Goal: Use online tool/utility: Use online tool/utility

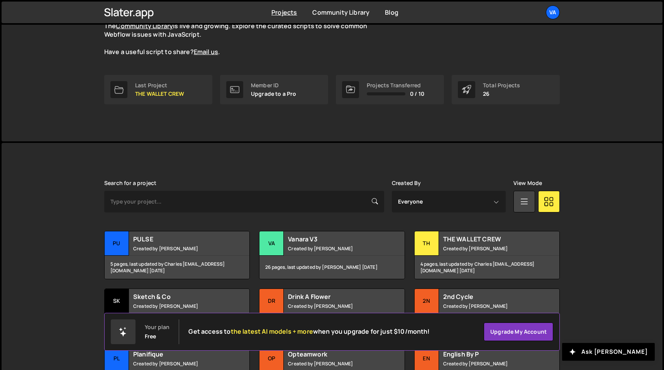
scroll to position [112, 0]
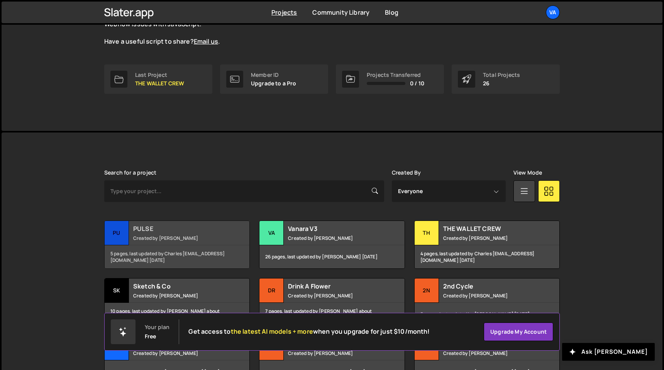
click at [169, 235] on small "Created by Terence Moulin" at bounding box center [179, 238] width 93 height 7
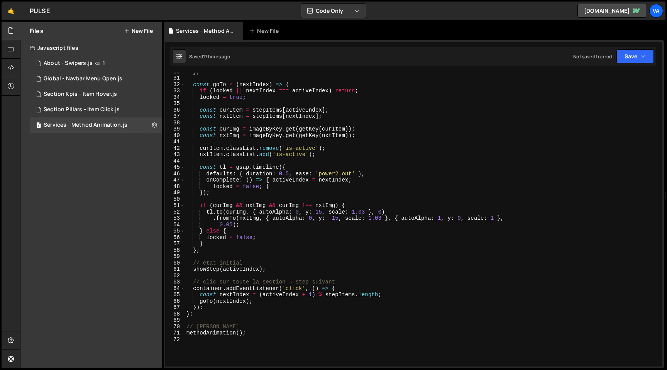
scroll to position [192, 0]
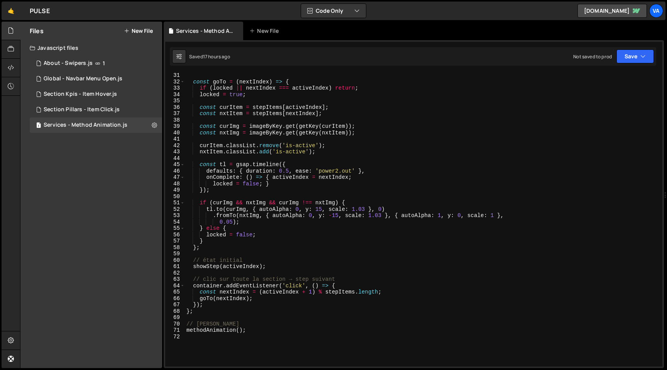
click at [290, 171] on div "const goTo = ( nextIndex ) => { if ( locked || nextIndex === activeIndex ) retu…" at bounding box center [422, 225] width 475 height 307
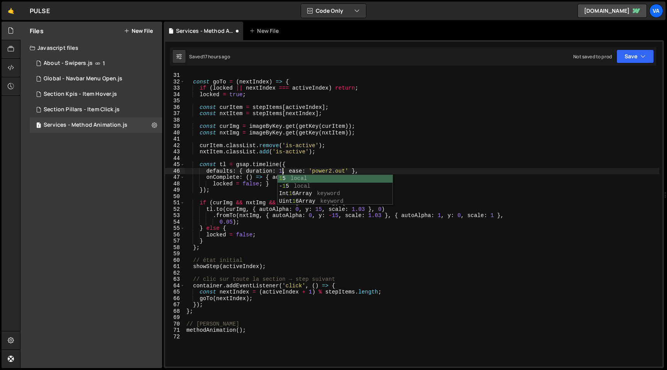
click at [376, 166] on div "const goTo = ( nextIndex ) => { if ( locked || nextIndex === activeIndex ) retu…" at bounding box center [422, 225] width 475 height 307
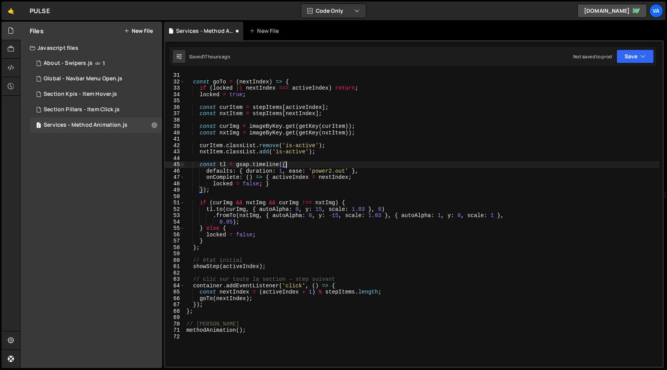
click at [366, 208] on div "const goTo = ( nextIndex ) => { if ( locked || nextIndex === activeIndex ) retu…" at bounding box center [422, 225] width 475 height 307
click at [322, 209] on div "const goTo = ( nextIndex ) => { if ( locked || nextIndex === activeIndex ) retu…" at bounding box center [422, 225] width 475 height 307
click at [326, 209] on div "const goTo = ( nextIndex ) => { if ( locked || nextIndex === activeIndex ) retu…" at bounding box center [422, 225] width 475 height 307
click at [342, 216] on div "const goTo = ( nextIndex ) => { if ( locked || nextIndex === activeIndex ) retu…" at bounding box center [422, 225] width 475 height 307
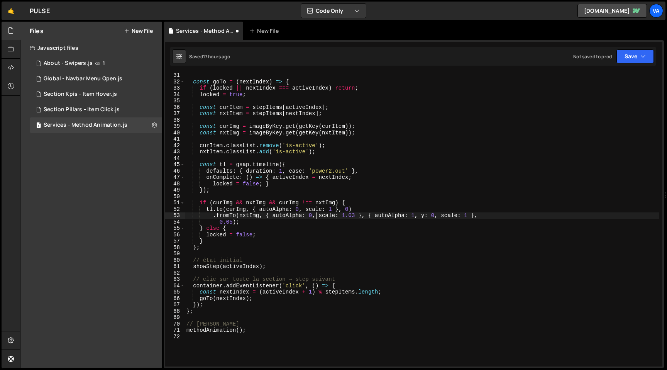
click at [356, 215] on div "const goTo = ( nextIndex ) => { if ( locked || nextIndex === activeIndex ) retu…" at bounding box center [422, 225] width 475 height 307
click at [375, 202] on div "const goTo = ( nextIndex ) => { if ( locked || nextIndex === activeIndex ) retu…" at bounding box center [422, 225] width 475 height 307
click at [427, 216] on div "const goTo = ( nextIndex ) => { if ( locked || nextIndex === activeIndex ) retu…" at bounding box center [422, 225] width 475 height 307
click at [357, 203] on div "const goTo = ( nextIndex ) => { if ( locked || nextIndex === activeIndex ) retu…" at bounding box center [422, 225] width 475 height 307
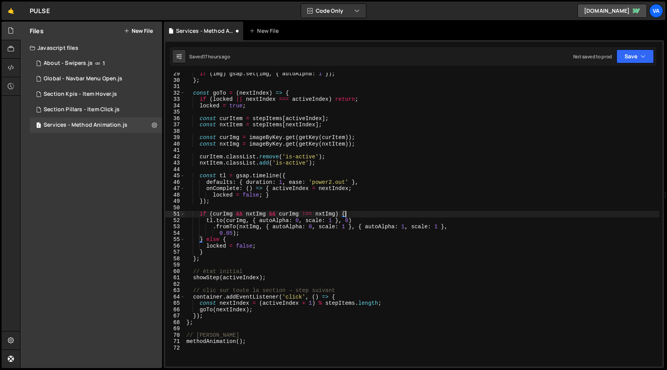
scroll to position [179, 0]
click at [237, 235] on div "if ( img ) gsap . set ( img , { autoAlpha : 1 }) ; } ; const goTo = ( nextIndex…" at bounding box center [422, 225] width 475 height 307
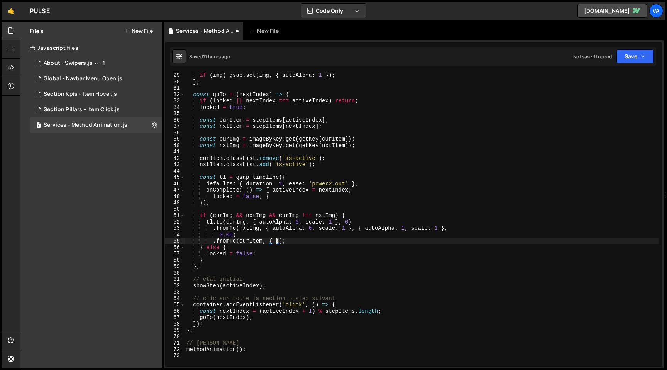
scroll to position [0, 6]
click at [229, 242] on div "if ( img ) gsap . set ( img , { autoAlpha : 1 }) ; } ; const goTo = ( nextIndex…" at bounding box center [422, 225] width 475 height 307
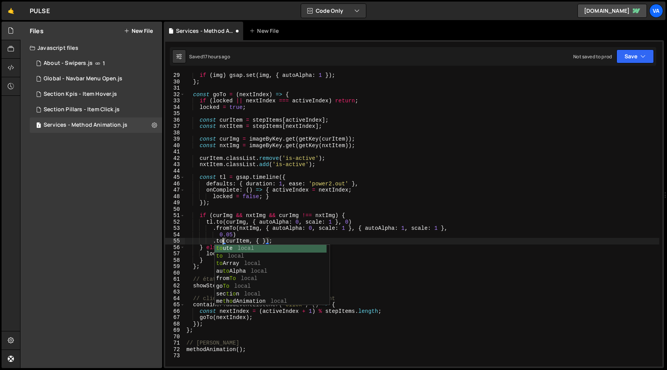
click at [273, 240] on div "if ( img ) gsap . set ( img , { autoAlpha : 1 }) ; } ; const goTo = ( nextIndex…" at bounding box center [422, 225] width 475 height 307
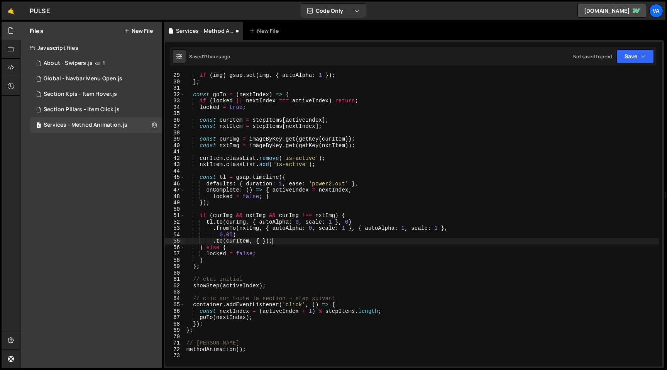
click at [262, 242] on div "if ( img ) gsap . set ( img , { autoAlpha : 1 }) ; } ; const goTo = ( nextIndex…" at bounding box center [422, 225] width 475 height 307
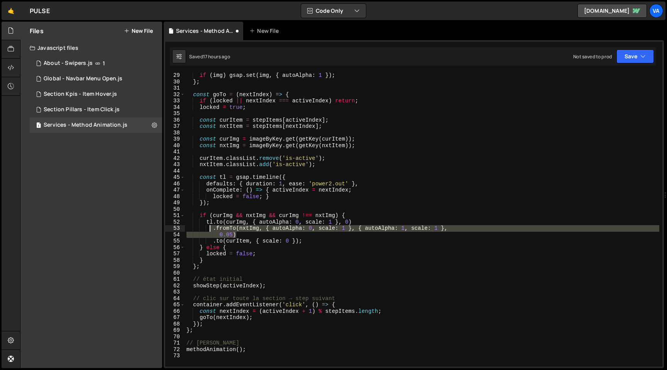
drag, startPoint x: 238, startPoint y: 236, endPoint x: 211, endPoint y: 230, distance: 27.9
click at [211, 230] on div "if ( img ) gsap . set ( img , { autoAlpha : 1 }) ; } ; const goTo = ( nextIndex…" at bounding box center [422, 225] width 475 height 307
click at [298, 241] on div "if ( img ) gsap . set ( img , { autoAlpha : 1 }) ; } ; const goTo = ( nextIndex…" at bounding box center [422, 225] width 475 height 307
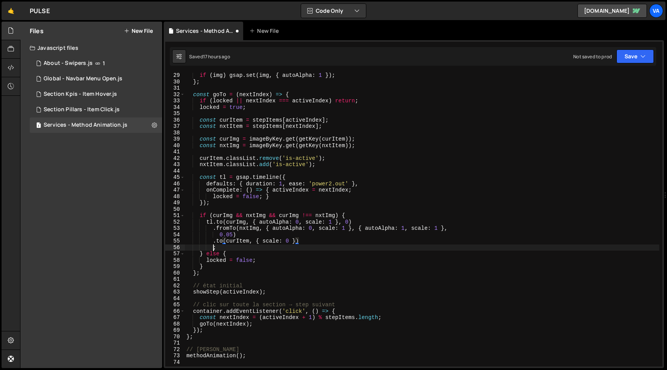
scroll to position [0, 2]
paste textarea "0.05)"
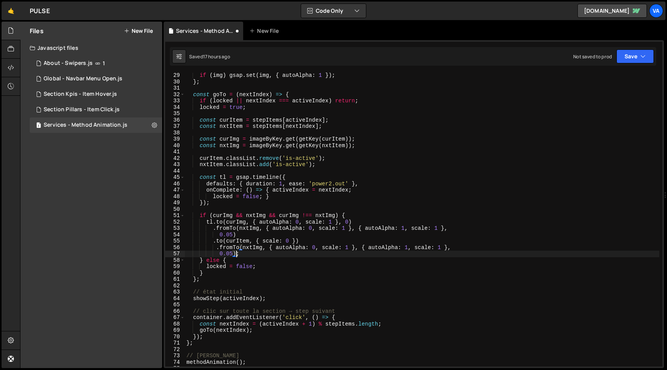
click at [217, 249] on div "if ( img ) gsap . set ( img , { autoAlpha : 1 }) ; } ; const goTo = ( nextIndex…" at bounding box center [422, 225] width 475 height 307
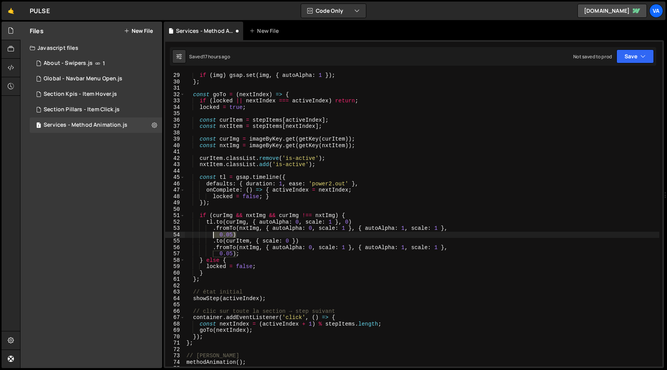
drag, startPoint x: 238, startPoint y: 236, endPoint x: 212, endPoint y: 232, distance: 26.1
click at [212, 232] on div "if ( img ) gsap . set ( img , { autoAlpha : 1 }) ; } ; const goTo = ( nextIndex…" at bounding box center [422, 225] width 475 height 307
click at [212, 232] on div "if ( img ) gsap . set ( img , { autoAlpha : 1 }) ; } ; const goTo = ( nextIndex…" at bounding box center [422, 220] width 475 height 294
drag, startPoint x: 241, startPoint y: 235, endPoint x: 208, endPoint y: 231, distance: 33.1
click at [208, 231] on div "if ( img ) gsap . set ( img , { autoAlpha : 1 }) ; } ; const goTo = ( nextIndex…" at bounding box center [422, 225] width 475 height 307
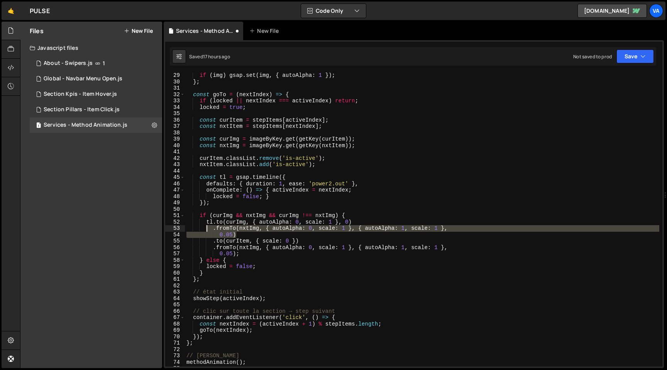
type textarea ".fromTo(nxtImg, { autoAlpha: 0, scale: 1 }, { autoAlpha: 1, scale: 1 }, 0.05)"
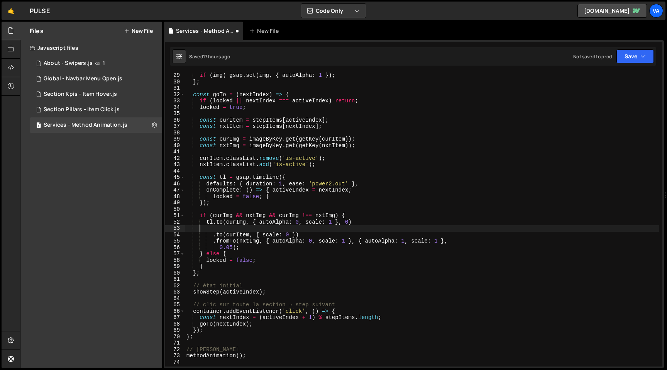
scroll to position [0, 0]
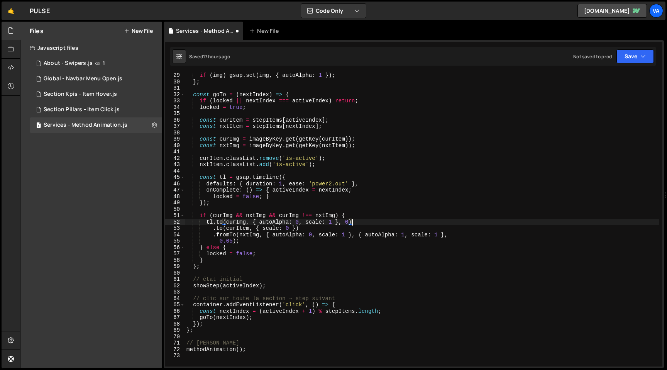
click at [302, 228] on div "if ( img ) gsap . set ( img , { autoAlpha : 1 }) ; } ; const goTo = ( nextIndex…" at bounding box center [422, 225] width 475 height 307
click at [296, 229] on div "if ( img ) gsap . set ( img , { autoAlpha : 1 }) ; } ; const goTo = ( nextIndex…" at bounding box center [422, 225] width 475 height 307
type textarea ".to(curItem, { scale: 0 }, 0)"
click at [316, 228] on div "if ( img ) gsap . set ( img , { autoAlpha : 1 }) ; } ; const goTo = ( nextIndex…" at bounding box center [422, 225] width 475 height 307
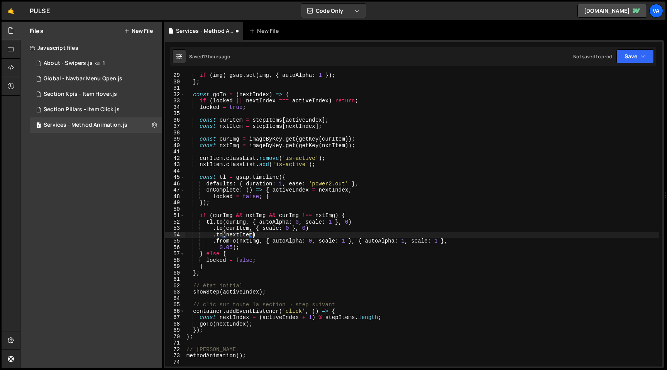
scroll to position [0, 4]
click at [231, 234] on div "if ( img ) gsap . set ( img , { autoAlpha : 1 }) ; } ; const goTo = ( nextIndex…" at bounding box center [422, 225] width 475 height 307
click at [232, 248] on div "if ( img ) gsap . set ( img , { autoAlpha : 1 }) ; } ; const goTo = ( nextIndex…" at bounding box center [422, 225] width 475 height 307
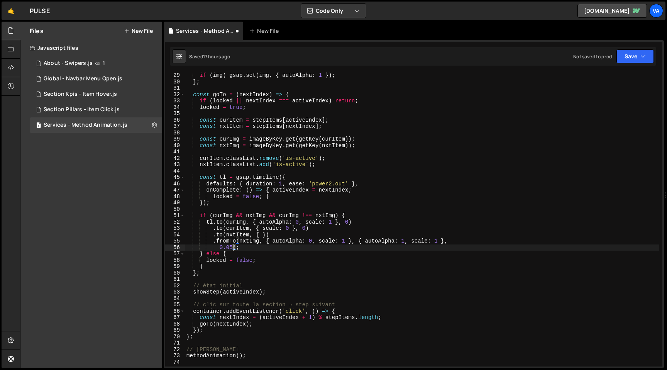
scroll to position [0, 3]
click at [261, 235] on div "if ( img ) gsap . set ( img , { autoAlpha : 1 }) ; } ; const goTo = ( nextIndex…" at bounding box center [422, 225] width 475 height 307
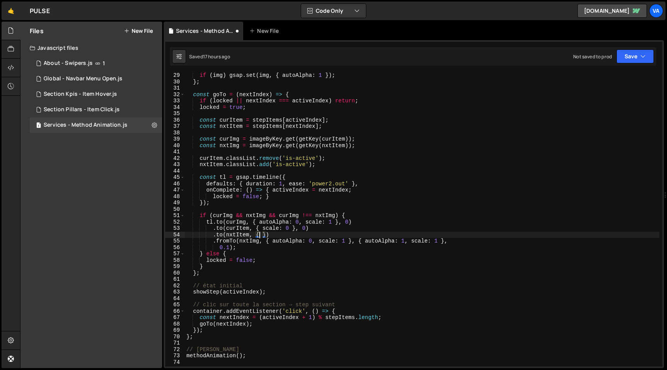
scroll to position [0, 5]
click at [224, 234] on div "if ( img ) gsap . set ( img , { autoAlpha : 1 }) ; } ; const goTo = ( nextIndex…" at bounding box center [422, 225] width 475 height 307
click at [275, 236] on div "if ( img ) gsap . set ( img , { autoAlpha : 1 }) ; } ; const goTo = ( nextIndex…" at bounding box center [422, 225] width 475 height 307
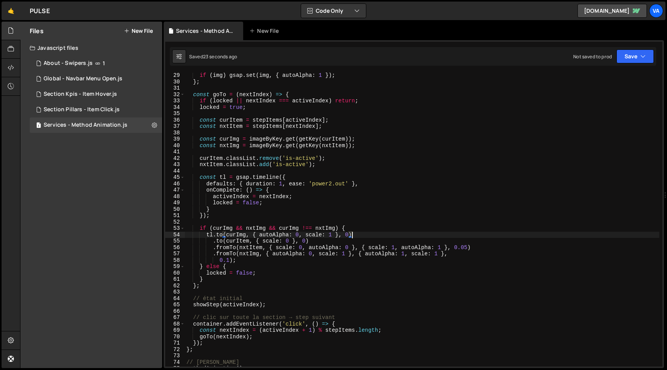
click at [212, 242] on div "if ( img ) gsap . set ( img , { autoAlpha : 1 }) ; } ; const goTo = ( nextIndex…" at bounding box center [422, 225] width 475 height 307
click at [226, 254] on div "if ( img ) gsap . set ( img , { autoAlpha : 1 }) ; } ; const goTo = ( nextIndex…" at bounding box center [422, 225] width 475 height 307
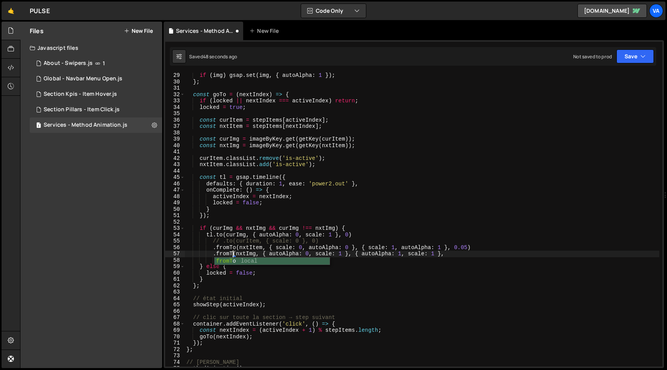
scroll to position [0, 3]
click at [325, 243] on div "if ( img ) gsap . set ( img , { autoAlpha : 1 }) ; } ; const goTo = ( nextIndex…" at bounding box center [422, 225] width 475 height 307
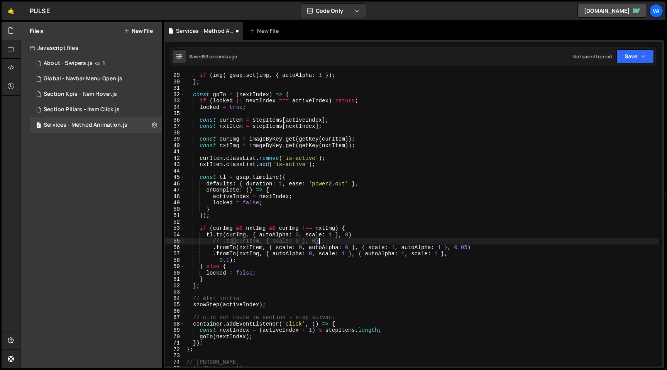
click at [227, 248] on div "if ( img ) gsap . set ( img , { autoAlpha : 1 }) ; } ; const goTo = ( nextIndex…" at bounding box center [422, 225] width 475 height 307
drag, startPoint x: 349, startPoint y: 247, endPoint x: 253, endPoint y: 249, distance: 95.8
click at [253, 249] on div "if ( img ) gsap . set ( img , { autoAlpha : 1 }) ; } ; const goTo = ( nextIndex…" at bounding box center [422, 225] width 475 height 307
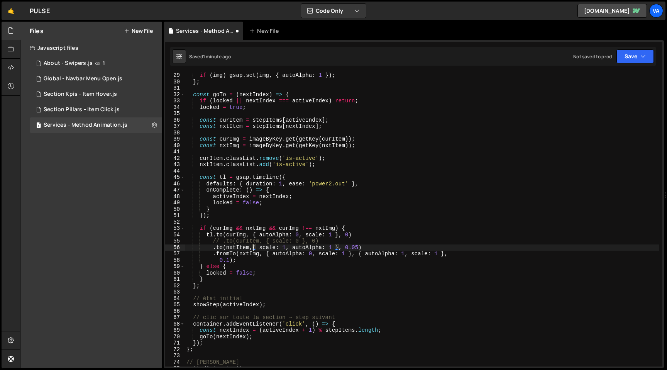
scroll to position [0, 5]
click at [350, 239] on div "if ( img ) gsap . set ( img , { autoAlpha : 1 }) ; } ; const goTo = ( nextIndex…" at bounding box center [422, 225] width 475 height 307
type textarea "// .to(curItem, { scale: 0 }, 0)"
drag, startPoint x: 322, startPoint y: 241, endPoint x: 188, endPoint y: 243, distance: 134.0
click at [188, 243] on div "if ( img ) gsap . set ( img , { autoAlpha : 1 }) ; } ; const goTo = ( nextIndex…" at bounding box center [422, 225] width 475 height 307
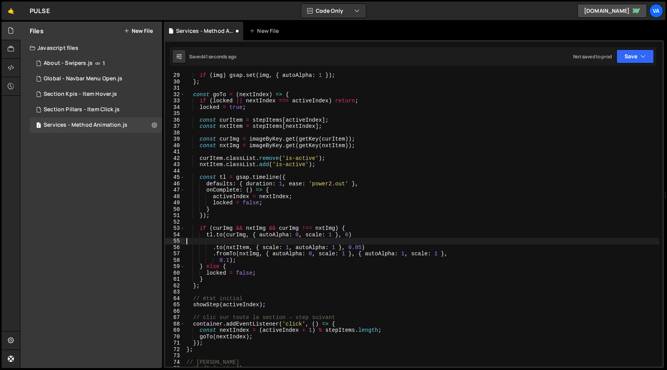
scroll to position [0, 0]
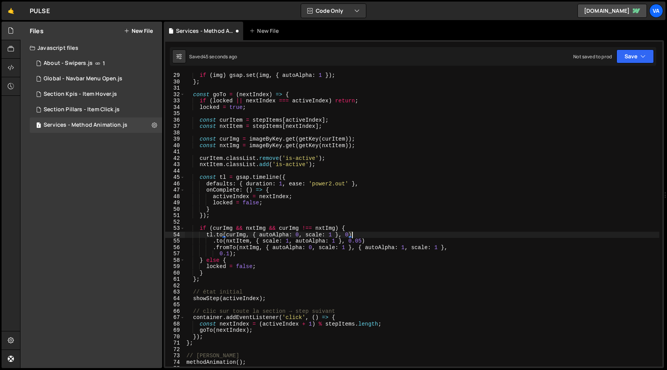
click at [220, 242] on div "if ( img ) gsap . set ( img , { autoAlpha : 1 }) ; } ; const goTo = ( nextIndex…" at bounding box center [422, 225] width 475 height 307
click at [270, 242] on div "if ( img ) gsap . set ( img , { autoAlpha : 1 }) ; } ; const goTo = ( nextIndex…" at bounding box center [422, 225] width 475 height 307
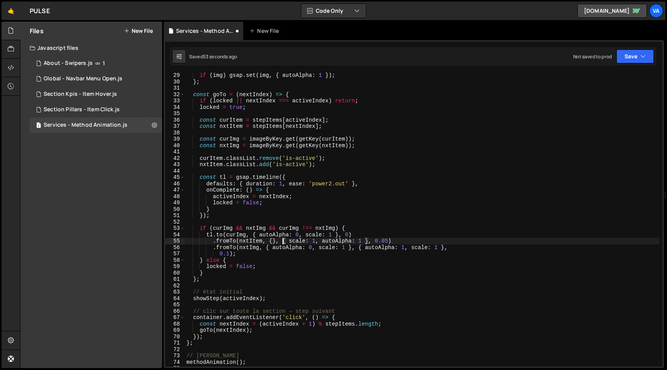
click at [272, 241] on div "if ( img ) gsap . set ( img , { autoAlpha : 1 }) ; } ; const goTo = ( nextIndex…" at bounding box center [422, 225] width 475 height 307
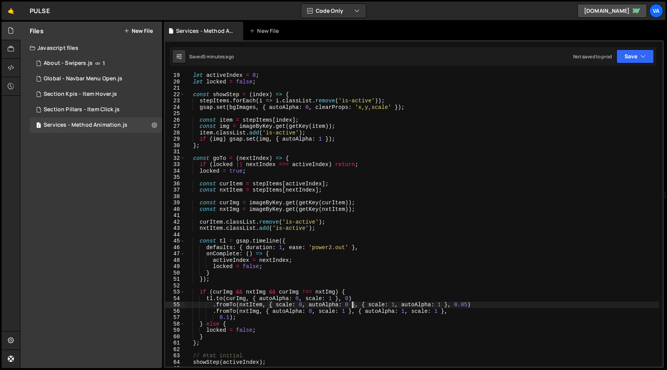
scroll to position [117, 0]
click at [251, 304] on div "let activeIndex = 0 ; let locked = false ; const showStep = ( index ) => { step…" at bounding box center [422, 224] width 475 height 307
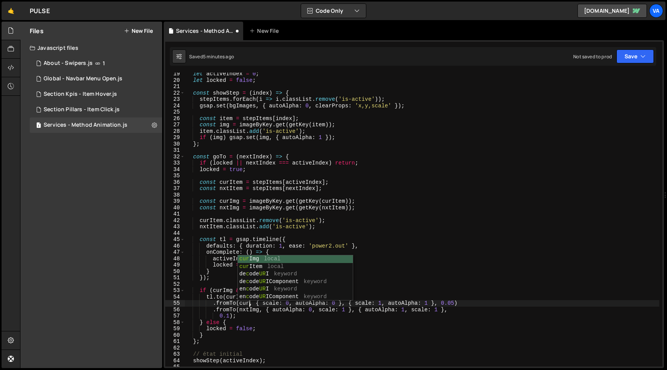
scroll to position [0, 4]
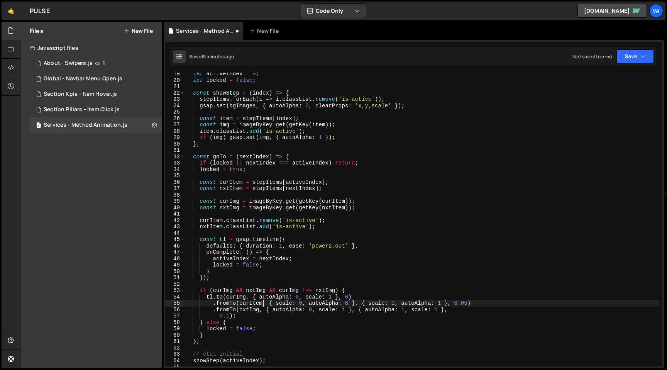
click at [363, 254] on div "let activeIndex = 0 ; let locked = false ; const showStep = ( index ) => { step…" at bounding box center [422, 224] width 475 height 307
click at [251, 302] on div "let activeIndex = 0 ; let locked = false ; const showStep = ( index ) => { step…" at bounding box center [422, 224] width 475 height 307
click at [300, 295] on div "let activeIndex = 0 ; let locked = false ; const showStep = ( index ) => { step…" at bounding box center [422, 224] width 475 height 307
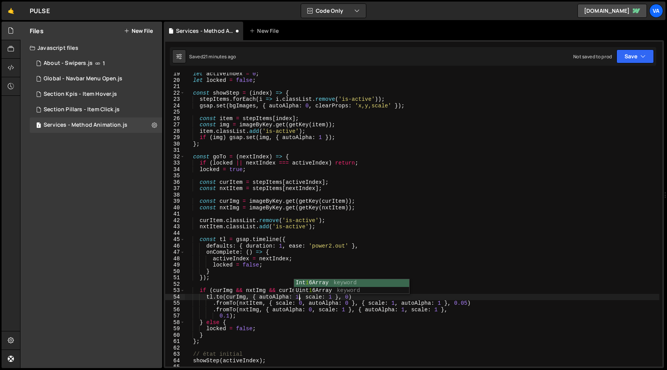
click at [400, 307] on div "let activeIndex = 0 ; let locked = false ; const showStep = ( index ) => { step…" at bounding box center [422, 224] width 475 height 307
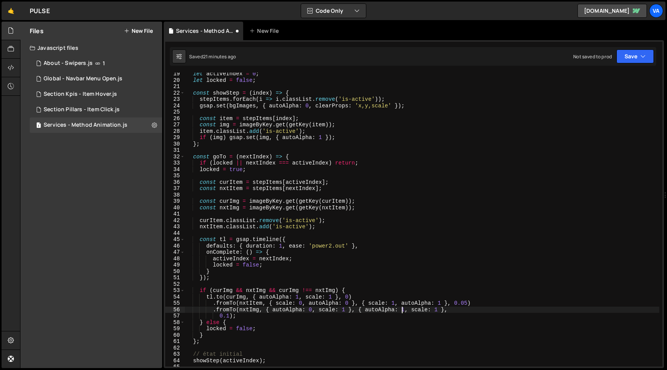
click at [359, 299] on div "let activeIndex = 0 ; let locked = false ; const showStep = ( index ) => { step…" at bounding box center [422, 224] width 475 height 307
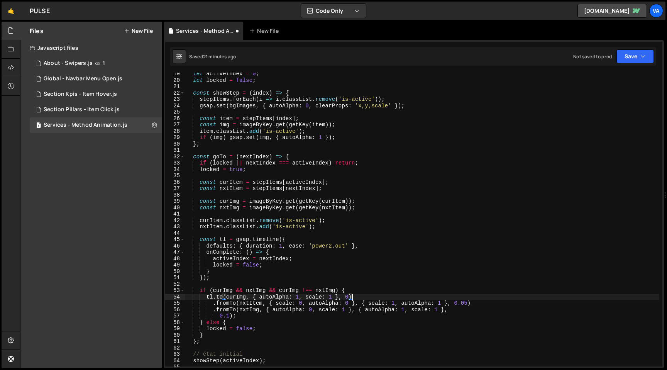
click at [300, 297] on div "let activeIndex = 0 ; let locked = false ; const showStep = ( index ) => { step…" at bounding box center [422, 224] width 475 height 307
click at [333, 297] on div "let activeIndex = 0 ; let locked = false ; const showStep = ( index ) => { step…" at bounding box center [422, 224] width 475 height 307
click at [355, 303] on div "let activeIndex = 0 ; let locked = false ; const showStep = ( index ) => { step…" at bounding box center [422, 224] width 475 height 307
click at [356, 296] on div "let activeIndex = 0 ; let locked = false ; const showStep = ( index ) => { step…" at bounding box center [422, 224] width 475 height 307
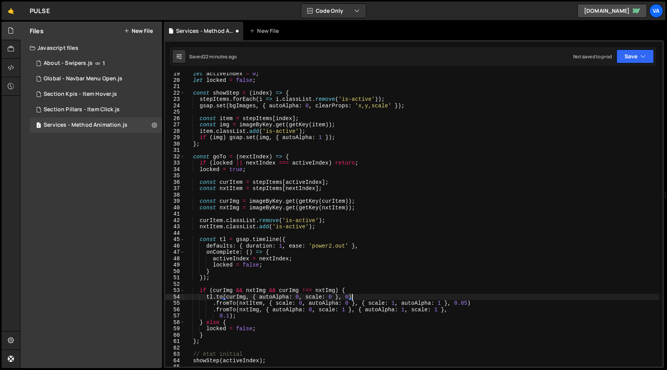
click at [339, 137] on div "let activeIndex = 0 ; let locked = false ; const showStep = ( index ) => { step…" at bounding box center [422, 224] width 475 height 307
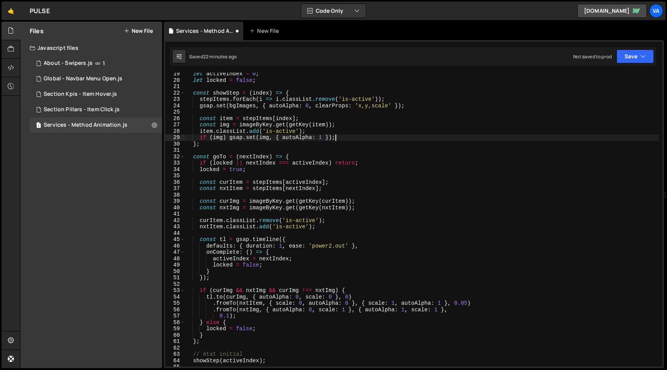
click at [224, 139] on div "let activeIndex = 0 ; let locked = false ; const showStep = ( index ) => { step…" at bounding box center [422, 224] width 475 height 307
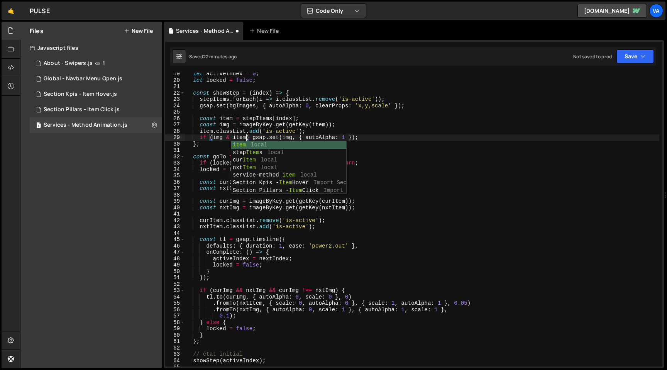
scroll to position [0, 4]
click at [251, 137] on div "let activeIndex = 0 ; let locked = false ; const showStep = ( index ) => { step…" at bounding box center [422, 224] width 475 height 307
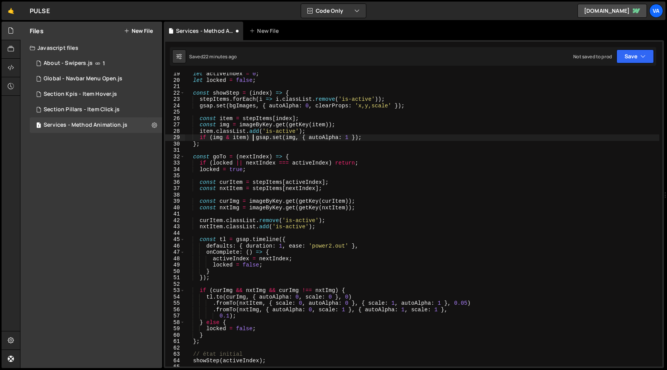
scroll to position [0, 5]
click at [364, 138] on div "let activeIndex = 0 ; let locked = false ; const showStep = ( index ) => { step…" at bounding box center [422, 224] width 475 height 307
click at [260, 139] on div "let activeIndex = 0 ; let locked = false ; const showStep = ( index ) => { step…" at bounding box center [422, 224] width 475 height 307
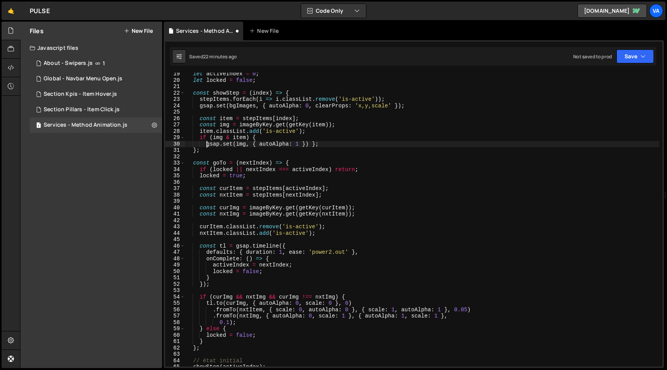
click at [313, 145] on div "let activeIndex = 0 ; let locked = false ; const showStep = ( index ) => { step…" at bounding box center [422, 224] width 475 height 307
type textarea "gsap.set(img, { autoAlpha: 1 })};"
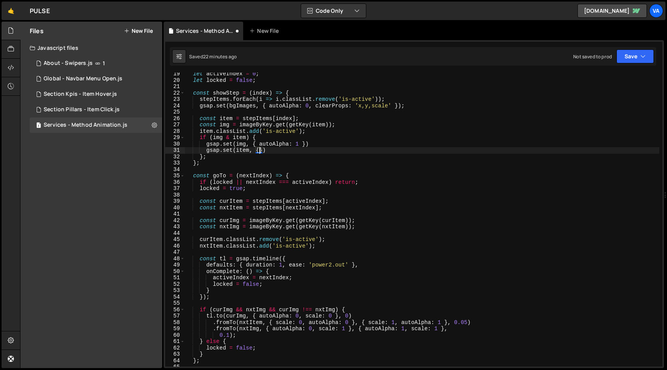
scroll to position [0, 5]
click at [278, 151] on div "let activeIndex = 0 ; let locked = false ; const showStep = ( index ) => { step…" at bounding box center [422, 224] width 475 height 307
type textarea "gsap.set(item, { })"
drag, startPoint x: 274, startPoint y: 151, endPoint x: 198, endPoint y: 151, distance: 76.1
click at [198, 151] on div "let activeIndex = 0 ; let locked = false ; const showStep = ( index ) => { step…" at bounding box center [422, 224] width 475 height 307
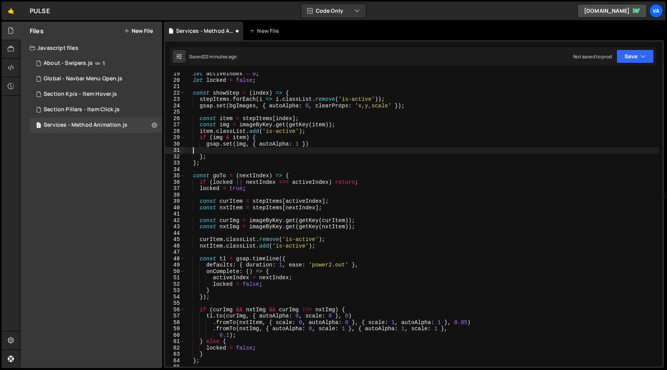
scroll to position [0, 0]
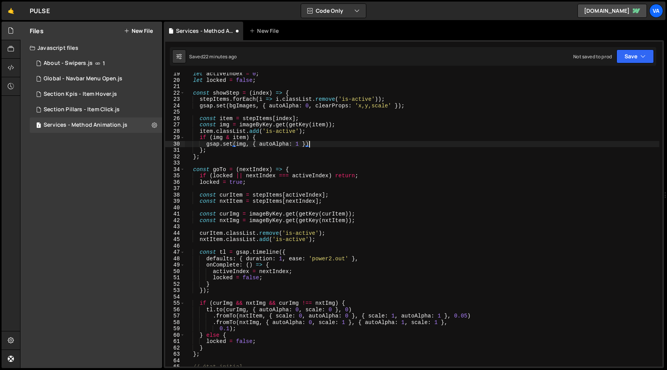
click at [247, 145] on div "let activeIndex = 0 ; let locked = false ; const showStep = ( index ) => { step…" at bounding box center [422, 224] width 475 height 307
click at [236, 145] on div "let activeIndex = 0 ; let locked = false ; const showStep = ( index ) => { step…" at bounding box center [422, 224] width 475 height 307
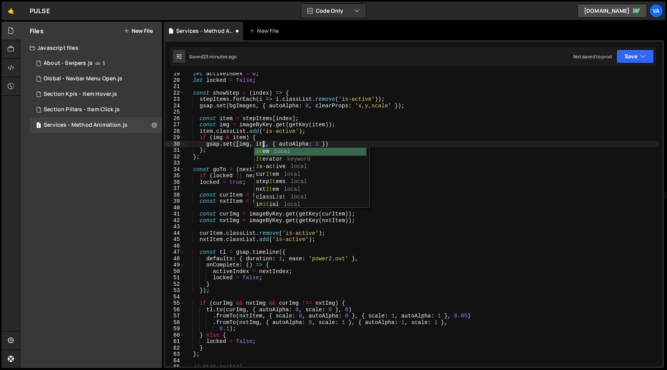
scroll to position [0, 5]
click at [360, 143] on div "let activeIndex = 0 ; let locked = false ; const showStep = ( index ) => { step…" at bounding box center [422, 224] width 475 height 307
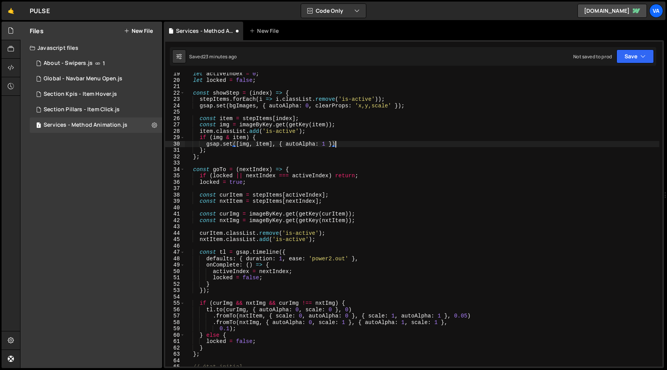
click at [326, 144] on div "let activeIndex = 0 ; let locked = false ; const showStep = ( index ) => { step…" at bounding box center [422, 224] width 475 height 307
click at [393, 141] on div "let activeIndex = 0 ; let locked = false ; const showStep = ( index ) => { step…" at bounding box center [422, 224] width 475 height 307
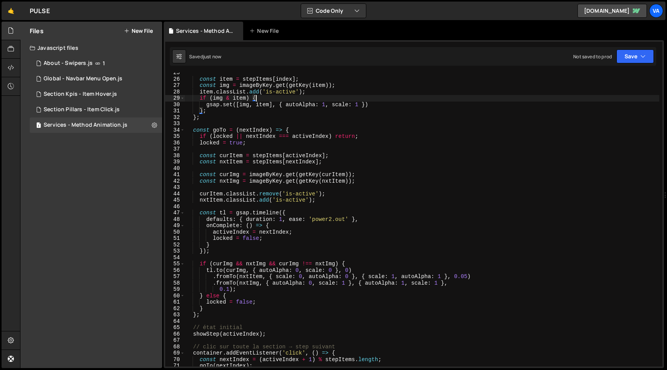
scroll to position [159, 0]
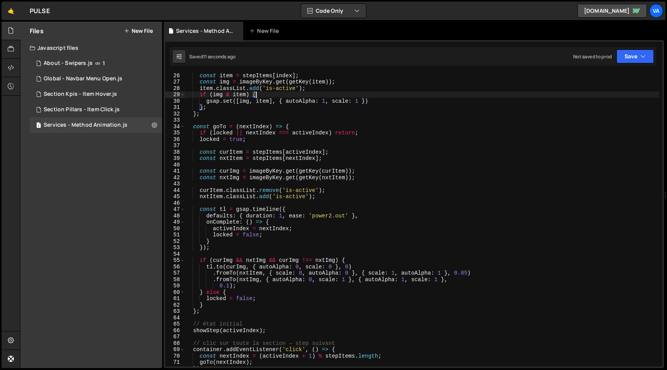
click at [354, 265] on div "const item = stepItems [ index ] ; const img = imageByKey . get ( getKey ( item…" at bounding box center [422, 225] width 475 height 307
type textarea "[DOMAIN_NAME](curImg, { autoAlpha: 0, scale: 0 }, 0)"
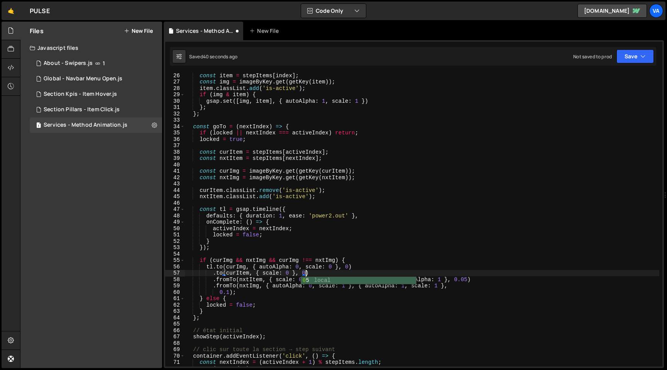
scroll to position [0, 8]
click at [468, 280] on div "const item = stepItems [ index ] ; const img = imageByKey . get ( getKey ( item…" at bounding box center [422, 225] width 475 height 307
click at [214, 268] on div "const item = stepItems [ index ] ; const img = imageByKey . get ( getKey ( item…" at bounding box center [422, 225] width 475 height 307
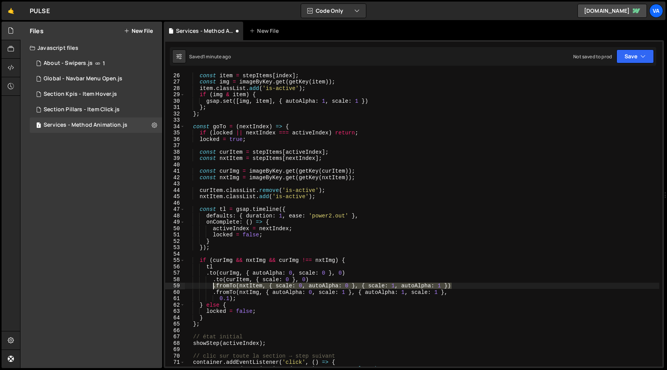
drag, startPoint x: 453, startPoint y: 286, endPoint x: 213, endPoint y: 286, distance: 240.2
click at [213, 286] on div "const item = stepItems [ index ] ; const img = imageByKey . get ( getKey ( item…" at bounding box center [422, 225] width 475 height 307
type textarea ".fromTo(nxtItem, { scale: 0, autoAlpha: 0 }, { scale: 1, autoAlpha: 1 })"
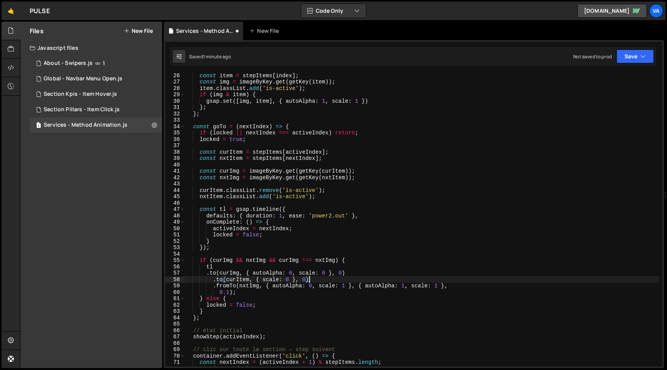
click at [220, 268] on div "const item = stepItems [ index ] ; const img = imageByKey . get ( getKey ( item…" at bounding box center [422, 225] width 475 height 307
paste textarea ".fromTo(nxtItem, { scale: 0, autoAlpha: 0 }, { scale: 1, autoAlpha: 1 })"
click at [206, 273] on div "const item = stepItems [ index ] ; const img = imageByKey . get ( getKey ( item…" at bounding box center [422, 225] width 475 height 307
click at [219, 292] on div "const item = stepItems [ index ] ; const img = imageByKey . get ( getKey ( item…" at bounding box center [422, 225] width 475 height 307
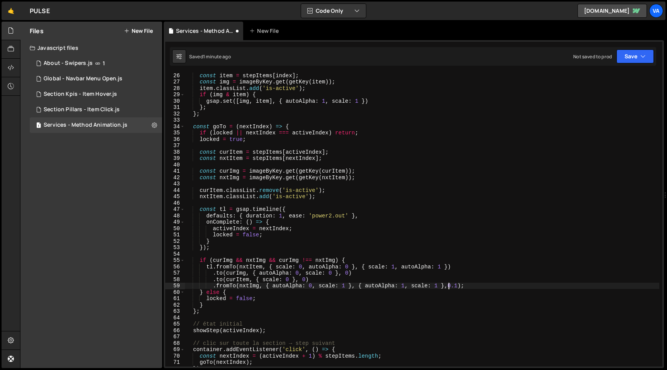
scroll to position [0, 18]
drag, startPoint x: 464, startPoint y: 285, endPoint x: 213, endPoint y: 285, distance: 251.0
click at [213, 285] on div "const item = stepItems [ index ] ; const img = imageByKey . get ( getKey ( item…" at bounding box center [422, 225] width 475 height 307
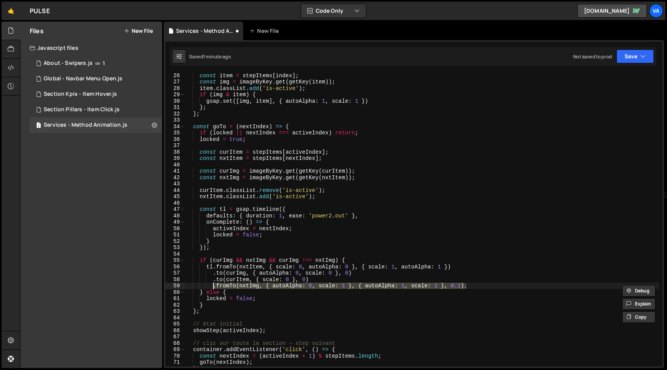
click at [452, 266] on div "const item = stepItems [ index ] ; const img = imageByKey . get ( getKey ( item…" at bounding box center [422, 225] width 475 height 307
type textarea "tl.fromTo(nxtItem, { scale: 0, autoAlpha: 0 }, { scale: 1, autoAlpha: 1 })"
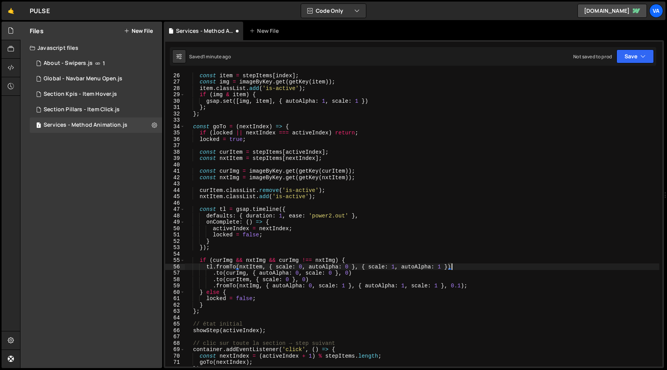
scroll to position [0, 1]
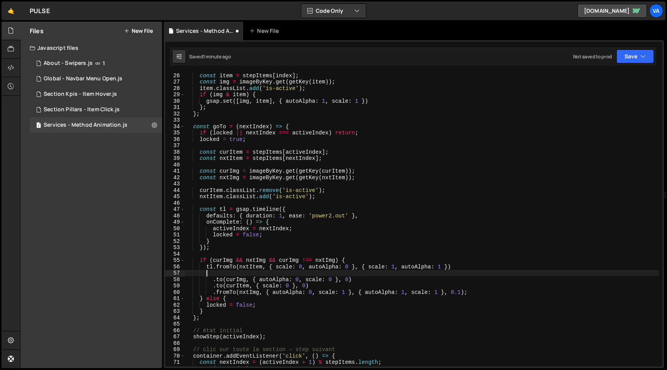
paste textarea ".fromTo(nxtImg, { autoAlpha: 0, scale: 1 }, { autoAlpha: 1, scale: 1 }, 0.1)"
click at [207, 275] on div "const item = stepItems [ index ] ; const img = imageByKey . get ( getKey ( item…" at bounding box center [422, 225] width 475 height 307
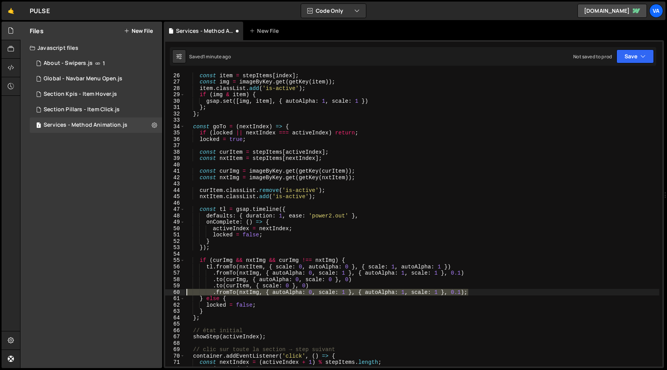
drag, startPoint x: 470, startPoint y: 292, endPoint x: 188, endPoint y: 291, distance: 281.9
click at [188, 291] on div "const item = stepItems [ index ] ; const img = imageByKey . get ( getKey ( item…" at bounding box center [422, 225] width 475 height 307
type textarea ".fromTo(nxtImg, { autoAlpha: 0, scale: 1 }, { autoAlpha: 1, scale: 1 }, 0.1);"
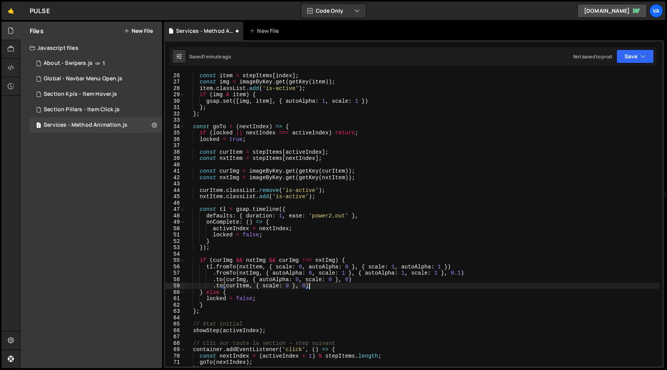
scroll to position [0, 8]
click at [350, 281] on div "const item = stepItems [ index ] ; const img = imageByKey . get ( getKey ( item…" at bounding box center [422, 225] width 475 height 307
click at [306, 286] on div "const item = stepItems [ index ] ; const img = imageByKey . get ( getKey ( item…" at bounding box center [422, 225] width 475 height 307
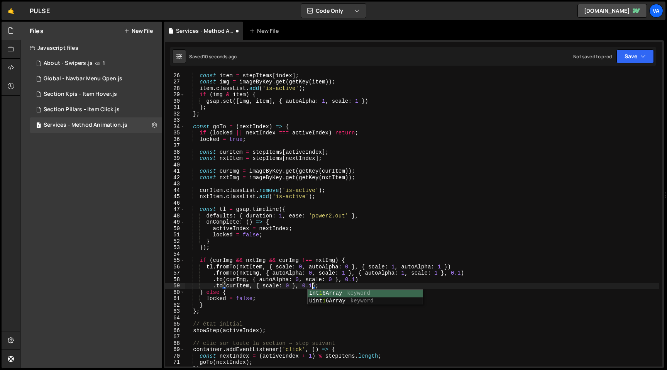
click at [372, 264] on div "const item = stepItems [ index ] ; const img = imageByKey . get ( getKey ( item…" at bounding box center [422, 225] width 475 height 307
click at [355, 280] on div "const item = stepItems [ index ] ; const img = imageByKey . get ( getKey ( item…" at bounding box center [422, 225] width 475 height 307
click at [474, 274] on div "const item = stepItems [ index ] ; const img = imageByKey . get ( getKey ( item…" at bounding box center [422, 225] width 475 height 307
click at [461, 273] on div "const item = stepItems [ index ] ; const img = imageByKey . get ( getKey ( item…" at bounding box center [422, 225] width 475 height 307
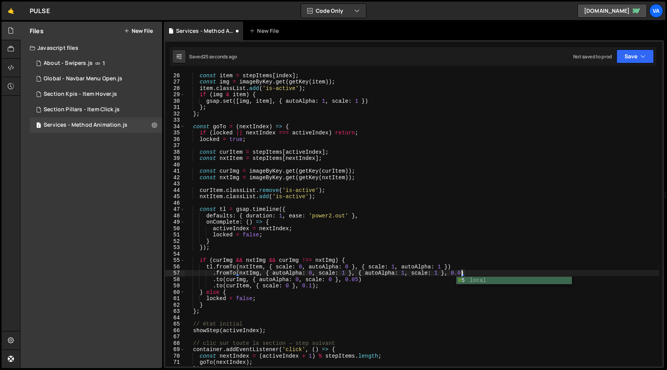
scroll to position [0, 19]
click at [456, 263] on div "const item = stepItems [ index ] ; const img = imageByKey . get ( getKey ( item…" at bounding box center [422, 225] width 475 height 307
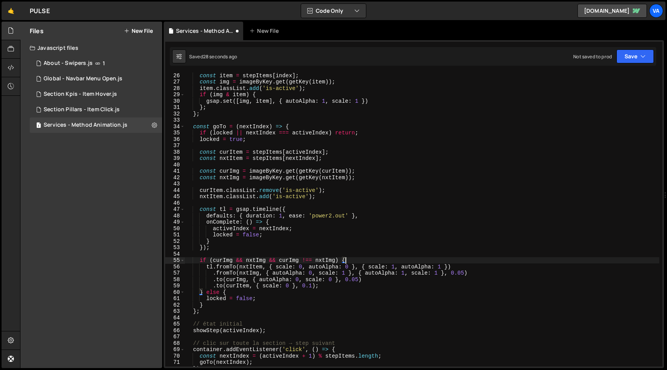
click at [359, 280] on div "const item = stepItems [ index ] ; const img = imageByKey . get ( getKey ( item…" at bounding box center [422, 225] width 475 height 307
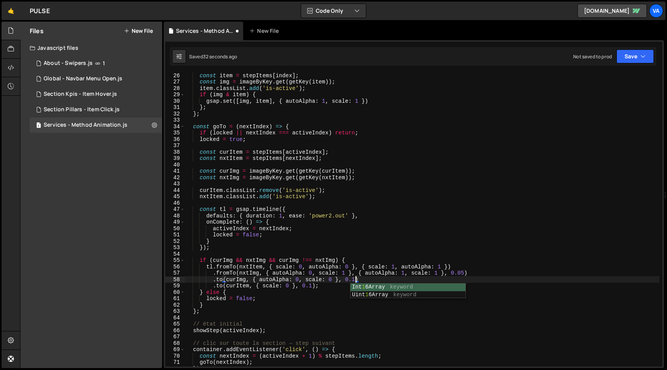
click at [478, 273] on div "const item = stepItems [ index ] ; const img = imageByKey . get ( getKey ( item…" at bounding box center [422, 225] width 475 height 307
click at [355, 280] on div "const item = stepItems [ index ] ; const img = imageByKey . get ( getKey ( item…" at bounding box center [422, 225] width 475 height 307
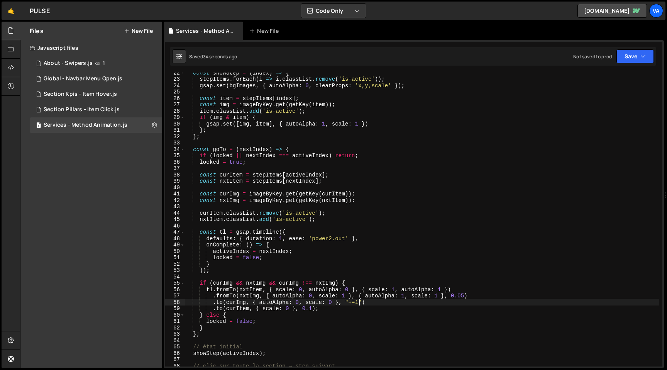
scroll to position [130, 0]
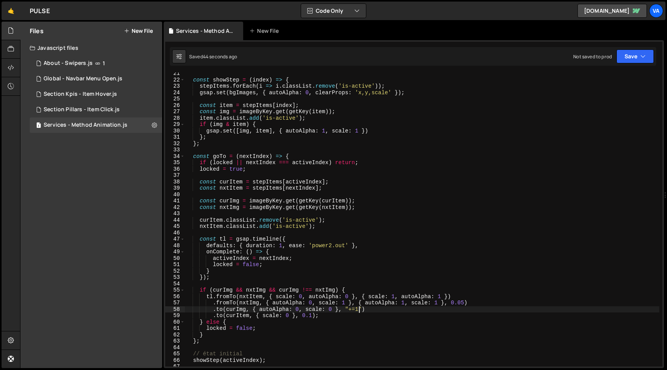
click at [213, 315] on div "const showStep = ( index ) => { stepItems . forEach ( i => i . classList . remo…" at bounding box center [422, 223] width 475 height 307
click at [368, 310] on div "const showStep = ( index ) => { stepItems . forEach ( i => i . classList . remo…" at bounding box center [422, 223] width 475 height 307
click at [354, 310] on div "const showStep = ( index ) => { stepItems . forEach ( i => i . classList . remo…" at bounding box center [422, 223] width 475 height 307
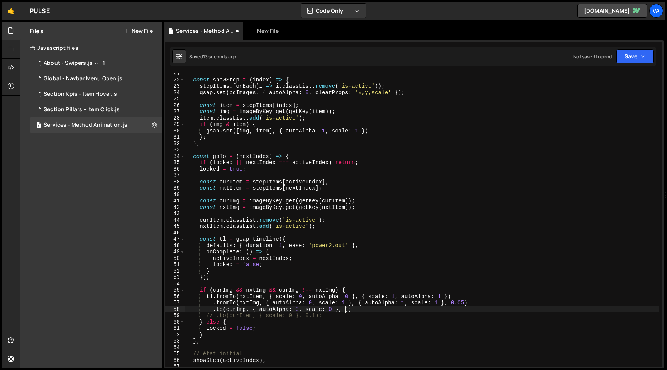
scroll to position [0, 11]
click at [217, 317] on div "const showStep = ( index ) => { stepItems . forEach ( i => i . classList . remo…" at bounding box center [422, 223] width 475 height 307
click at [310, 317] on div "const showStep = ( index ) => { stepItems . forEach ( i => i . classList . remo…" at bounding box center [422, 223] width 475 height 307
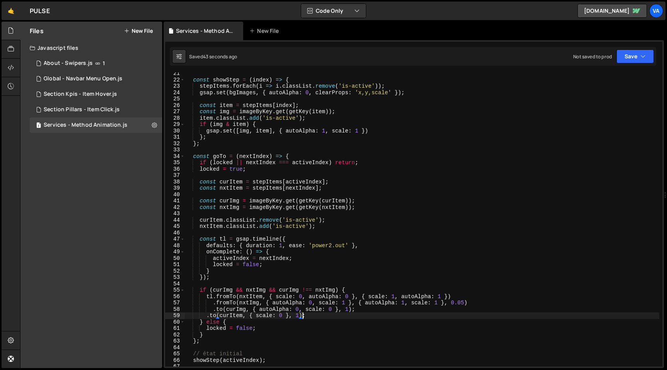
click at [205, 318] on div "const showStep = ( index ) => { stepItems . forEach ( i => i . classList . remo…" at bounding box center [422, 223] width 475 height 307
click at [358, 309] on div "const showStep = ( index ) => { stepItems . forEach ( i => i . classList . remo…" at bounding box center [422, 223] width 475 height 307
click at [207, 317] on div "const showStep = ( index ) => { stepItems . forEach ( i => i . classList . remo…" at bounding box center [422, 223] width 475 height 307
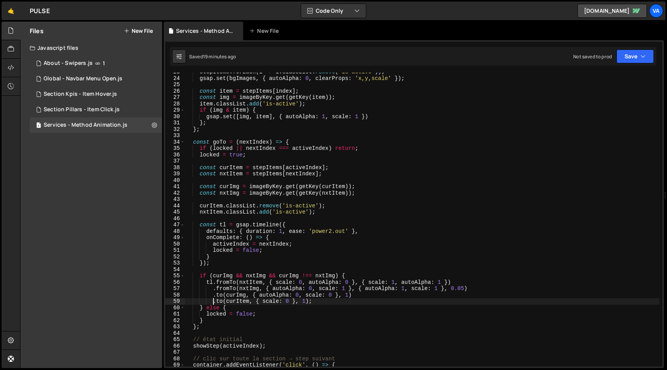
scroll to position [144, 0]
click at [359, 117] on div "stepItems . forEach ( i => i . classList . remove ( 'is-active' )) ; gsap . set…" at bounding box center [422, 222] width 475 height 307
click at [264, 116] on div "stepItems . forEach ( i => i . classList . remove ( 'is-active' )) ; gsap . set…" at bounding box center [422, 222] width 475 height 307
click at [239, 116] on div "stepItems . forEach ( i => i . classList . remove ( 'is-active' )) ; gsap . set…" at bounding box center [422, 222] width 475 height 307
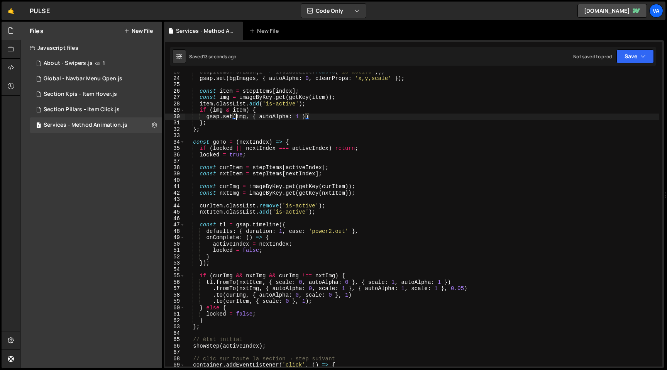
click at [213, 297] on div "stepItems . forEach ( i => i . classList . remove ( 'is-active' )) ; gsap . set…" at bounding box center [422, 222] width 475 height 307
click at [214, 302] on div "stepItems . forEach ( i => i . classList . remove ( 'is-active' )) ; gsap . set…" at bounding box center [422, 222] width 475 height 307
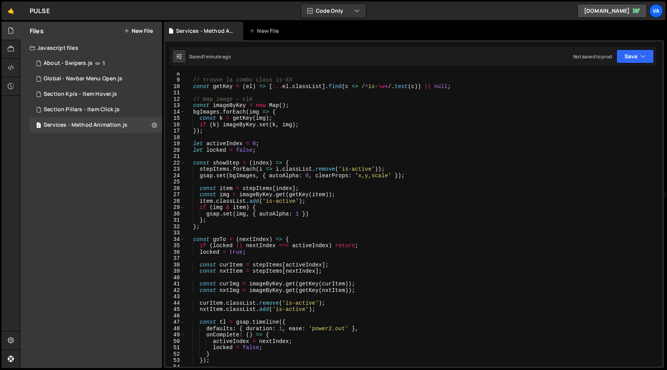
scroll to position [47, 0]
click at [370, 176] on div "// trouve la combo class is-XX const getKey = ( el ) => [ ... el . classList ] …" at bounding box center [422, 223] width 475 height 307
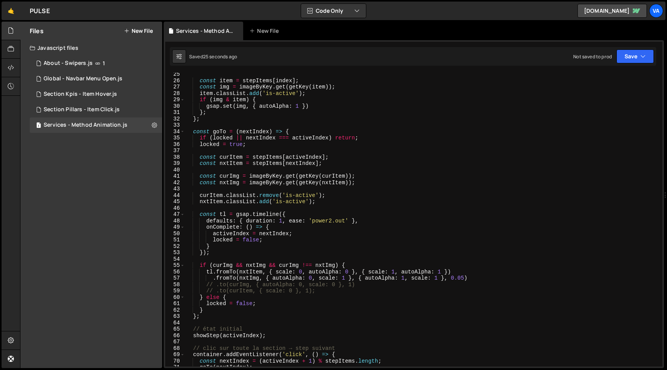
scroll to position [160, 0]
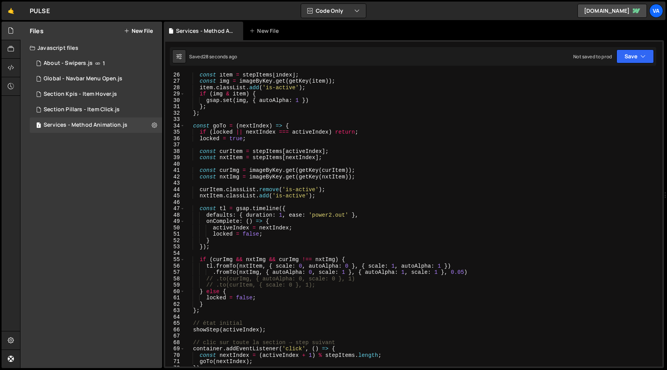
click at [217, 279] on div "const item = stepItems [ index ] ; const img = imageByKey . get ( getKey ( item…" at bounding box center [422, 224] width 475 height 307
click at [345, 271] on div "const item = stepItems [ index ] ; const img = imageByKey . get ( getKey ( item…" at bounding box center [422, 224] width 475 height 307
click at [283, 215] on div "const item = stepItems [ index ] ; const img = imageByKey . get ( getKey ( item…" at bounding box center [422, 224] width 475 height 307
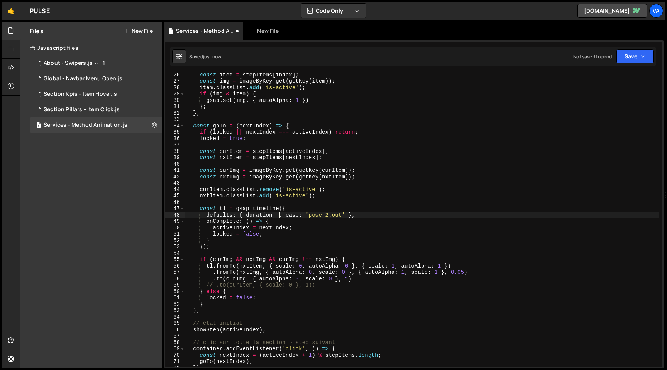
scroll to position [0, 7]
click at [334, 278] on div "const item = stepItems [ index ] ; const img = imageByKey . get ( getKey ( item…" at bounding box center [422, 224] width 475 height 307
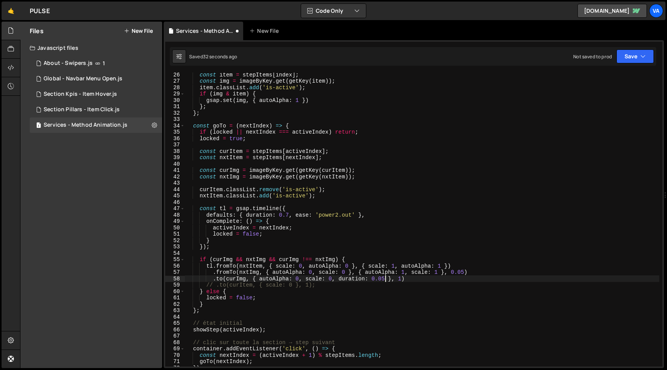
scroll to position [0, 14]
click at [400, 279] on div "const item = stepItems [ index ] ; const img = imageByKey . get ( getKey ( item…" at bounding box center [422, 224] width 475 height 307
click at [465, 272] on div "const item = stepItems [ index ] ; const img = imageByKey . get ( getKey ( item…" at bounding box center [422, 224] width 475 height 307
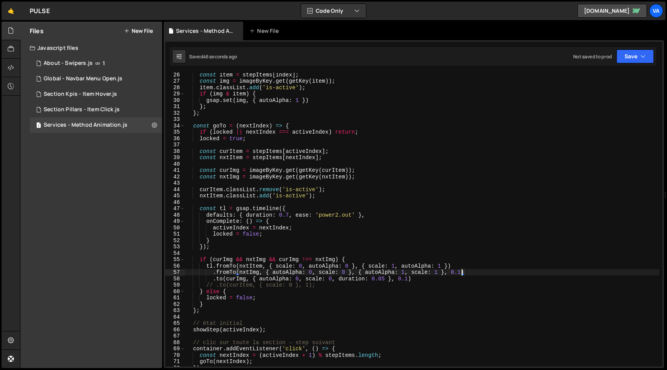
click at [440, 273] on div "const item = stepItems [ index ] ; const img = imageByKey . get ( getKey ( item…" at bounding box center [422, 224] width 475 height 307
click at [293, 214] on div "const item = stepItems [ index ] ; const img = imageByKey . get ( getKey ( item…" at bounding box center [422, 224] width 475 height 307
click at [442, 266] on div "const item = stepItems [ index ] ; const img = imageByKey . get ( getKey ( item…" at bounding box center [422, 224] width 475 height 307
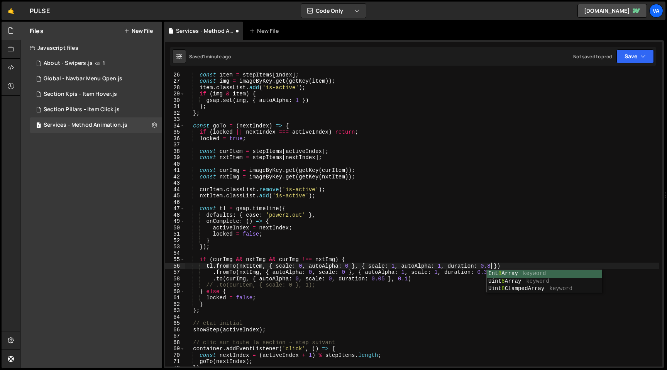
scroll to position [0, 21]
click at [295, 217] on div "const item = stepItems [ index ] ; const img = imageByKey . get ( getKey ( item…" at bounding box center [422, 224] width 475 height 307
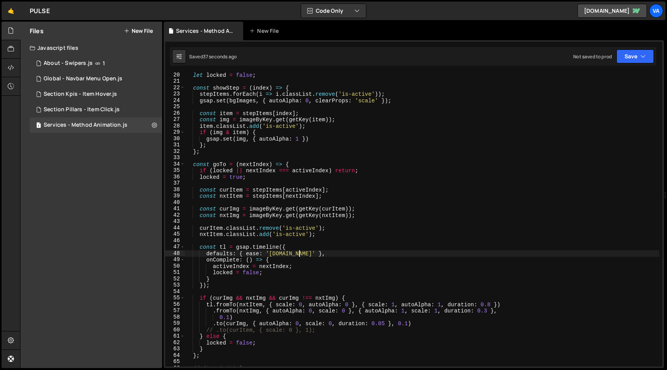
scroll to position [106, 0]
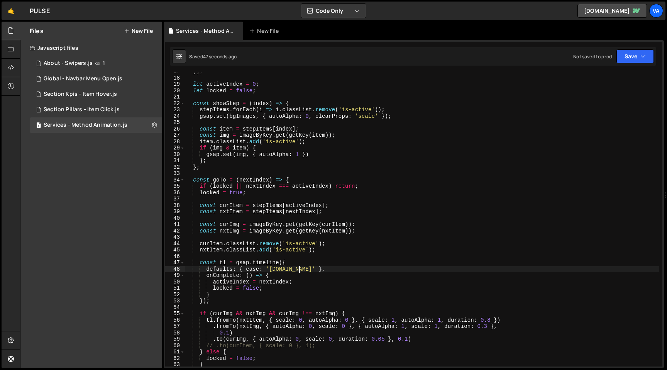
click at [245, 147] on div "}) ; let activeIndex = 0 ; let locked = false ; const showStep = ( index ) => {…" at bounding box center [422, 221] width 475 height 307
drag, startPoint x: 208, startPoint y: 162, endPoint x: 175, endPoint y: 162, distance: 32.4
click at [175, 162] on div "if (img) { 17 18 19 20 21 22 23 24 25 26 27 28 29 30 31 32 33 34 35 36 37 38 39…" at bounding box center [413, 220] width 497 height 294
type textarea "};"
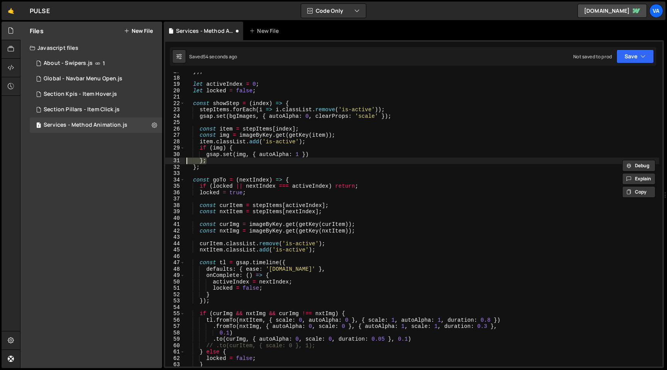
scroll to position [0, 0]
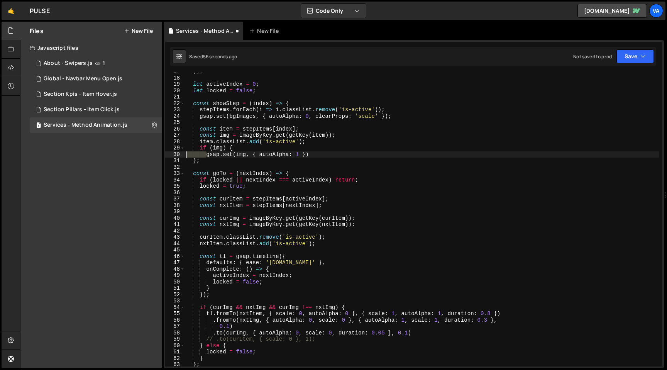
drag, startPoint x: 205, startPoint y: 155, endPoint x: 170, endPoint y: 154, distance: 34.8
click at [170, 154] on div "gsap.set(img, { autoAlpha: 1 }) 17 18 19 20 21 22 23 24 25 26 27 28 29 30 31 32…" at bounding box center [413, 220] width 497 height 294
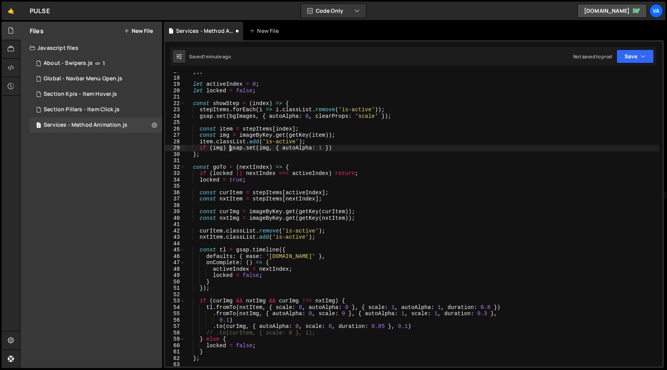
click at [342, 149] on div "}) ; let activeIndex = 0 ; let locked = false ; const showStep = ( index ) => {…" at bounding box center [422, 221] width 475 height 307
type textarea "if (img) gsap.set(img, { autoAlpha: 1 });"
drag, startPoint x: 340, startPoint y: 147, endPoint x: 199, endPoint y: 149, distance: 141.0
click at [199, 149] on div "}) ; let activeIndex = 0 ; let locked = false ; const showStep = ( index ) => {…" at bounding box center [422, 221] width 475 height 307
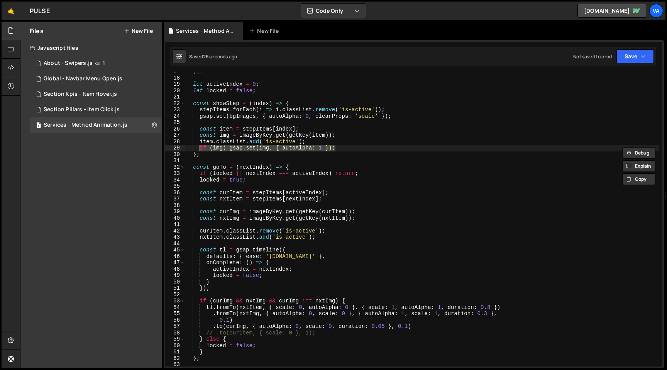
click at [344, 150] on div "}) ; let activeIndex = 0 ; let locked = false ; const showStep = ( index ) => {…" at bounding box center [422, 221] width 475 height 307
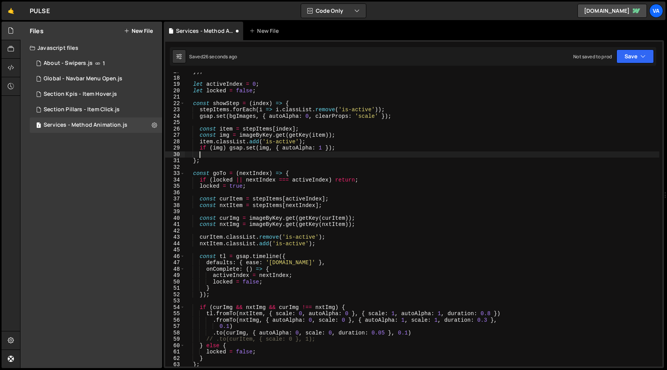
scroll to position [0, 0]
paste textarea "if (img) gsap.set(img, { autoAlpha: 1 });"
click at [217, 154] on div "}) ; let activeIndex = 0 ; let locked = false ; const showStep = ( index ) => {…" at bounding box center [422, 221] width 475 height 307
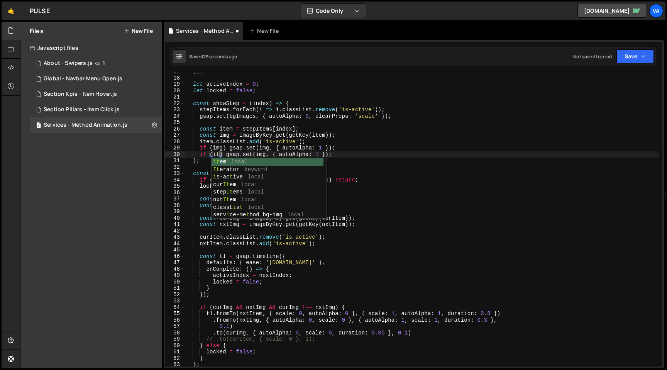
scroll to position [0, 2]
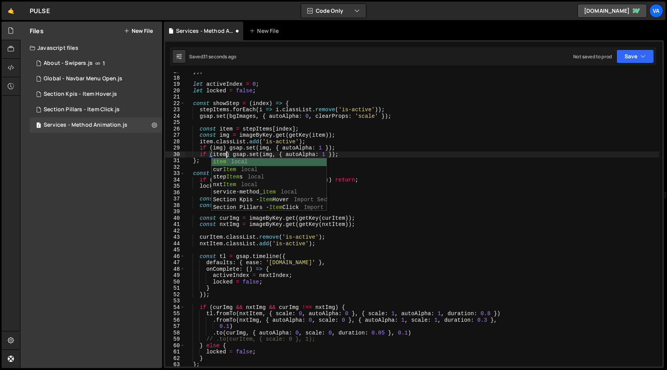
click at [342, 154] on div "}) ; let activeIndex = 0 ; let locked = false ; const showStep = ( index ) => {…" at bounding box center [422, 221] width 475 height 307
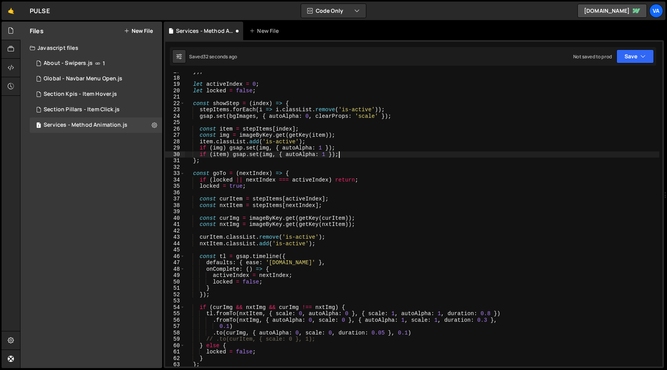
click at [270, 155] on div "}) ; let activeIndex = 0 ; let locked = false ; const showStep = ( index ) => {…" at bounding box center [422, 221] width 475 height 307
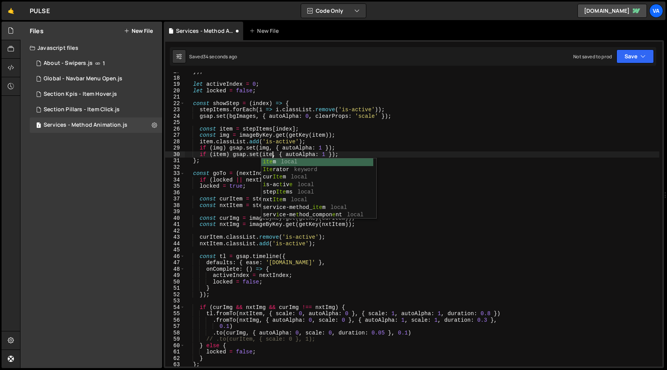
scroll to position [0, 6]
click at [361, 149] on div "}) ; let activeIndex = 0 ; let locked = false ; const showStep = ( index ) => {…" at bounding box center [422, 221] width 475 height 307
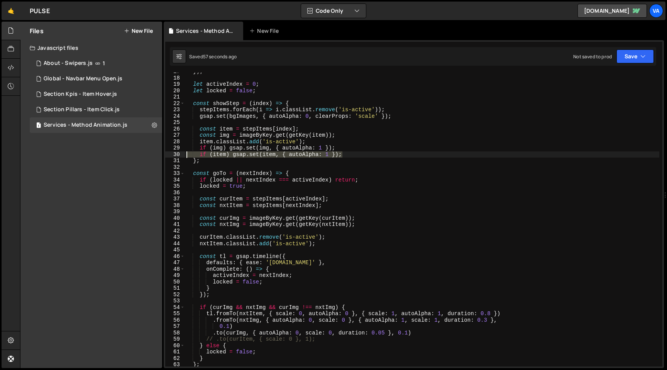
drag, startPoint x: 346, startPoint y: 156, endPoint x: 163, endPoint y: 156, distance: 183.4
click at [163, 156] on div "Files New File Javascript files 1 About - Swipers.js 1 1 Global - Navbar Menu O…" at bounding box center [343, 195] width 647 height 347
type textarea "if (item) gsap.set(item, { autoAlpha: 1 });"
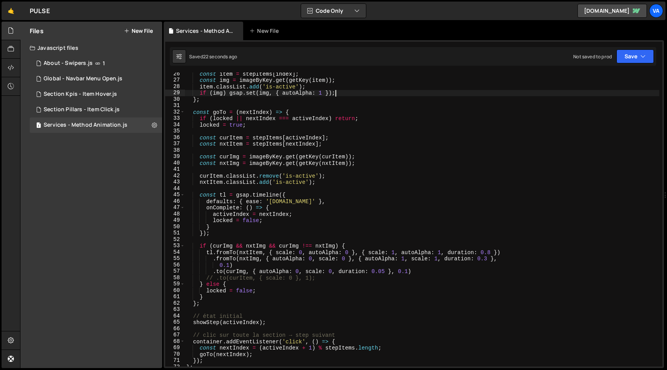
scroll to position [167, 0]
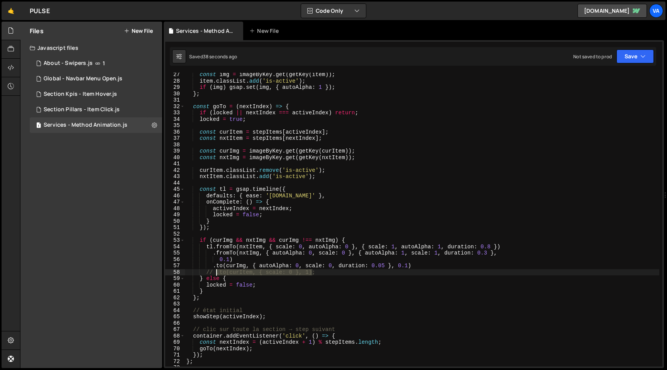
drag, startPoint x: 312, startPoint y: 273, endPoint x: 218, endPoint y: 273, distance: 94.6
click at [218, 273] on div "const img = imageByKey . get ( getKey ( item )) ; item . classList . add ( 'is-…" at bounding box center [422, 224] width 475 height 307
click at [212, 247] on div "const img = imageByKey . get ( getKey ( item )) ; item . classList . add ( 'is-…" at bounding box center [422, 224] width 475 height 307
click at [216, 272] on div "const img = imageByKey . get ( getKey ( item )) ; item . classList . add ( 'is-…" at bounding box center [422, 224] width 475 height 307
click at [289, 273] on div "const img = imageByKey . get ( getKey ( item )) ; item . classList . add ( 'is-…" at bounding box center [422, 224] width 475 height 307
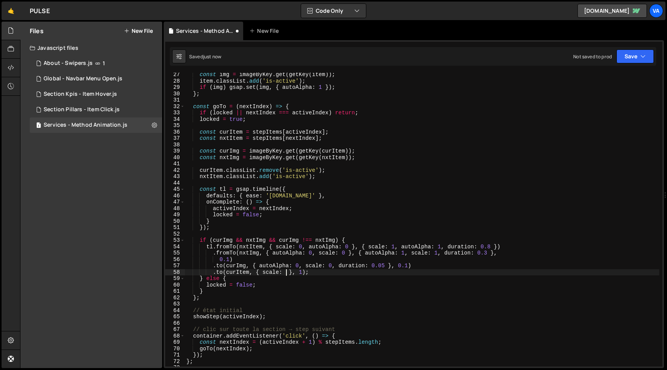
scroll to position [0, 7]
click at [329, 273] on div "const img = imageByKey . get ( getKey ( item )) ; item . classList . add ( 'is-…" at bounding box center [422, 224] width 475 height 307
click at [307, 272] on div "const img = imageByKey . get ( getKey ( item )) ; item . classList . add ( 'is-…" at bounding box center [422, 224] width 475 height 307
click at [221, 274] on div "const img = imageByKey . get ( getKey ( item )) ; item . classList . add ( 'is-…" at bounding box center [422, 224] width 475 height 307
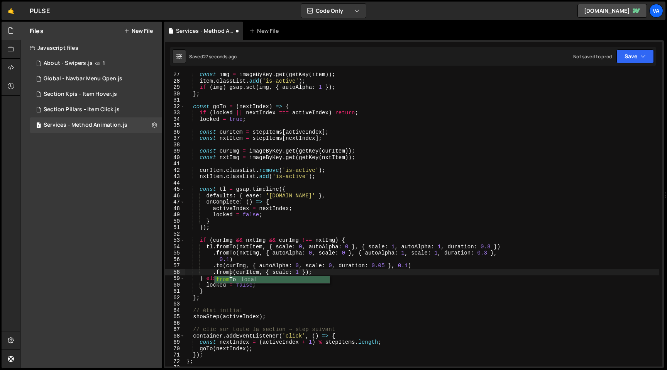
scroll to position [0, 3]
click at [249, 274] on div "const img = imageByKey . get ( getKey ( item )) ; item . classList . add ( 'is-…" at bounding box center [422, 224] width 475 height 307
click at [268, 271] on div "const img = imageByKey . get ( getKey ( item )) ; item . classList . add ( 'is-…" at bounding box center [422, 224] width 475 height 307
click at [273, 273] on div "const img = imageByKey . get ( getKey ( item )) ; item . classList . add ( 'is-…" at bounding box center [422, 224] width 475 height 307
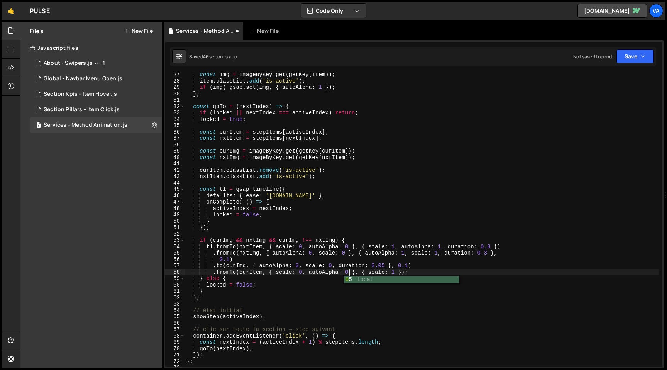
scroll to position [0, 11]
click at [396, 272] on div "const img = imageByKey . get ( getKey ( item )) ; item . classList . add ( 'is-…" at bounding box center [422, 224] width 475 height 307
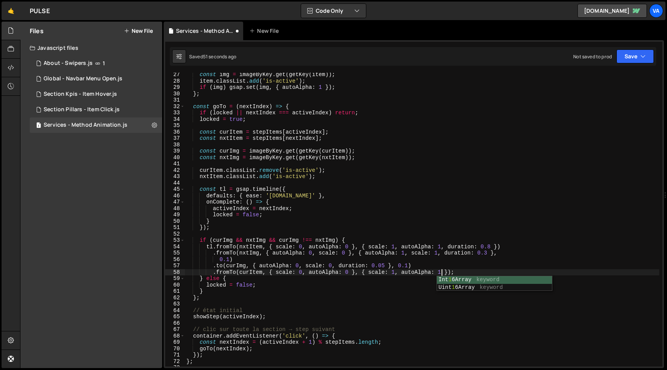
scroll to position [0, 18]
click at [338, 88] on div "const img = imageByKey . get ( getKey ( item )) ; item . classList . add ( 'is-…" at bounding box center [422, 224] width 475 height 307
type textarea "if (img) gsap.set(img, { autoAlpha: 1 });"
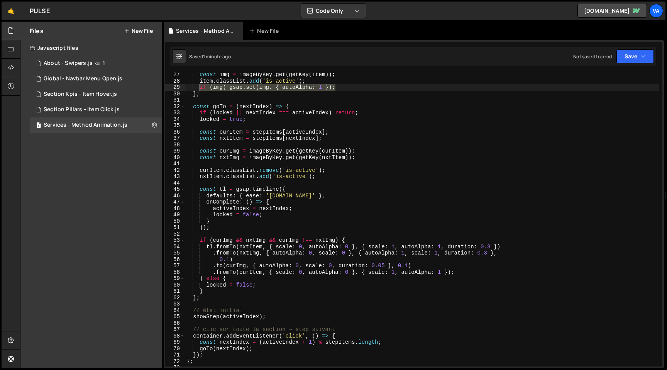
drag, startPoint x: 338, startPoint y: 88, endPoint x: 200, endPoint y: 87, distance: 138.6
click at [200, 87] on div "const img = imageByKey . get ( getKey ( item )) ; item . classList . add ( 'is-…" at bounding box center [422, 224] width 475 height 307
click at [345, 86] on div "const img = imageByKey . get ( getKey ( item )) ; item . classList . add ( 'is-…" at bounding box center [422, 224] width 475 height 307
paste textarea "if (img) gsap.set(img, { autoAlpha: 1 });"
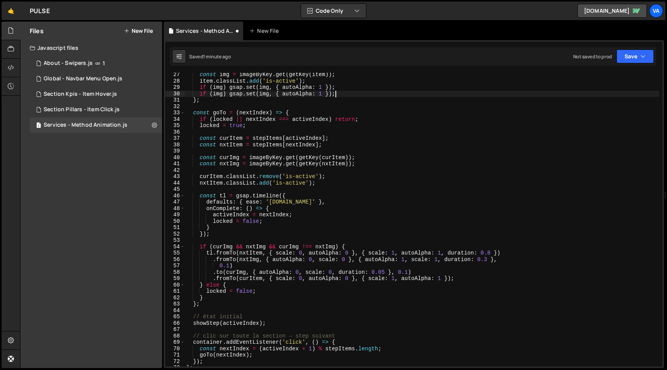
click at [215, 94] on div "const img = imageByKey . get ( getKey ( item )) ; item . classList . add ( 'is-…" at bounding box center [422, 224] width 475 height 307
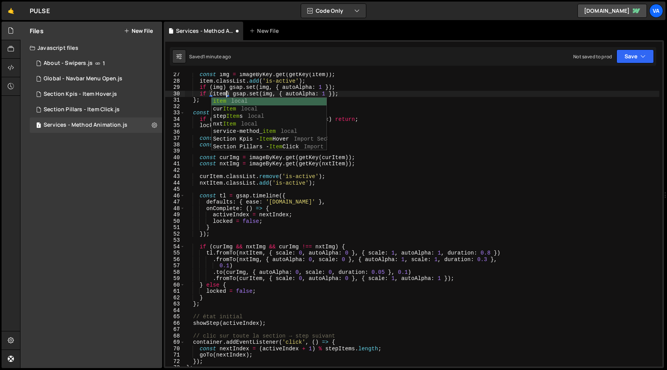
scroll to position [0, 2]
click at [348, 81] on div "const img = imageByKey . get ( getKey ( item )) ; item . classList . add ( 'is-…" at bounding box center [422, 224] width 475 height 307
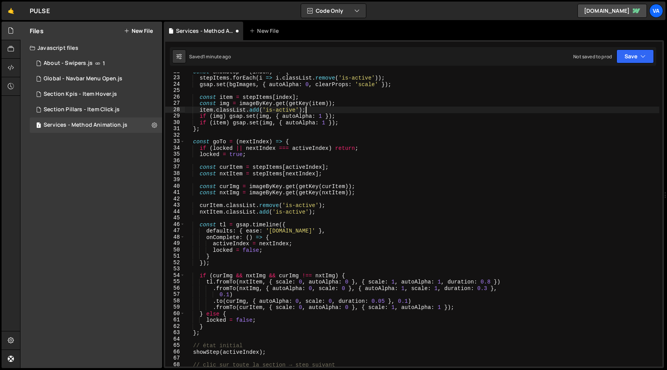
scroll to position [136, 0]
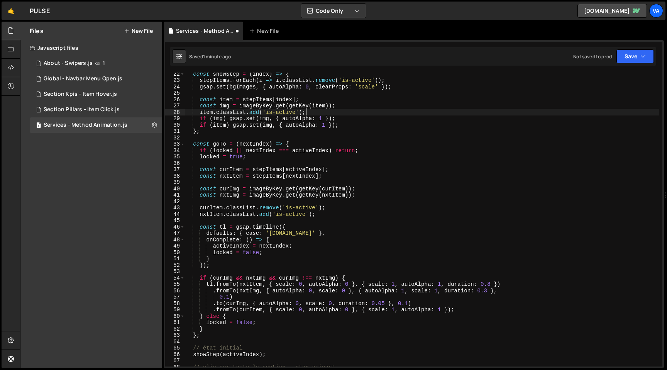
click at [324, 125] on div "const showStep = ( index ) => { stepItems . forEach ( i => i . classList . remo…" at bounding box center [422, 224] width 475 height 307
click at [349, 122] on div "const showStep = ( index ) => { stepItems . forEach ( i => i . classList . remo…" at bounding box center [422, 224] width 475 height 307
click at [326, 125] on div "const showStep = ( index ) => { stepItems . forEach ( i => i . classList . remo…" at bounding box center [422, 224] width 475 height 307
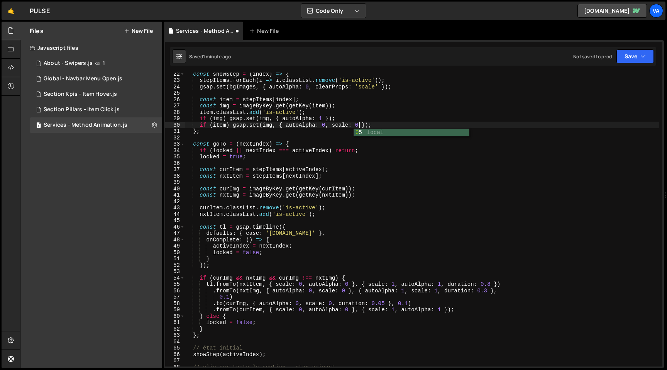
click at [380, 120] on div "const showStep = ( index ) => { stepItems . forEach ( i => i . classList . remo…" at bounding box center [422, 224] width 475 height 307
click at [267, 125] on div "const showStep = ( index ) => { stepItems . forEach ( i => i . classList . remo…" at bounding box center [422, 224] width 475 height 307
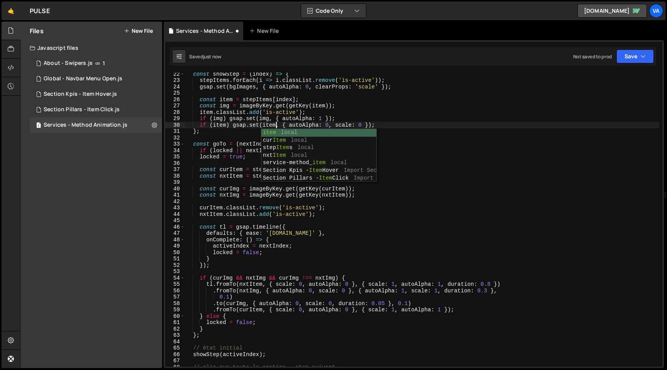
scroll to position [0, 6]
click at [397, 114] on div "const showStep = ( index ) => { stepItems . forEach ( i => i . classList . remo…" at bounding box center [422, 224] width 475 height 307
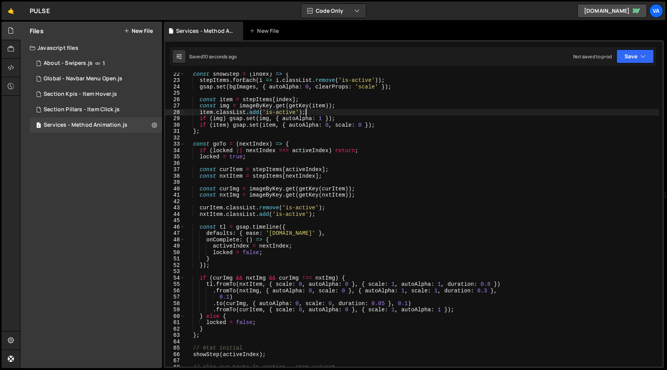
click at [234, 125] on div "const showStep = ( index ) => { stepItems . forEach ( i => i . classList . remo…" at bounding box center [422, 224] width 475 height 307
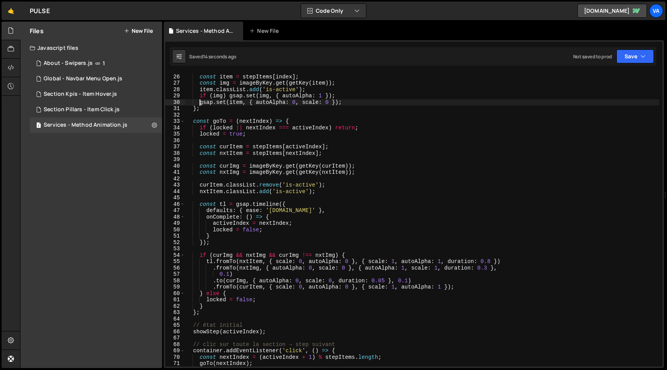
scroll to position [164, 0]
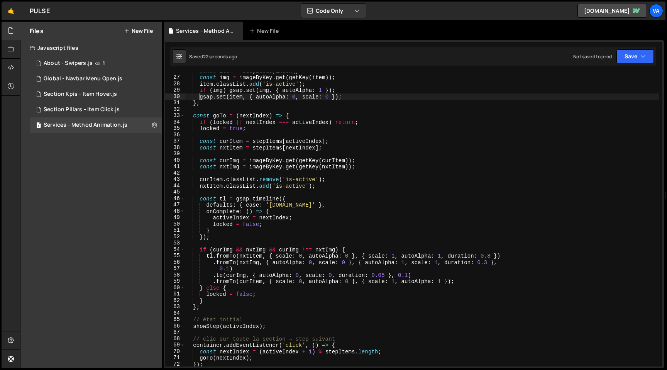
click at [214, 282] on div "const item = stepItems [ index ] ; const img = imageByKey . get ( getKey ( item…" at bounding box center [422, 221] width 475 height 307
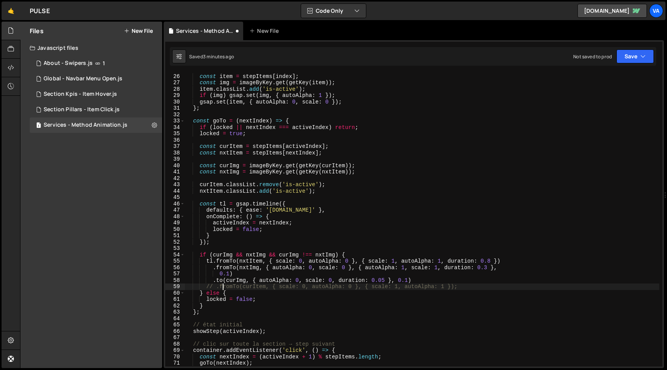
scroll to position [144, 0]
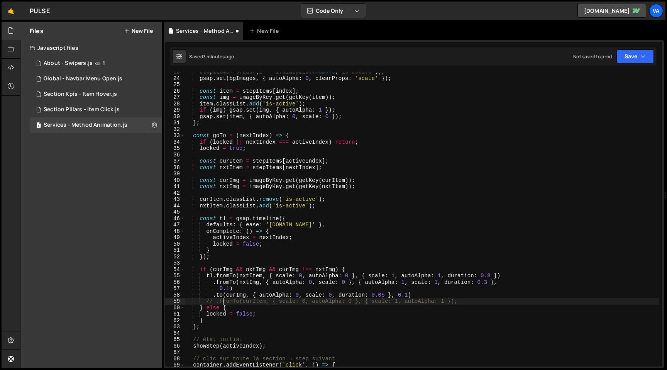
click at [200, 118] on div "stepItems . forEach ( i => i . classList . remove ( 'is-active' )) ; gsap . set…" at bounding box center [422, 222] width 475 height 307
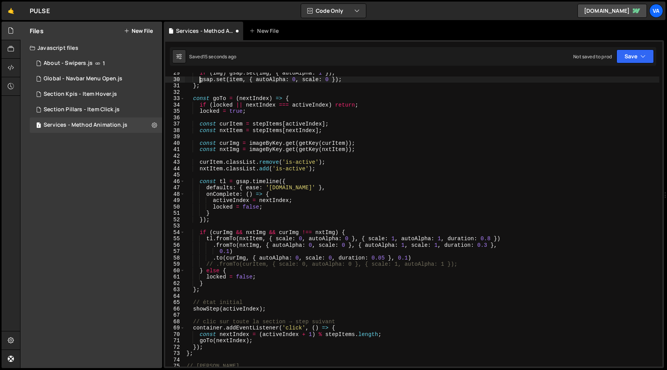
scroll to position [181, 0]
click at [213, 258] on div "if ( img ) gsap . set ( img , { autoAlpha : 1 }) ; gsap . set ( item , { autoAl…" at bounding box center [422, 223] width 475 height 307
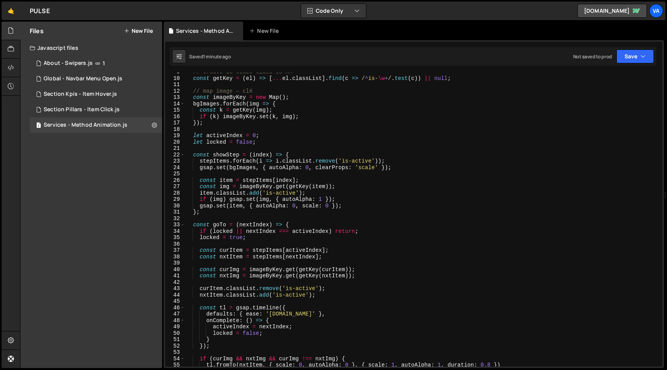
scroll to position [54, 0]
click at [234, 207] on div "// trouve la combo class is-XX const getKey = ( el ) => [ ... el . classList ] …" at bounding box center [422, 222] width 475 height 307
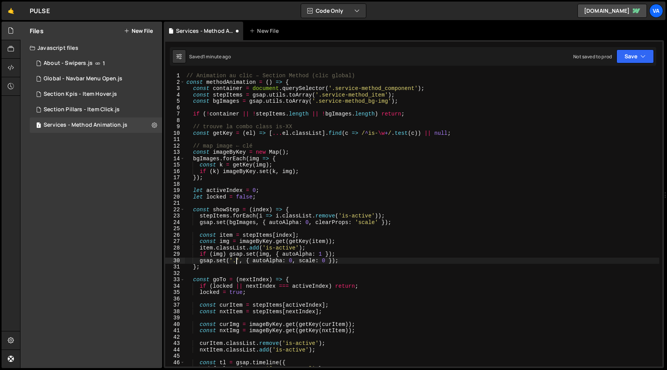
scroll to position [0, 0]
click at [224, 97] on div "// Animation au clic – Section Method (clic global) const methodAnimation = ( )…" at bounding box center [422, 226] width 475 height 307
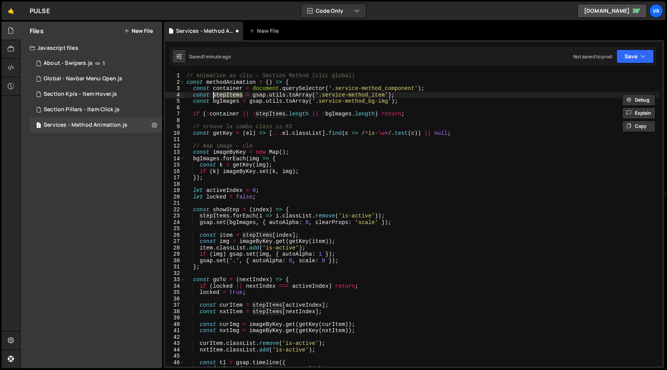
click at [237, 261] on div "// Animation au clic – Section Method (clic global) const methodAnimation = ( )…" at bounding box center [422, 226] width 475 height 307
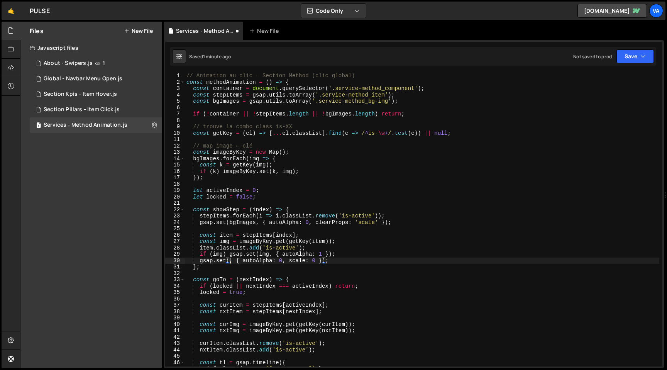
paste textarea "stepItems"
click at [354, 249] on div "// Animation au clic – Section Method (clic global) const methodAnimation = ( )…" at bounding box center [422, 226] width 475 height 307
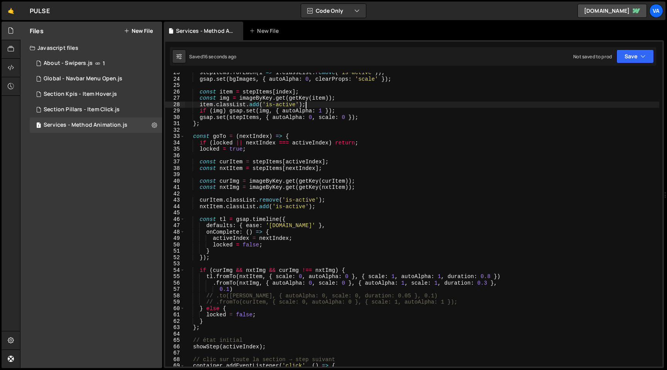
scroll to position [149, 0]
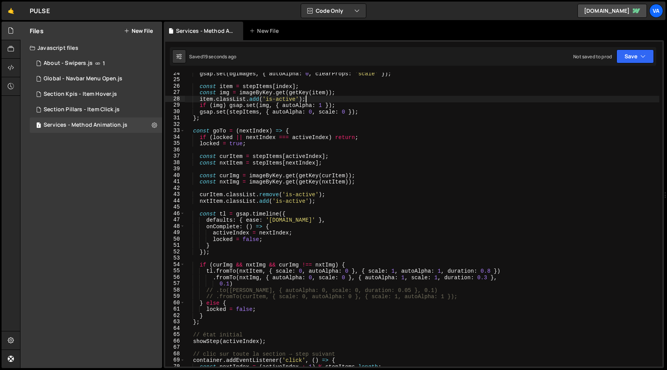
click at [214, 296] on div "gsap . set ( bgImages , { autoAlpha : 0 , clearProps : 'scale' }) ; const item …" at bounding box center [422, 223] width 475 height 307
click at [216, 292] on div "gsap . set ( bgImages , { autoAlpha : 0 , clearProps : 'scale' }) ; const item …" at bounding box center [422, 223] width 475 height 307
click at [216, 298] on div "gsap . set ( bgImages , { autoAlpha : 0 , clearProps : 'scale' }) ; const item …" at bounding box center [422, 223] width 475 height 307
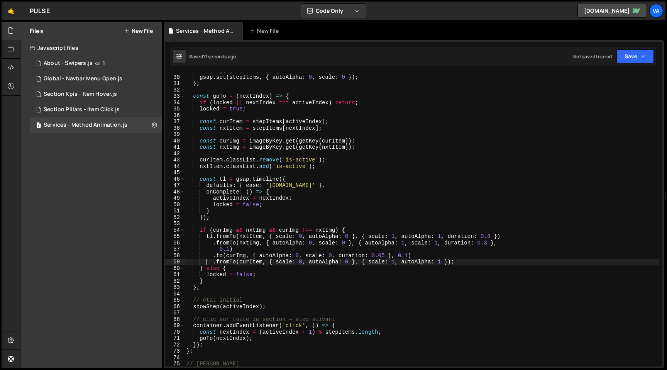
scroll to position [183, 0]
click at [213, 258] on div "if ( img ) gsap . set ( img , { autoAlpha : 1 }) ; gsap . set ( stepItems , { a…" at bounding box center [422, 221] width 475 height 307
click at [227, 263] on div "if ( img ) gsap . set ( img , { autoAlpha : 1 }) ; gsap . set ( stepItems , { a…" at bounding box center [422, 221] width 475 height 307
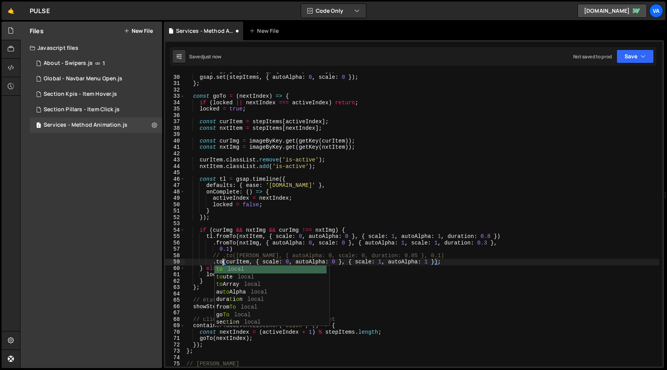
click at [302, 260] on div "if ( img ) gsap . set ( img , { autoAlpha : 1 }) ; gsap . set ( stepItems , { a…" at bounding box center [422, 221] width 475 height 307
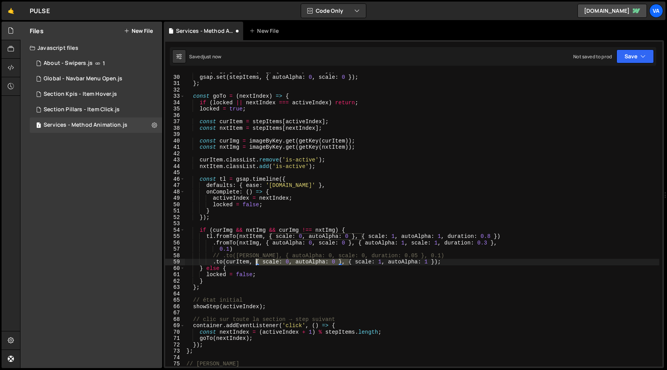
drag, startPoint x: 350, startPoint y: 261, endPoint x: 258, endPoint y: 263, distance: 92.3
click at [258, 263] on div "if ( img ) gsap . set ( img , { autoAlpha : 1 }) ; gsap . set ( stepItems , { a…" at bounding box center [422, 221] width 475 height 307
click at [337, 261] on div "if ( img ) gsap . set ( img , { autoAlpha : 1 }) ; gsap . set ( stepItems , { a…" at bounding box center [422, 221] width 475 height 307
click at [307, 256] on div "if ( img ) gsap . set ( img , { autoAlpha : 1 }) ; gsap . set ( stepItems , { a…" at bounding box center [422, 221] width 475 height 307
click at [315, 255] on div "if ( img ) gsap . set ( img , { autoAlpha : 1 }) ; gsap . set ( stepItems , { a…" at bounding box center [422, 221] width 475 height 307
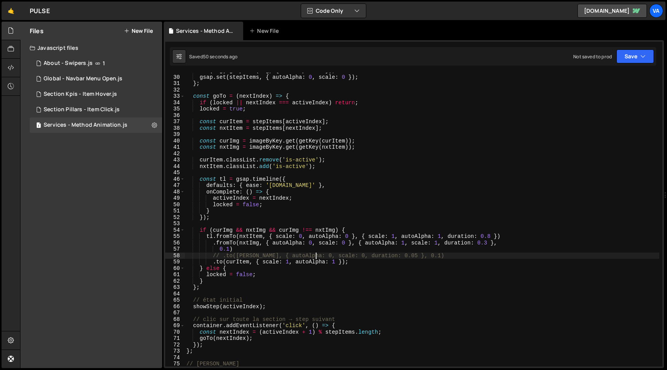
click at [342, 255] on div "if ( img ) gsap . set ( img , { autoAlpha : 1 }) ; gsap . set ( stepItems , { a…" at bounding box center [422, 221] width 475 height 307
click at [398, 255] on div "if ( img ) gsap . set ( img , { autoAlpha : 1 }) ; gsap . set ( stepItems , { a…" at bounding box center [422, 221] width 475 height 307
click at [222, 255] on div "if ( img ) gsap . set ( img , { autoAlpha : 1 }) ; gsap . set ( stepItems , { a…" at bounding box center [422, 221] width 475 height 307
click at [319, 244] on div "if ( img ) gsap . set ( img , { autoAlpha : 1 }) ; gsap . set ( stepItems , { a…" at bounding box center [422, 221] width 475 height 307
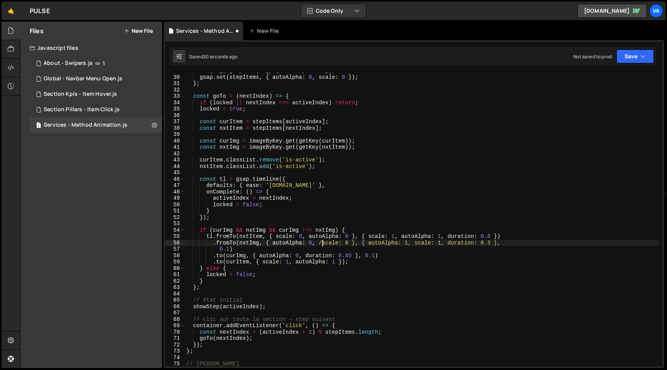
scroll to position [0, 10]
drag, startPoint x: 355, startPoint y: 243, endPoint x: 314, endPoint y: 245, distance: 41.3
click at [314, 245] on div "if ( img ) gsap . set ( img , { autoAlpha : 1 }) ; gsap . set ( stepItems , { a…" at bounding box center [422, 221] width 475 height 307
drag, startPoint x: 406, startPoint y: 243, endPoint x: 373, endPoint y: 243, distance: 33.2
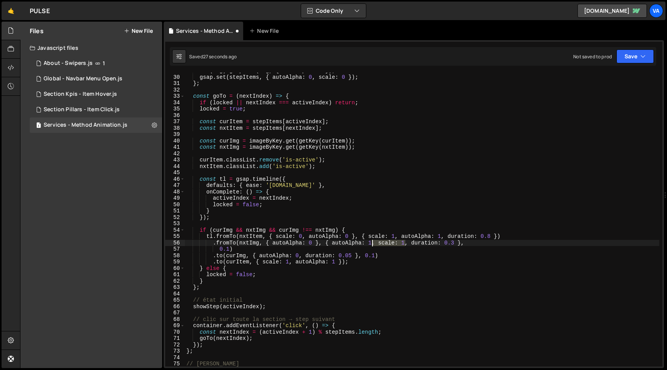
click at [373, 243] on div "if ( img ) gsap . set ( img , { autoAlpha : 1 }) ; gsap . set ( stepItems , { a…" at bounding box center [422, 221] width 475 height 307
click at [492, 248] on div "if ( img ) gsap . set ( img , { autoAlpha : 1 }) ; gsap . set ( stepItems , { a…" at bounding box center [422, 221] width 475 height 307
click at [490, 238] on div "if ( img ) gsap . set ( img , { autoAlpha : 1 }) ; gsap . set ( stepItems , { a…" at bounding box center [422, 221] width 475 height 307
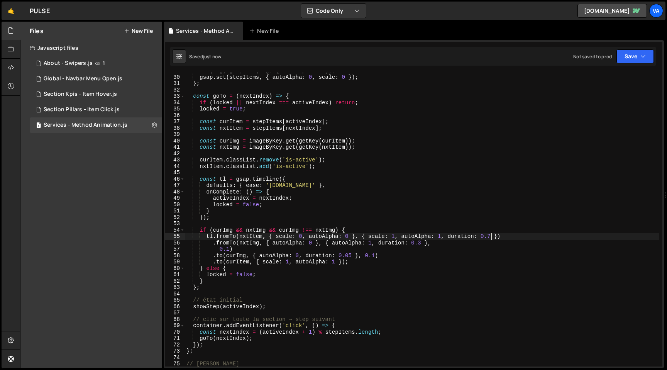
click at [337, 262] on div "if ( img ) gsap . set ( img , { autoAlpha : 1 }) ; gsap . set ( stepItems , { a…" at bounding box center [422, 221] width 475 height 307
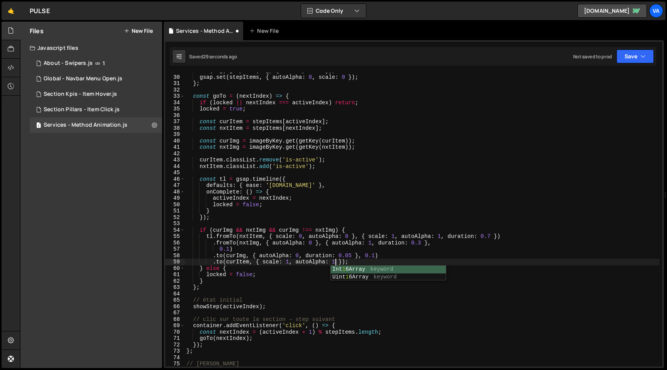
scroll to position [0, 10]
type textarea ".to(curItem, { scale: 1, autoAlpha: 1 });"
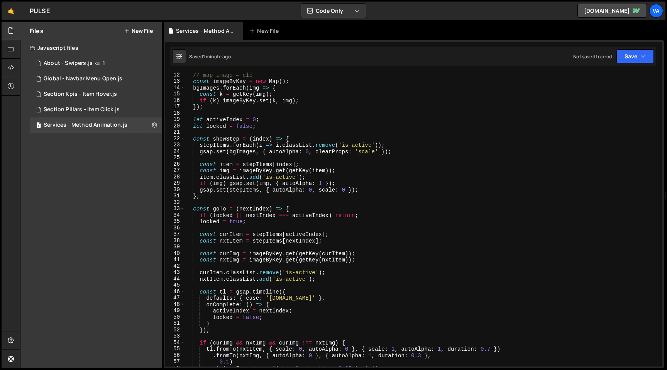
scroll to position [58, 0]
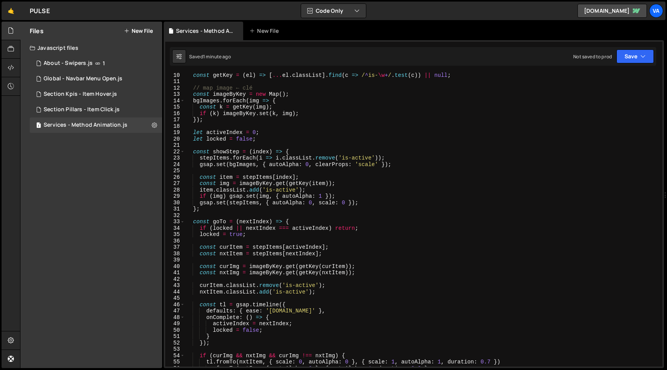
click at [354, 243] on div "const getKey = ( el ) => [ ... el . classList ] . find ( c => / ^ is- \w + / . …" at bounding box center [422, 225] width 475 height 307
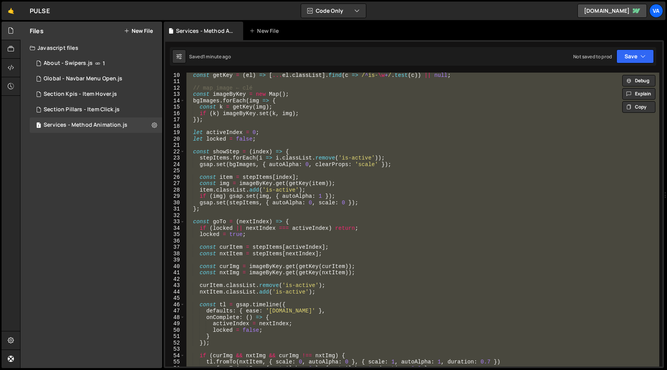
click at [377, 252] on div "const getKey = ( el ) => [ ... el . classList ] . find ( c => / ^ is- \w + / . …" at bounding box center [422, 225] width 475 height 307
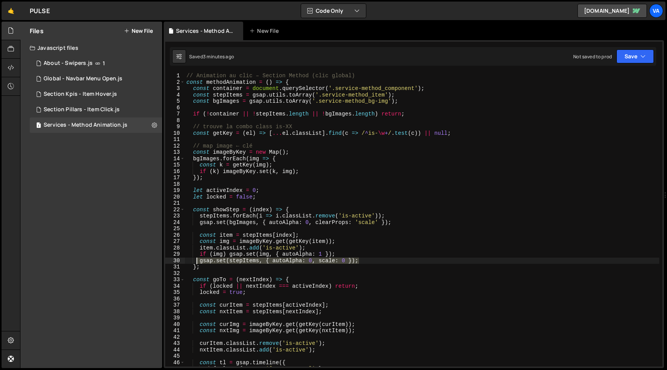
drag, startPoint x: 367, startPoint y: 261, endPoint x: 198, endPoint y: 263, distance: 169.5
click at [198, 263] on div "// Animation au clic – Section Method (clic global) const methodAnimation = ( )…" at bounding box center [422, 226] width 475 height 307
type textarea "gsap.set(stepItems, { autoAlpha: 0, scale: 0 });"
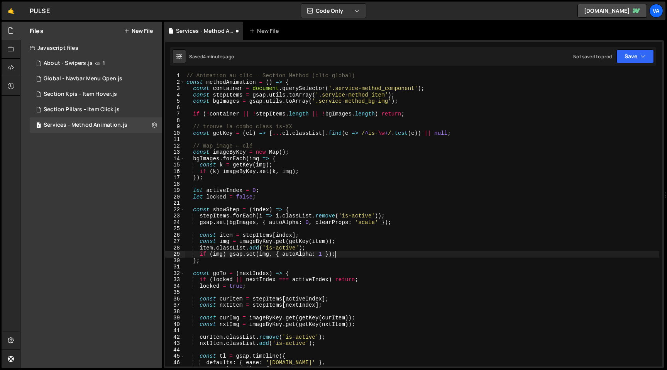
click at [368, 171] on div "// Animation au clic – Section Method (clic global) const methodAnimation = ( )…" at bounding box center [422, 226] width 475 height 307
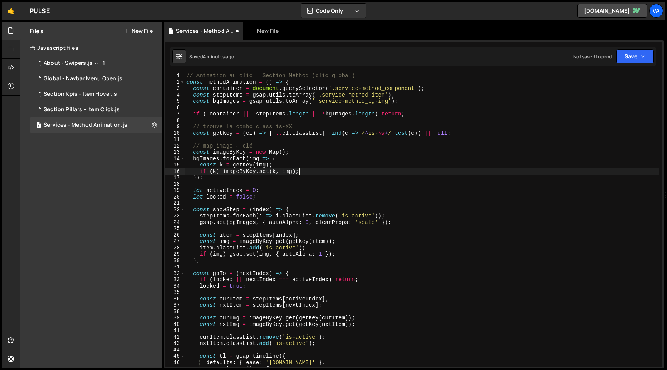
type textarea "methodAnimation();"
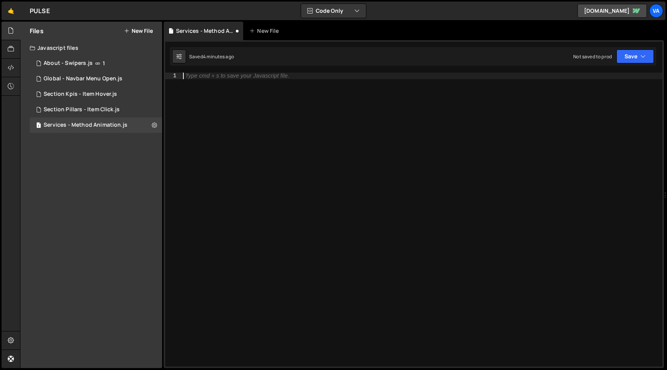
paste textarea "methodAnimation();"
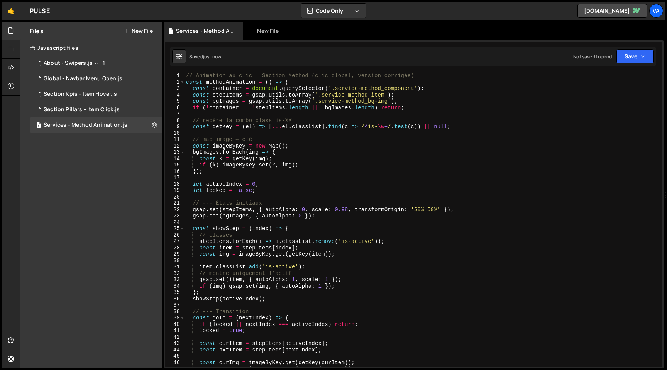
click at [348, 209] on div "// Animation au clic – Section Method (clic global, version corrigée) const met…" at bounding box center [422, 226] width 475 height 307
click at [450, 209] on div "// Animation au clic – Section Method (clic global, version corrigée) const met…" at bounding box center [422, 226] width 475 height 307
drag, startPoint x: 431, startPoint y: 209, endPoint x: 342, endPoint y: 209, distance: 89.6
click at [342, 209] on div "// Animation au clic – Section Method (clic global, version corrigée) const met…" at bounding box center [422, 226] width 475 height 307
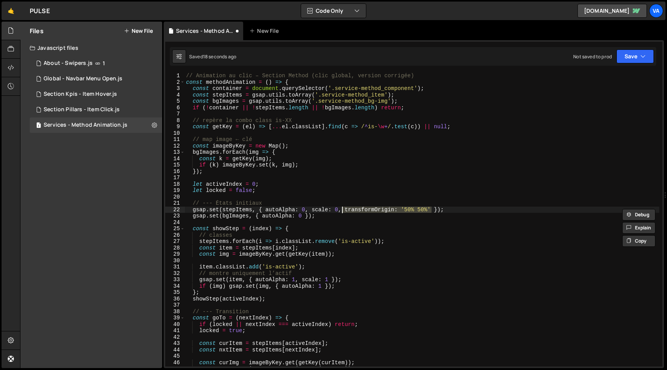
click at [457, 209] on div "// Animation au clic – Section Method (clic global, version corrigée) const met…" at bounding box center [422, 226] width 475 height 307
click at [433, 210] on div "// Animation au clic – Section Method (clic global, version corrigée) const met…" at bounding box center [422, 226] width 475 height 307
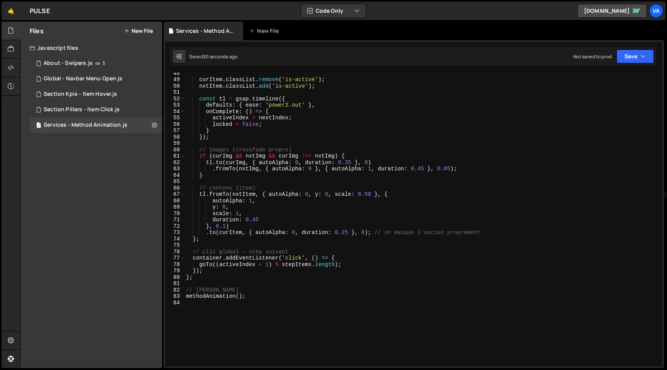
scroll to position [302, 0]
click at [450, 170] on div "curItem . classList . remove ( 'is-active' ) ; nxtItem . classList . add ( 'is-…" at bounding box center [422, 223] width 475 height 307
click at [393, 197] on div "curItem . classList . remove ( 'is-active' ) ; nxtItem . classList . add ( 'is-…" at bounding box center [422, 223] width 475 height 307
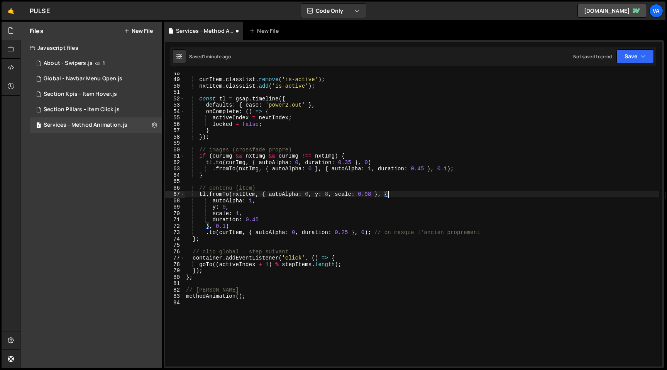
click at [329, 194] on div "curItem . classList . remove ( 'is-active' ) ; nxtItem . classList . add ( 'is-…" at bounding box center [422, 223] width 475 height 307
click at [352, 193] on div "curItem . classList . remove ( 'is-active' ) ; nxtItem . classList . add ( 'is-…" at bounding box center [422, 223] width 475 height 307
click at [380, 187] on div "curItem . classList . remove ( 'is-active' ) ; nxtItem . classList . add ( 'is-…" at bounding box center [422, 223] width 475 height 307
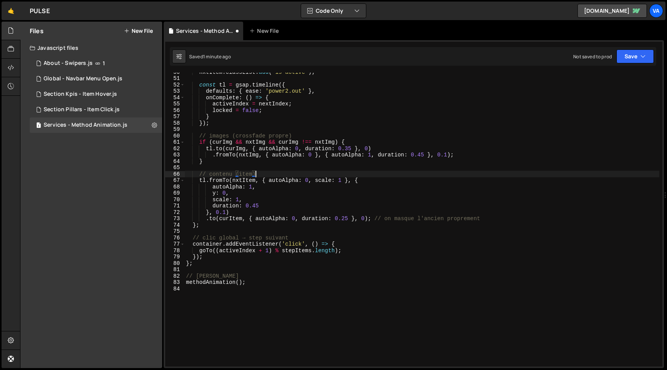
scroll to position [319, 0]
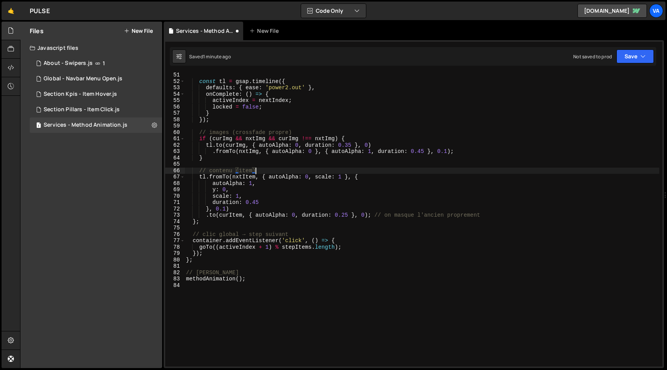
click at [310, 177] on div "const tl = gsap . timeline ({ defaults : { ease : 'power2.out' } , onComplete :…" at bounding box center [422, 225] width 475 height 307
click at [340, 178] on div "const tl = gsap . timeline ({ defaults : { ease : 'power2.out' } , onComplete :…" at bounding box center [422, 225] width 475 height 307
click at [313, 194] on div "const tl = gsap . timeline ({ defaults : { ease : 'power2.out' } , onComplete :…" at bounding box center [422, 225] width 475 height 307
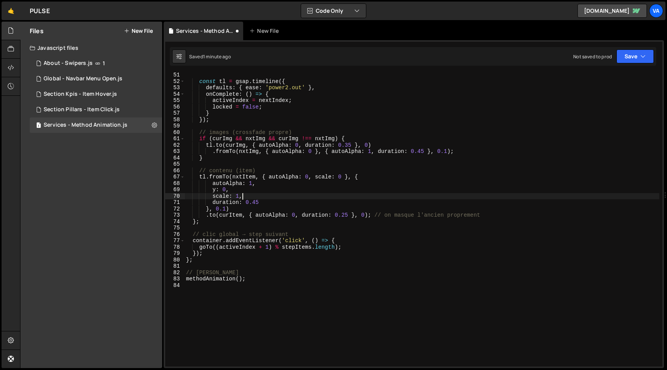
click at [234, 190] on div "const tl = gsap . timeline ({ defaults : { ease : 'power2.out' } , onComplete :…" at bounding box center [422, 225] width 475 height 307
click at [243, 197] on div "const tl = gsap . timeline ({ defaults : { ease : 'power2.out' } , onComplete :…" at bounding box center [422, 225] width 475 height 307
drag, startPoint x: 235, startPoint y: 189, endPoint x: 154, endPoint y: 191, distance: 80.7
click at [154, 191] on div "Files New File Javascript files 1 About - Swipers.js 1 1 Global - Navbar Menu O…" at bounding box center [343, 195] width 647 height 347
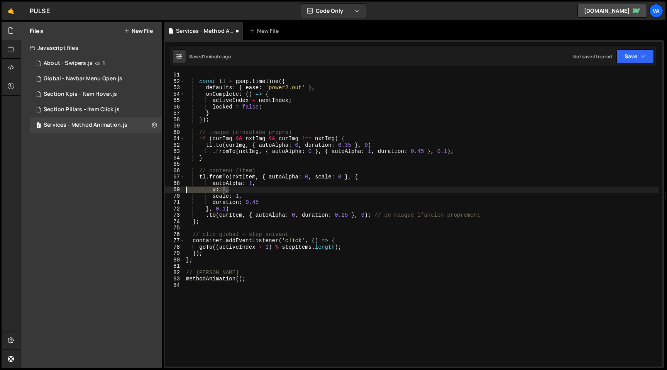
type textarea "y: 0,"
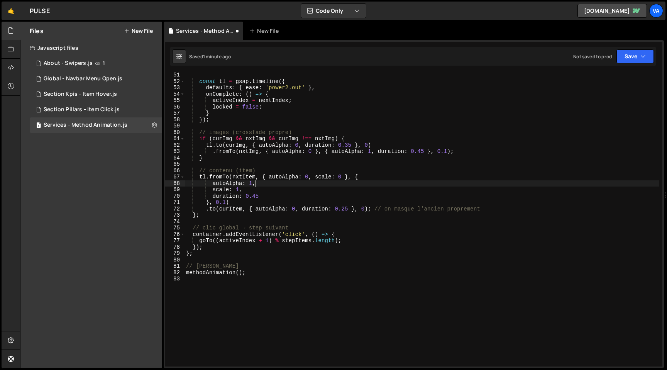
click at [260, 196] on div "const tl = gsap . timeline ({ defaults : { ease : 'power2.out' } , onComplete :…" at bounding box center [422, 225] width 475 height 307
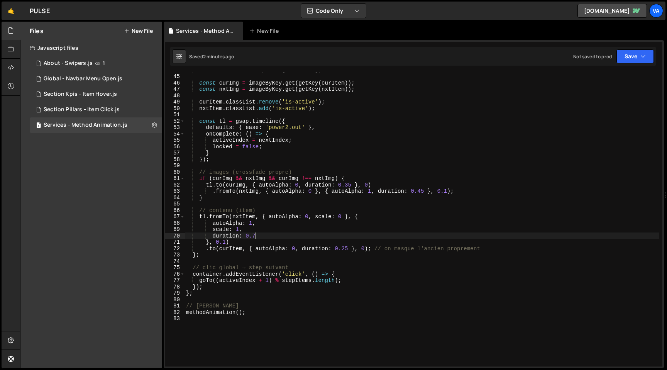
scroll to position [280, 0]
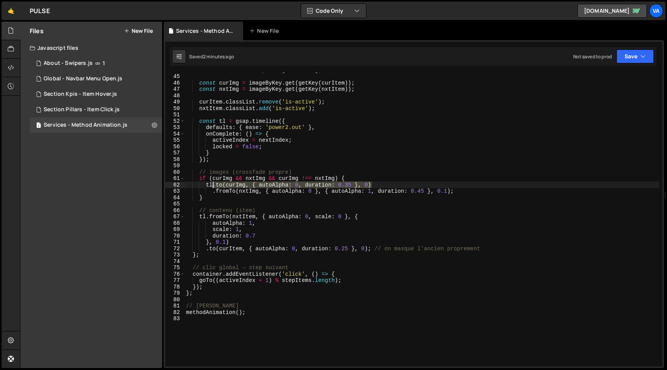
drag, startPoint x: 373, startPoint y: 183, endPoint x: 214, endPoint y: 184, distance: 159.1
click at [214, 184] on div "const nxtItem = stepItems [ nextIndex ] ; const curImg = imageByKey . get ( get…" at bounding box center [422, 220] width 475 height 307
drag, startPoint x: 213, startPoint y: 192, endPoint x: 216, endPoint y: 186, distance: 6.9
click at [216, 186] on div "const nxtItem = stepItems [ nextIndex ] ; const curImg = imageByKey . get ( get…" at bounding box center [422, 220] width 475 height 307
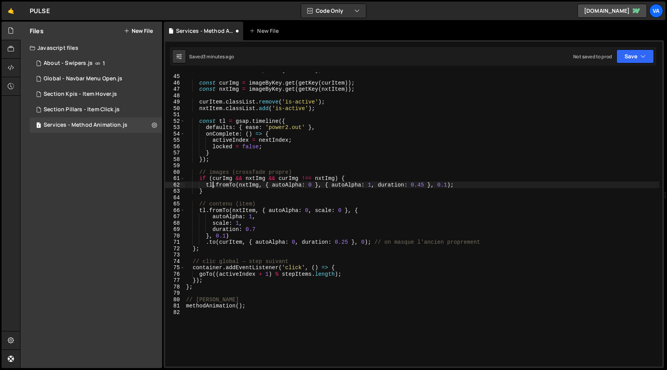
click at [452, 185] on div "const nxtItem = stepItems [ nextIndex ] ; const curImg = imageByKey . get ( get…" at bounding box center [422, 220] width 475 height 307
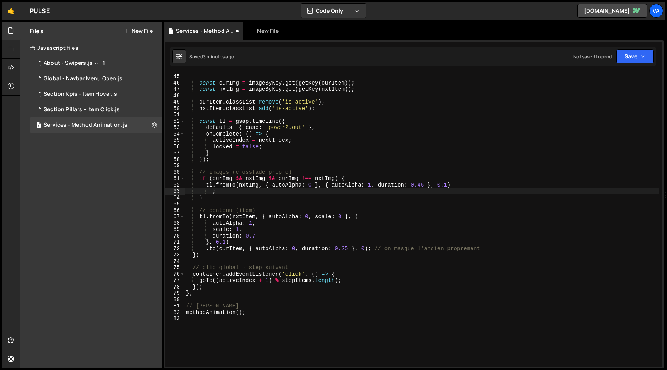
paste textarea ".to(curImg, { autoAlpha: 0, duration: 0.35 }, 0)"
click at [422, 183] on div "const nxtItem = stepItems [ nextIndex ] ; const curImg = imageByKey . get ( get…" at bounding box center [422, 220] width 475 height 307
click at [378, 193] on div "const nxtItem = stepItems [ nextIndex ] ; const curImg = imageByKey . get ( get…" at bounding box center [422, 220] width 475 height 307
click at [352, 191] on div "const nxtItem = stepItems [ nextIndex ] ; const curImg = imageByKey . get ( get…" at bounding box center [422, 220] width 475 height 307
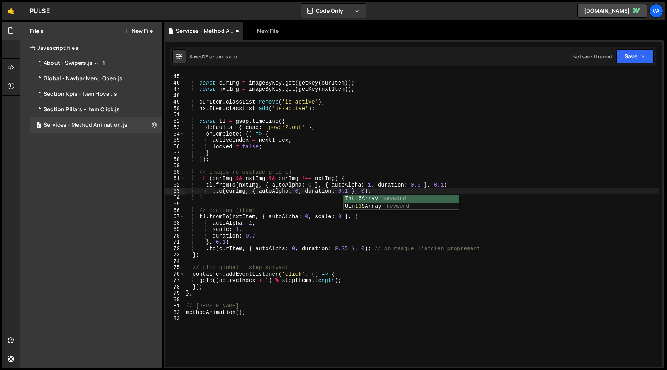
click at [379, 192] on div "const nxtItem = stepItems [ nextIndex ] ; const curImg = imageByKey . get ( get…" at bounding box center [422, 220] width 475 height 307
click at [365, 192] on div "const nxtItem = stepItems [ nextIndex ] ; const curImg = imageByKey . get ( get…" at bounding box center [422, 220] width 475 height 307
click at [446, 184] on div "const nxtItem = stepItems [ nextIndex ] ; const curImg = imageByKey . get ( get…" at bounding box center [422, 220] width 475 height 307
click at [295, 128] on div "const nxtItem = stepItems [ nextIndex ] ; const curImg = imageByKey . get ( get…" at bounding box center [422, 220] width 475 height 307
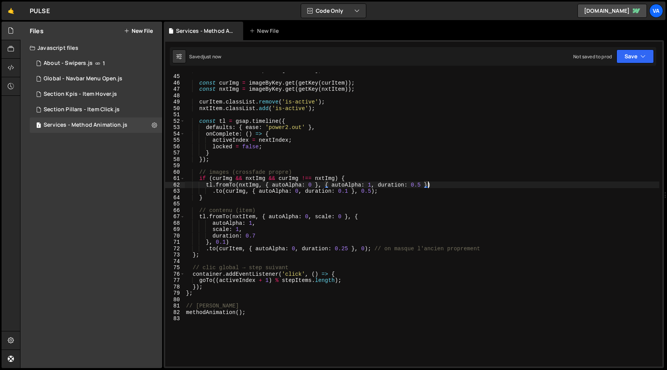
click at [295, 128] on div "const nxtItem = stepItems [ nextIndex ] ; const curImg = imageByKey . get ( get…" at bounding box center [422, 220] width 475 height 307
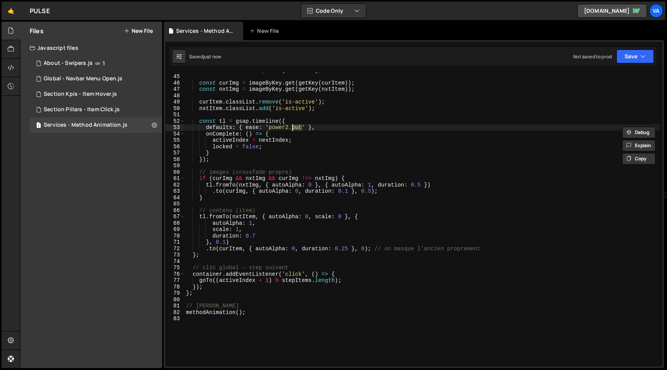
scroll to position [0, 8]
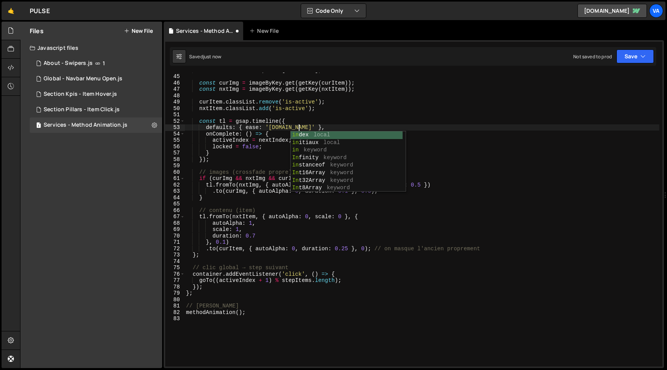
click at [413, 185] on div "const nxtItem = stepItems [ nextIndex ] ; const curImg = imageByKey . get ( get…" at bounding box center [422, 220] width 475 height 307
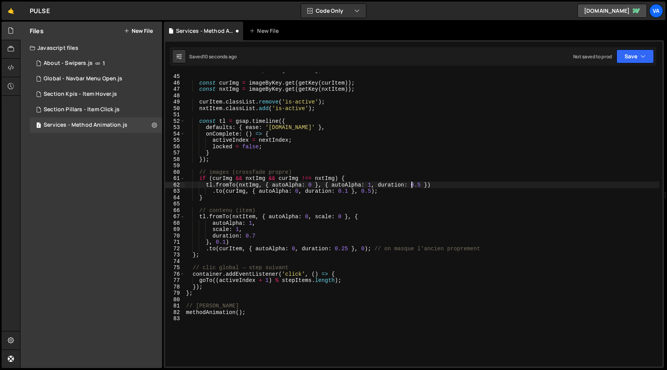
click at [422, 185] on div "const nxtItem = stepItems [ nextIndex ] ; const curImg = imageByKey . get ( get…" at bounding box center [422, 220] width 475 height 307
click at [297, 126] on div "const nxtItem = stepItems [ nextIndex ] ; const curImg = imageByKey . get ( get…" at bounding box center [422, 220] width 475 height 307
click at [422, 183] on div "const nxtItem = stepItems [ nextIndex ] ; const curImg = imageByKey . get ( get…" at bounding box center [422, 220] width 475 height 307
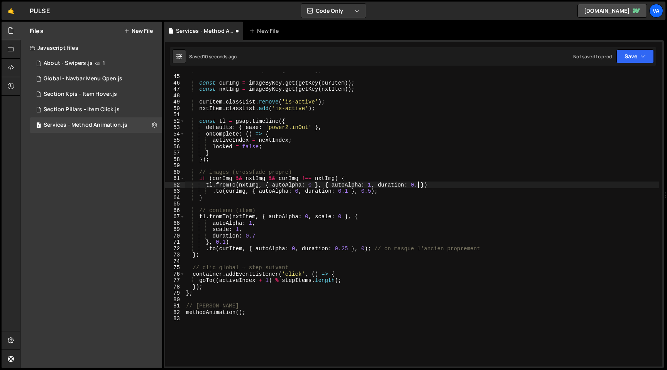
scroll to position [0, 16]
click at [381, 192] on div "const nxtItem = stepItems [ nextIndex ] ; const curImg = imageByKey . get ( get…" at bounding box center [422, 220] width 475 height 307
click at [257, 237] on div "const nxtItem = stepItems [ nextIndex ] ; const curImg = imageByKey . get ( get…" at bounding box center [422, 220] width 475 height 307
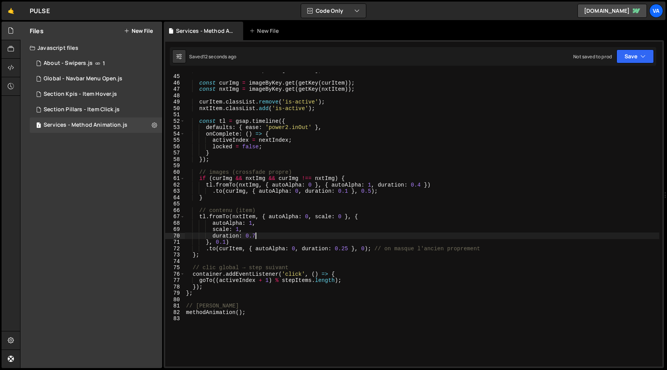
type textarea "duration: 0.7,"
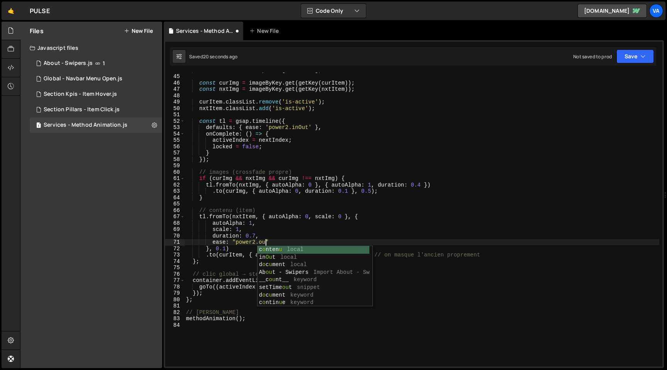
scroll to position [0, 5]
click at [259, 234] on div "const nxtItem = stepItems [ nextIndex ] ; const curImg = imageByKey . get ( get…" at bounding box center [422, 220] width 475 height 307
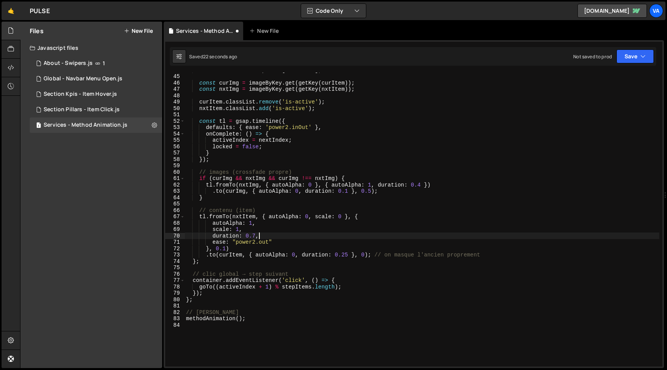
click at [257, 236] on div "const nxtItem = stepItems [ nextIndex ] ; const curImg = imageByKey . get ( get…" at bounding box center [422, 220] width 475 height 307
click at [265, 222] on div "const nxtItem = stepItems [ nextIndex ] ; const curImg = imageByKey . get ( get…" at bounding box center [422, 220] width 475 height 307
click at [346, 254] on div "const nxtItem = stepItems [ nextIndex ] ; const curImg = imageByKey . get ( get…" at bounding box center [422, 220] width 475 height 307
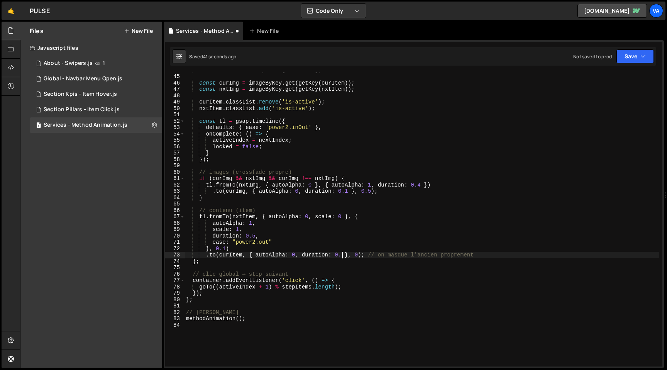
scroll to position [0, 11]
click at [360, 254] on div "const nxtItem = stepItems [ nextIndex ] ; const curImg = imageByKey . get ( get…" at bounding box center [422, 220] width 475 height 307
click at [263, 242] on div "const nxtItem = stepItems [ nextIndex ] ; const curImg = imageByKey . get ( get…" at bounding box center [422, 220] width 475 height 307
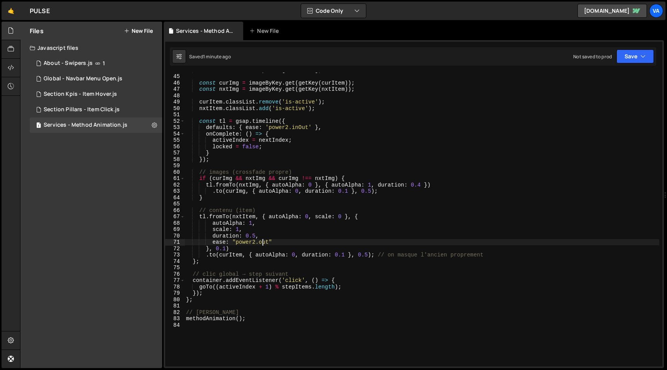
click at [263, 242] on div "const nxtItem = stepItems [ nextIndex ] ; const curImg = imageByKey . get ( get…" at bounding box center [422, 220] width 475 height 307
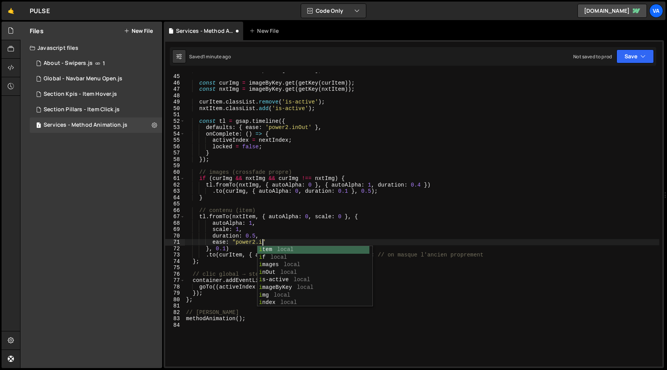
scroll to position [0, 5]
click at [269, 236] on div "const nxtItem = stepItems [ nextIndex ] ; const curImg = imageByKey . get ( get…" at bounding box center [422, 220] width 475 height 307
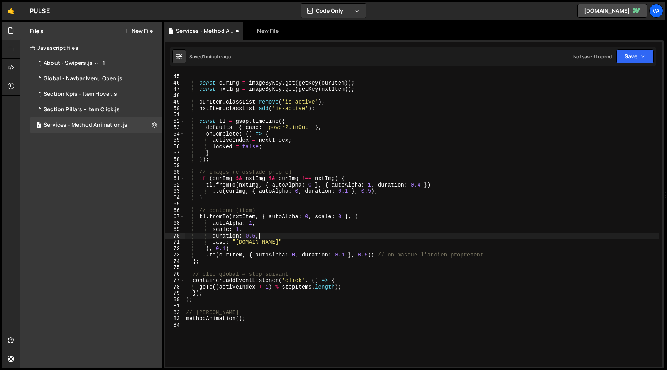
click at [227, 249] on div "const nxtItem = stepItems [ nextIndex ] ; const curImg = imageByKey . get ( get…" at bounding box center [422, 220] width 475 height 307
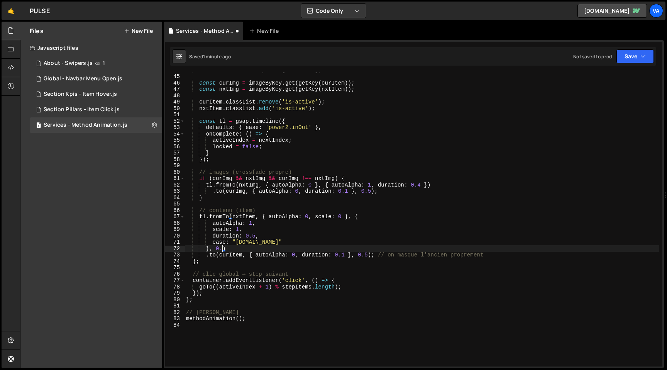
scroll to position [0, 2]
click at [255, 234] on div "const nxtItem = stepItems [ nextIndex ] ; const curImg = imageByKey . get ( get…" at bounding box center [422, 220] width 475 height 307
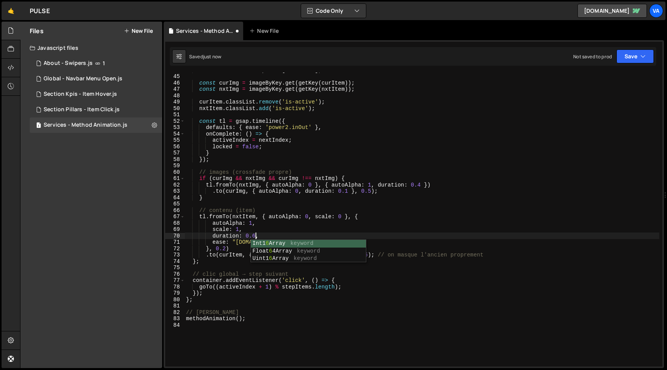
scroll to position [0, 5]
click at [224, 249] on div "const nxtItem = stepItems [ nextIndex ] ; const curImg = imageByKey . get ( get…" at bounding box center [422, 220] width 475 height 307
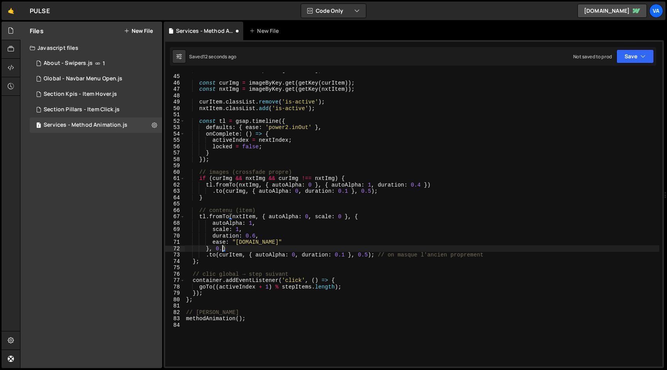
scroll to position [0, 3]
click at [420, 184] on div "const nxtItem = stepItems [ nextIndex ] ; const curImg = imageByKey . get ( get…" at bounding box center [422, 220] width 475 height 307
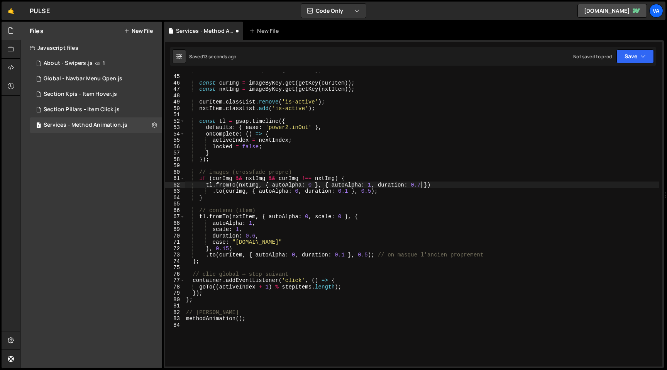
scroll to position [0, 16]
click at [395, 199] on div "const nxtItem = stepItems [ nextIndex ] ; const curImg = imageByKey . get ( get…" at bounding box center [422, 220] width 475 height 307
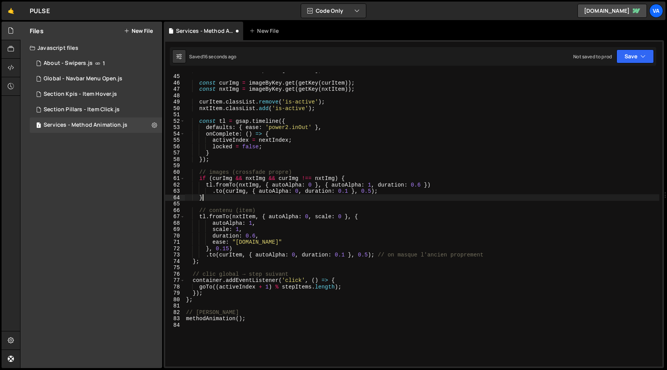
scroll to position [0, 1]
click at [300, 127] on div "const nxtItem = stepItems [ nextIndex ] ; const curImg = imageByKey . get ( get…" at bounding box center [422, 220] width 475 height 307
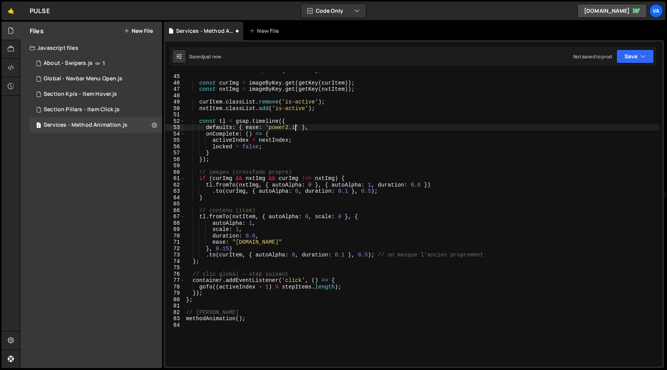
scroll to position [0, 8]
click at [312, 186] on div "const nxtItem = stepItems [ nextIndex ] ; const curImg = imageByKey . get ( get…" at bounding box center [422, 220] width 475 height 307
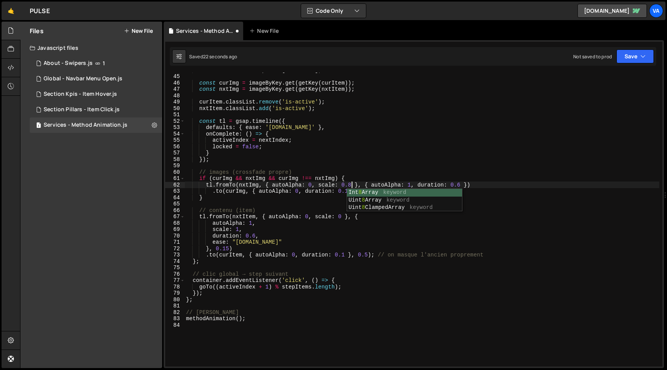
click at [414, 185] on div "const nxtItem = stepItems [ nextIndex ] ; const curImg = imageByKey . get ( get…" at bounding box center [422, 220] width 475 height 307
click at [229, 248] on div "const nxtItem = stepItems [ nextIndex ] ; const curImg = imageByKey . get ( get…" at bounding box center [422, 220] width 475 height 307
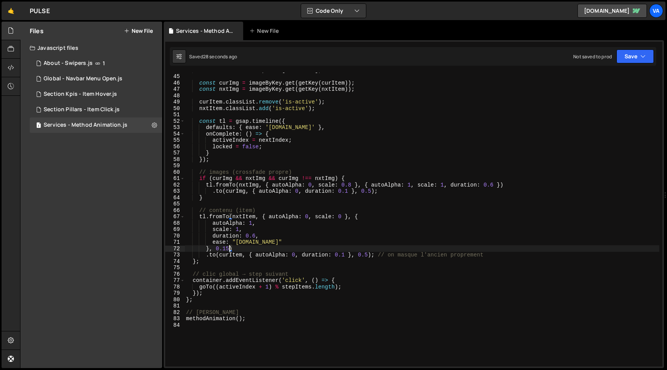
scroll to position [0, 3]
click at [351, 183] on div "const nxtItem = stepItems [ nextIndex ] ; const curImg = imageByKey . get ( get…" at bounding box center [422, 220] width 475 height 307
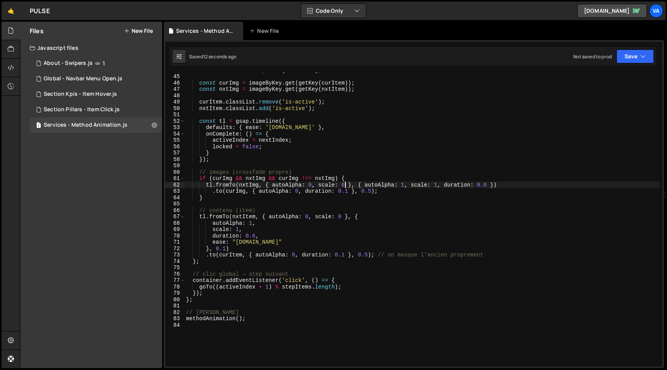
click at [488, 183] on div "const nxtItem = stepItems [ nextIndex ] ; const curImg = imageByKey . get ( get…" at bounding box center [422, 220] width 475 height 307
click at [226, 249] on div "const nxtItem = stepItems [ nextIndex ] ; const curImg = imageByKey . get ( get…" at bounding box center [422, 220] width 475 height 307
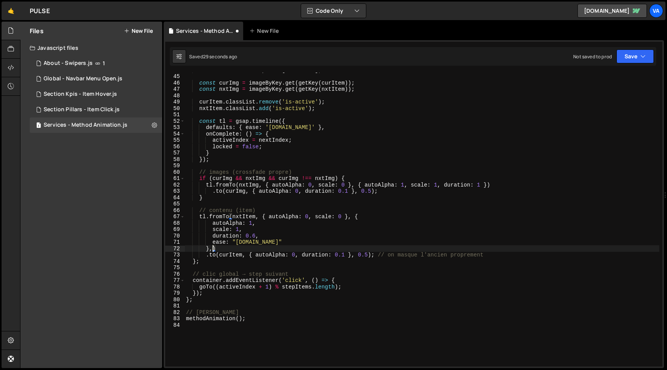
scroll to position [0, 2]
click at [488, 186] on div "const nxtItem = stepItems [ nextIndex ] ; const curImg = imageByKey . get ( get…" at bounding box center [422, 220] width 475 height 307
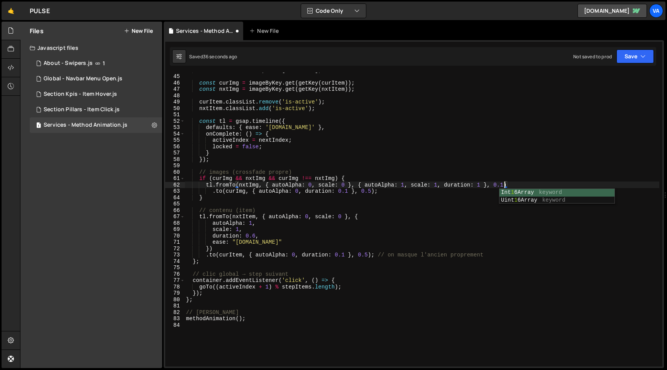
scroll to position [0, 21]
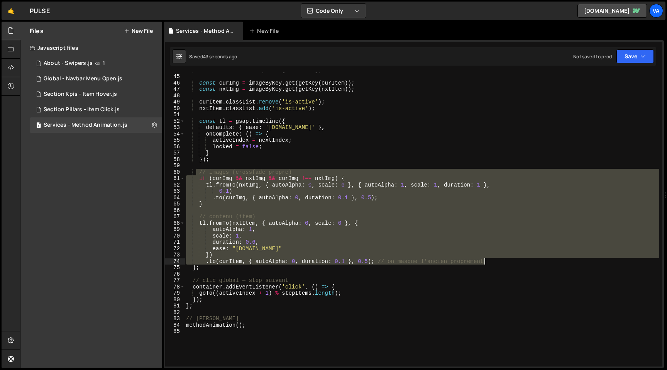
drag, startPoint x: 198, startPoint y: 172, endPoint x: 499, endPoint y: 261, distance: 314.5
click at [499, 261] on div "const nxtItem = stepItems [ nextIndex ] ; const curImg = imageByKey . get ( get…" at bounding box center [422, 220] width 475 height 307
click at [365, 294] on div "const nxtItem = stepItems [ nextIndex ] ; const curImg = imageByKey . get ( get…" at bounding box center [422, 220] width 475 height 307
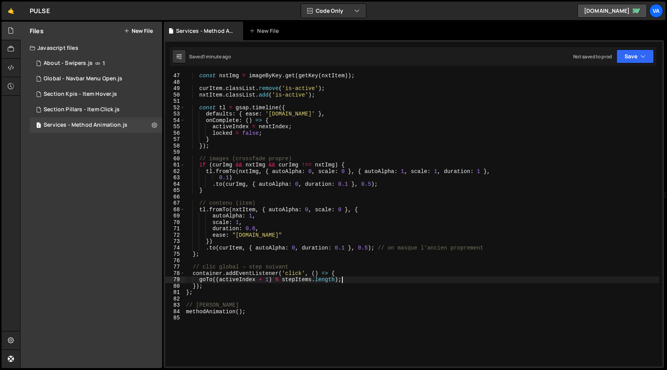
scroll to position [278, 0]
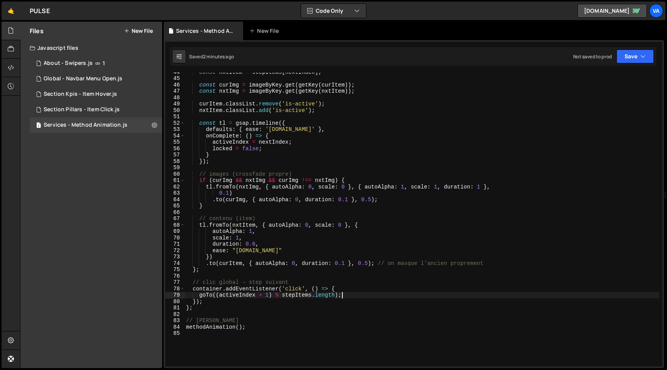
click at [388, 178] on div "const nxtItem = stepItems [ nextIndex ] ; const curImg = imageByKey . get ( get…" at bounding box center [422, 222] width 475 height 307
type textarea "methodAnimation();"
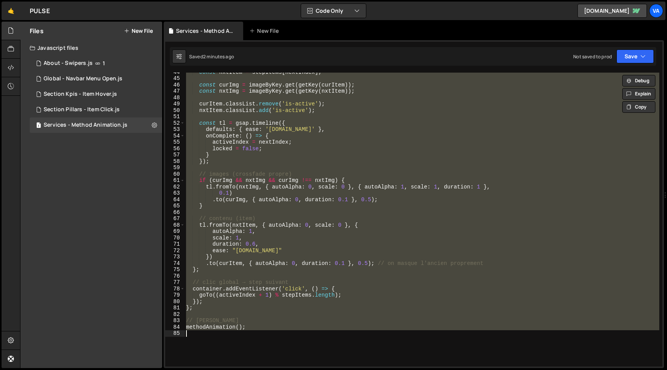
scroll to position [0, 0]
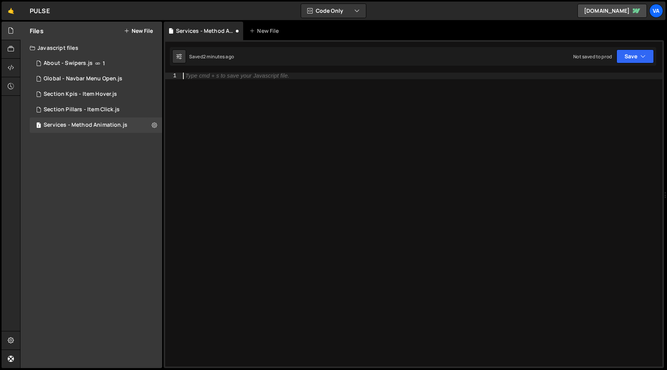
paste textarea "methodAnimation();"
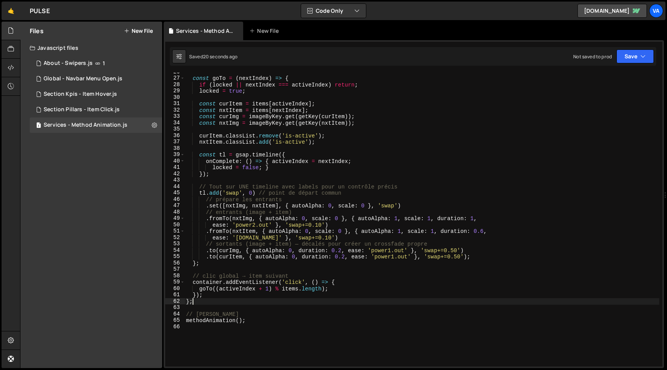
scroll to position [165, 0]
click at [438, 221] on div "const goTo = ( nextIndex ) => { if ( locked || nextIndex === activeIndex ) retu…" at bounding box center [422, 220] width 475 height 307
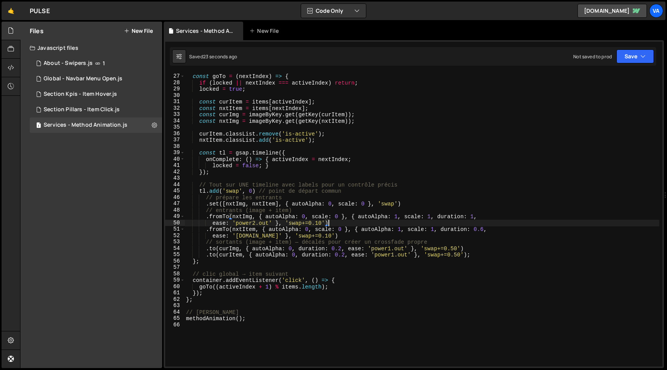
click at [483, 228] on div "const goTo = ( nextIndex ) => { if ( locked || nextIndex === activeIndex ) retu…" at bounding box center [422, 220] width 475 height 307
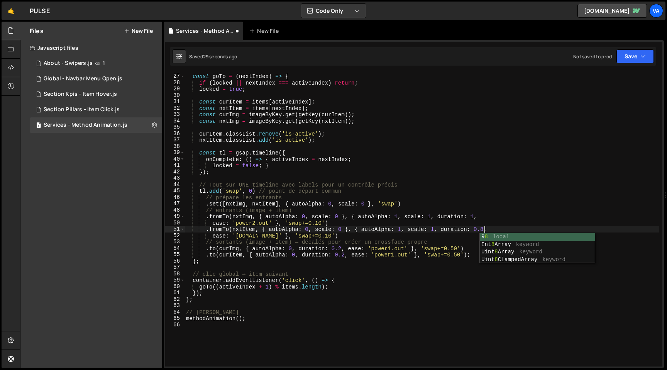
click at [475, 217] on div "const goTo = ( nextIndex ) => { if ( locked || nextIndex === activeIndex ) retu…" at bounding box center [422, 220] width 475 height 307
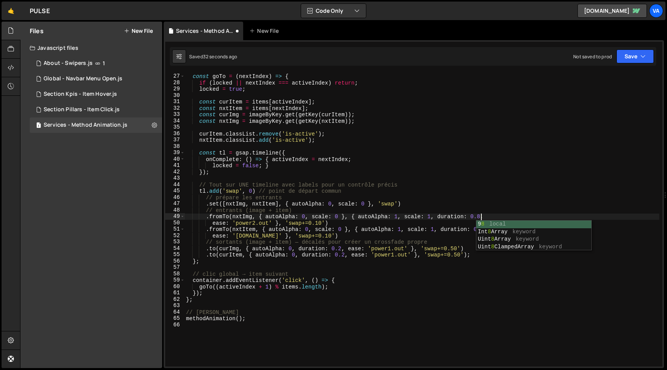
click at [426, 216] on div "const goTo = ( nextIndex ) => { if ( locked || nextIndex === activeIndex ) retu…" at bounding box center [422, 220] width 475 height 307
click at [320, 235] on div "const goTo = ( nextIndex ) => { if ( locked || nextIndex === activeIndex ) retu…" at bounding box center [422, 220] width 475 height 307
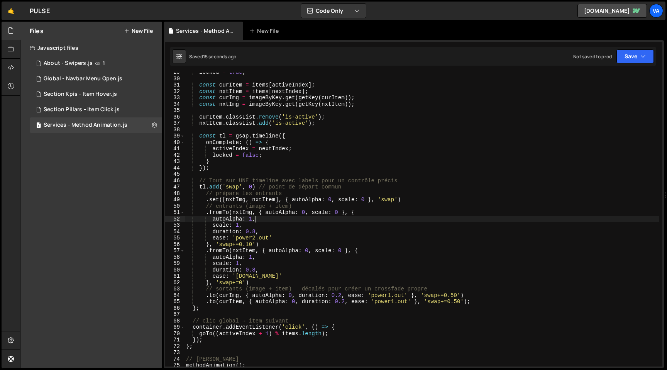
scroll to position [189, 0]
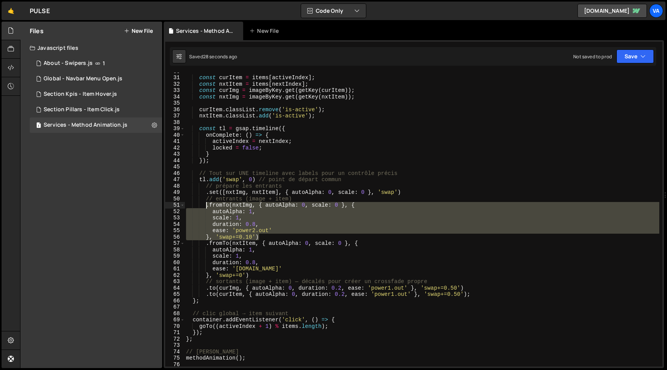
drag, startPoint x: 262, startPoint y: 236, endPoint x: 207, endPoint y: 206, distance: 62.9
click at [207, 206] on div "const curItem = items [ activeIndex ] ; const nxtItem = items [ nextIndex ] ; c…" at bounding box center [422, 221] width 475 height 307
type textarea ".fromTo(nxtImg, { autoAlpha: 0, scale: 0 }, { autoAlpha: 1,"
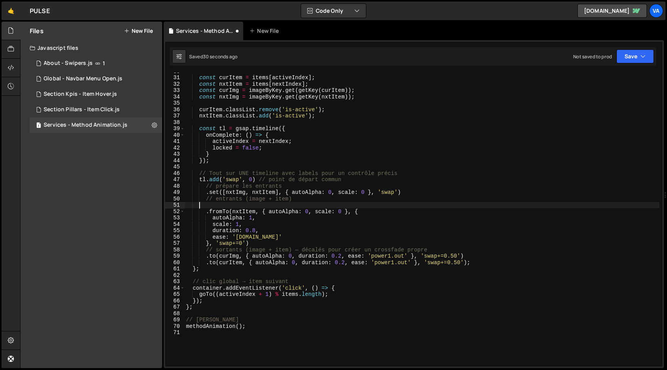
scroll to position [0, 0]
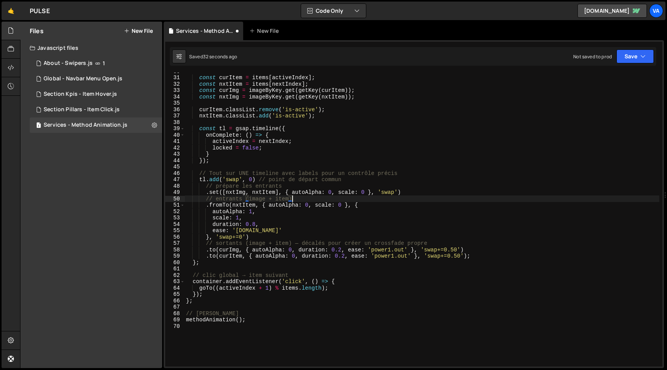
click at [262, 236] on div "const curItem = items [ activeIndex ] ; const nxtItem = items [ nextIndex ] ; c…" at bounding box center [422, 221] width 475 height 307
type textarea "}, 'swap+=0')"
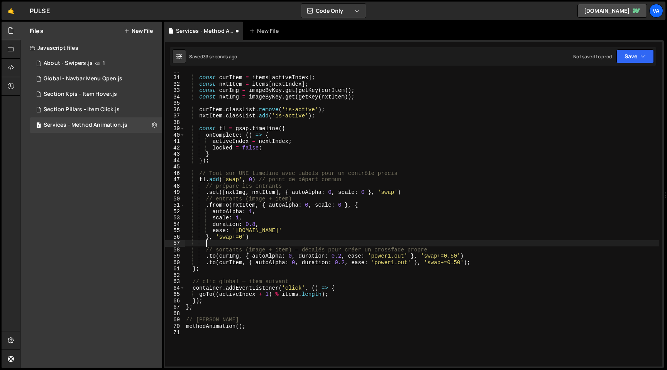
paste textarea "}, 'swap+=0.10')"
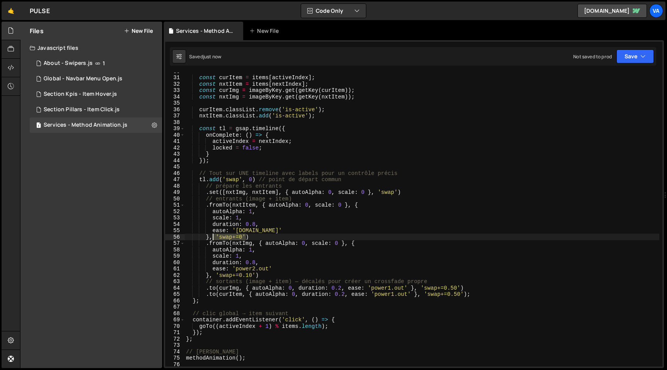
drag, startPoint x: 246, startPoint y: 237, endPoint x: 211, endPoint y: 237, distance: 34.4
click at [211, 237] on div "const curItem = items [ activeIndex ] ; const nxtItem = items [ nextIndex ] ; c…" at bounding box center [422, 221] width 475 height 307
click at [265, 269] on div "const curItem = items [ activeIndex ] ; const nxtItem = items [ nextIndex ] ; c…" at bounding box center [422, 221] width 475 height 307
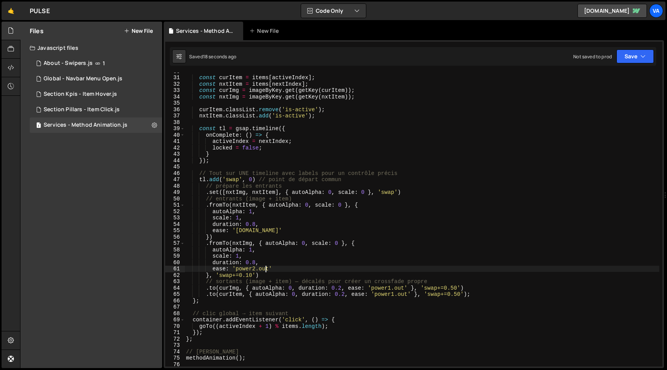
click at [265, 269] on div "const curItem = items [ activeIndex ] ; const nxtItem = items [ nextIndex ] ; c…" at bounding box center [422, 221] width 475 height 307
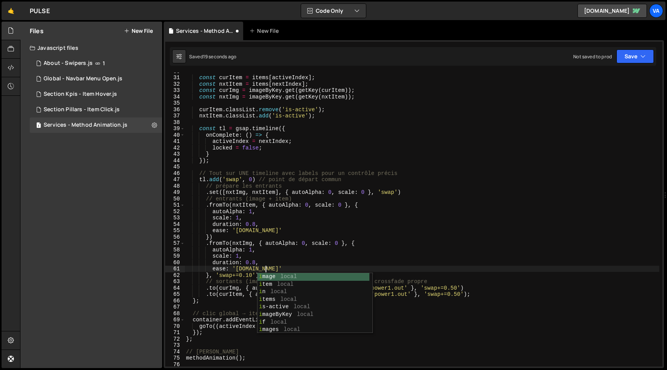
scroll to position [0, 5]
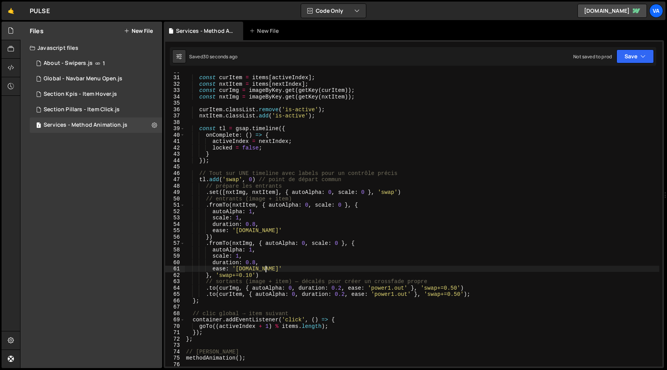
click at [258, 264] on div "const curItem = items [ activeIndex ] ; const nxtItem = items [ nextIndex ] ; c…" at bounding box center [422, 221] width 475 height 307
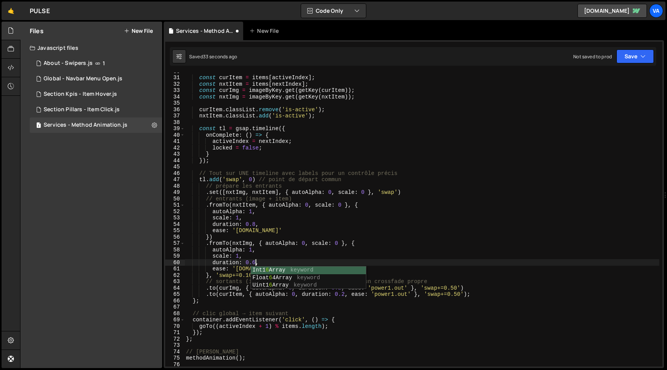
click at [257, 225] on div "const curItem = items [ activeIndex ] ; const nxtItem = items [ nextIndex ] ; c…" at bounding box center [422, 221] width 475 height 307
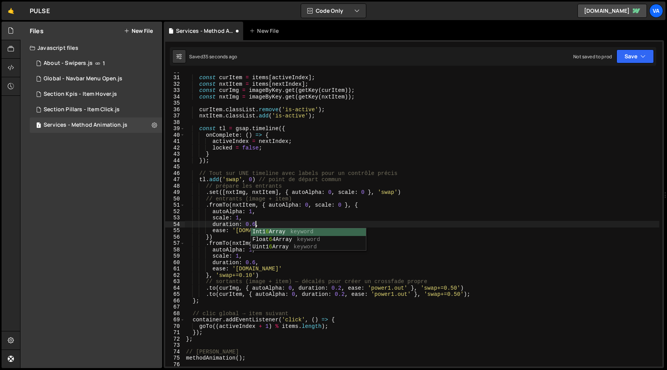
click at [320, 205] on div "const curItem = items [ activeIndex ] ; const nxtItem = items [ nextIndex ] ; c…" at bounding box center [422, 221] width 475 height 307
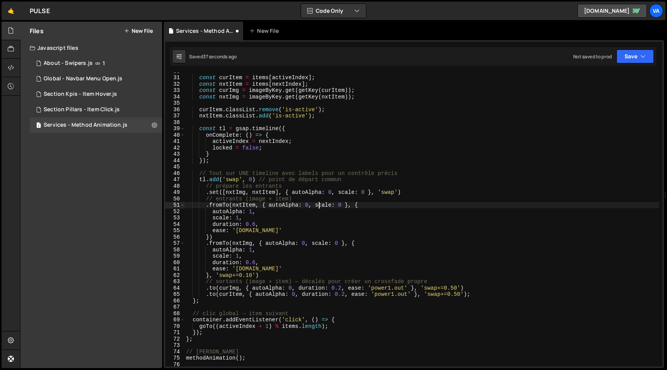
click at [252, 275] on div "const curItem = items [ activeIndex ] ; const nxtItem = items [ nextIndex ] ; c…" at bounding box center [422, 221] width 475 height 307
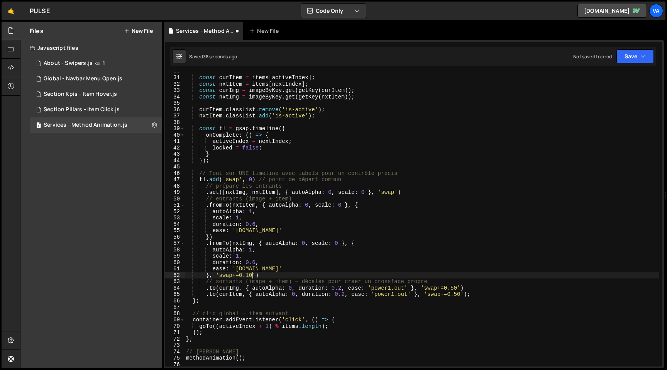
scroll to position [0, 4]
click at [256, 262] on div "const curItem = items [ activeIndex ] ; const nxtItem = items [ nextIndex ] ; c…" at bounding box center [422, 221] width 475 height 307
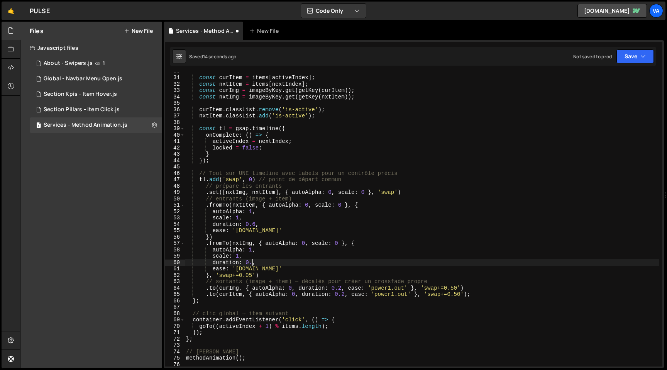
scroll to position [0, 5]
click at [254, 224] on div "const curItem = items [ activeIndex ] ; const nxtItem = items [ nextIndex ] ; c…" at bounding box center [422, 221] width 475 height 307
click at [252, 273] on div "const curItem = items [ activeIndex ] ; const nxtItem = items [ nextIndex ] ; c…" at bounding box center [422, 221] width 475 height 307
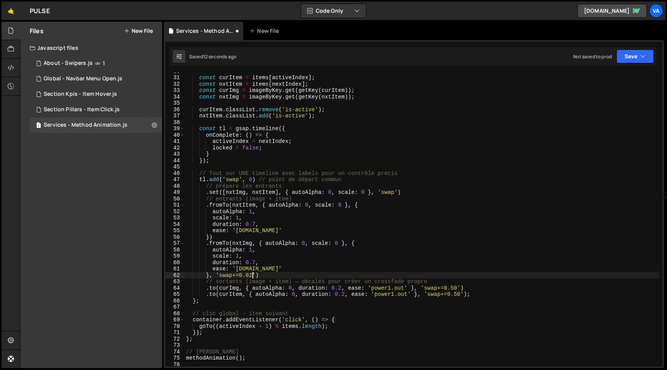
scroll to position [0, 4]
click at [256, 260] on div "const curItem = items [ activeIndex ] ; const nxtItem = items [ nextIndex ] ; c…" at bounding box center [422, 221] width 475 height 307
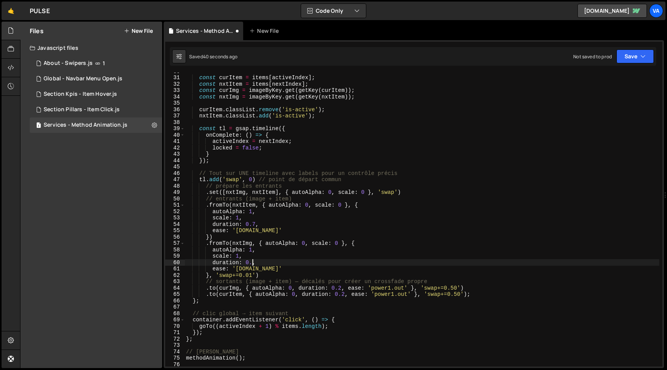
scroll to position [0, 5]
click at [256, 224] on div "const curItem = items [ activeIndex ] ; const nxtItem = items [ nextIndex ] ; c…" at bounding box center [422, 221] width 475 height 307
click at [253, 276] on div "const curItem = items [ activeIndex ] ; const nxtItem = items [ nextIndex ] ; c…" at bounding box center [422, 221] width 475 height 307
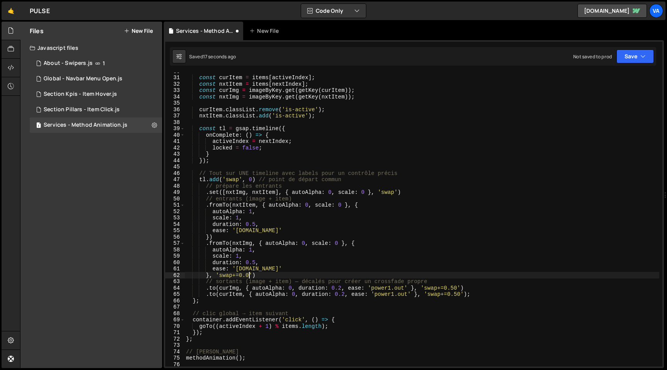
scroll to position [0, 4]
click at [267, 271] on div "const curItem = items [ activeIndex ] ; const nxtItem = items [ nextIndex ] ; c…" at bounding box center [422, 221] width 475 height 307
click at [266, 230] on div "const curItem = items [ activeIndex ] ; const nxtItem = items [ nextIndex ] ; c…" at bounding box center [422, 221] width 475 height 307
click at [255, 225] on div "const curItem = items [ activeIndex ] ; const nxtItem = items [ nextIndex ] ; c…" at bounding box center [422, 221] width 475 height 307
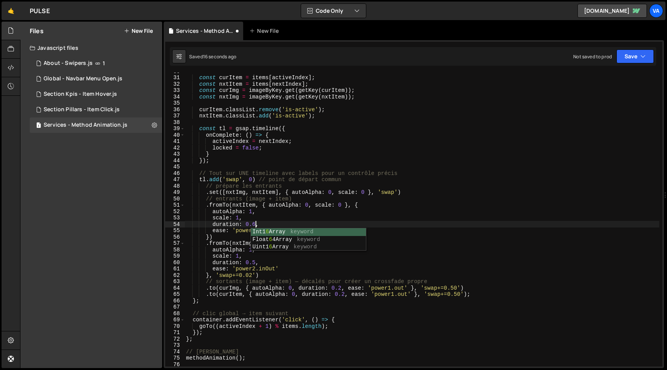
scroll to position [0, 5]
click at [256, 262] on div "const curItem = items [ activeIndex ] ; const nxtItem = items [ nextIndex ] ; c…" at bounding box center [422, 221] width 475 height 307
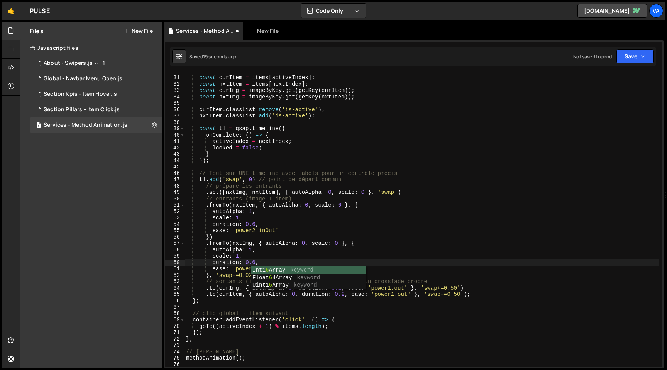
click at [239, 268] on div "const curItem = items [ activeIndex ] ; const nxtItem = items [ nextIndex ] ; c…" at bounding box center [422, 221] width 475 height 307
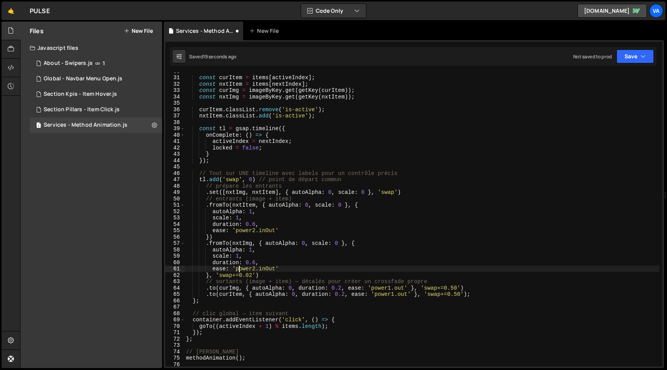
click at [252, 276] on div "const curItem = items [ activeIndex ] ; const nxtItem = items [ nextIndex ] ; c…" at bounding box center [422, 221] width 475 height 307
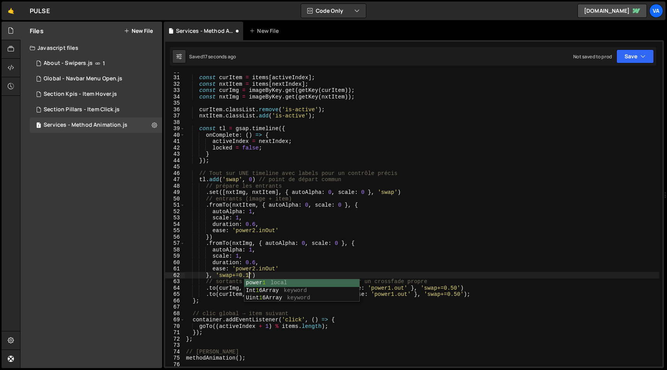
click at [256, 262] on div "const curItem = items [ activeIndex ] ; const nxtItem = items [ nextIndex ] ; c…" at bounding box center [422, 221] width 475 height 307
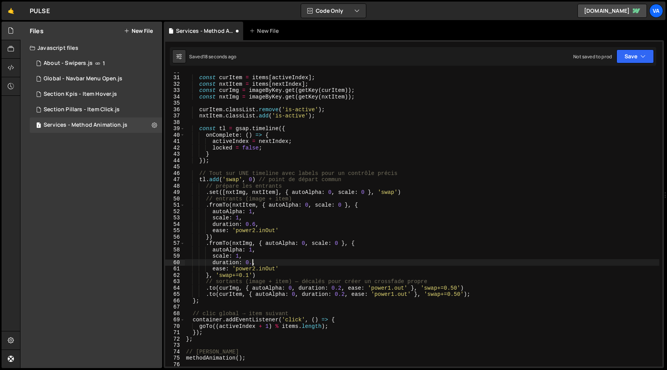
scroll to position [0, 5]
click at [257, 225] on div "const curItem = items [ activeIndex ] ; const nxtItem = items [ nextIndex ] ; c…" at bounding box center [422, 221] width 475 height 307
click at [392, 288] on div "const curItem = items [ activeIndex ] ; const nxtItem = items [ nextIndex ] ; c…" at bounding box center [422, 221] width 475 height 307
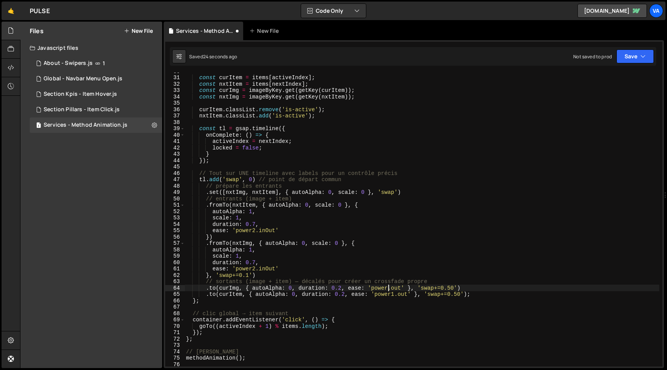
scroll to position [0, 14]
click at [394, 295] on div "const curItem = items [ activeIndex ] ; const nxtItem = items [ nextIndex ] ; c…" at bounding box center [422, 221] width 475 height 307
click at [249, 276] on div "const curItem = items [ activeIndex ] ; const nxtItem = items [ nextIndex ] ; c…" at bounding box center [422, 221] width 475 height 307
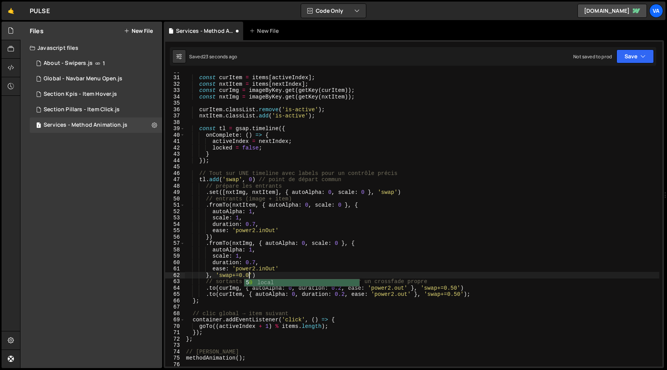
scroll to position [0, 4]
click at [254, 225] on div "const curItem = items [ activeIndex ] ; const nxtItem = items [ nextIndex ] ; c…" at bounding box center [422, 221] width 475 height 307
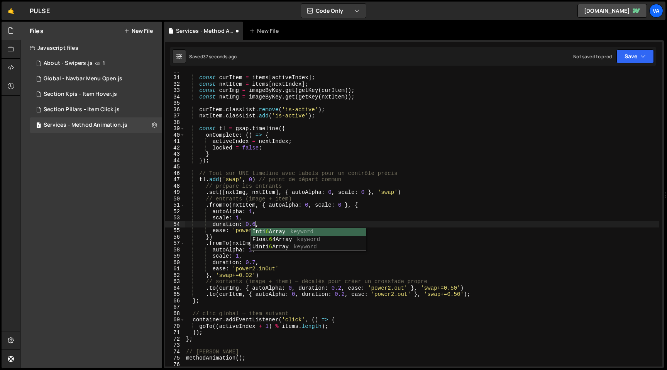
click at [275, 210] on div "const curItem = items [ activeIndex ] ; const nxtItem = items [ nextIndex ] ; c…" at bounding box center [422, 221] width 475 height 307
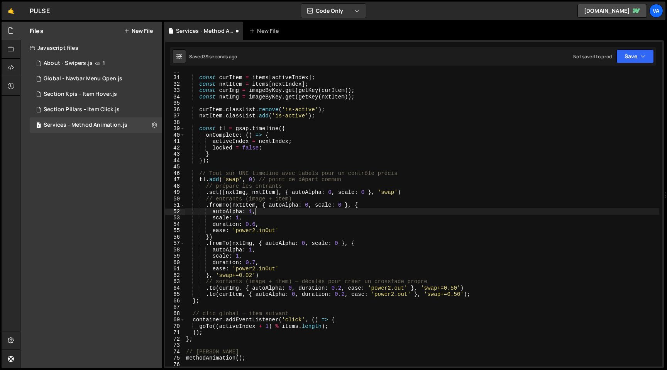
click at [256, 261] on div "const curItem = items [ activeIndex ] ; const nxtItem = items [ nextIndex ] ; c…" at bounding box center [422, 221] width 475 height 307
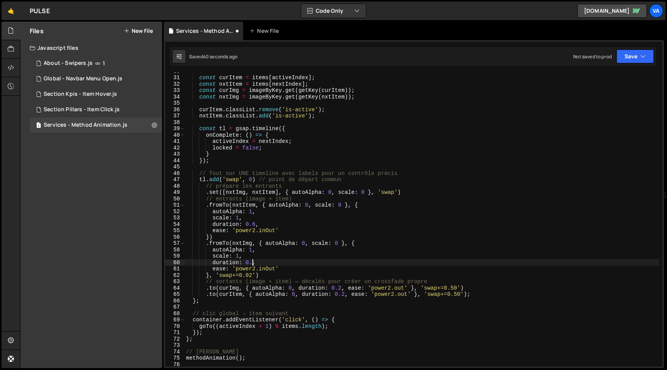
scroll to position [0, 5]
click at [256, 232] on div "const curItem = items [ activeIndex ] ; const nxtItem = items [ nextIndex ] ; c…" at bounding box center [422, 221] width 475 height 307
click at [258, 268] on div "const curItem = items [ activeIndex ] ; const nxtItem = items [ nextIndex ] ; c…" at bounding box center [422, 221] width 475 height 307
click at [256, 229] on div "const curItem = items [ activeIndex ] ; const nxtItem = items [ nextIndex ] ; c…" at bounding box center [422, 221] width 475 height 307
click at [256, 268] on div "const curItem = items [ activeIndex ] ; const nxtItem = items [ nextIndex ] ; c…" at bounding box center [422, 221] width 475 height 307
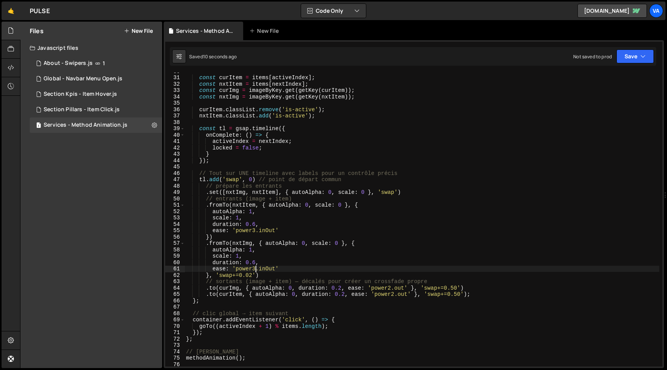
click at [274, 271] on div "const curItem = items [ activeIndex ] ; const nxtItem = items [ nextIndex ] ; c…" at bounding box center [422, 221] width 475 height 307
click at [272, 228] on div "const curItem = items [ activeIndex ] ; const nxtItem = items [ nextIndex ] ; c…" at bounding box center [422, 221] width 475 height 307
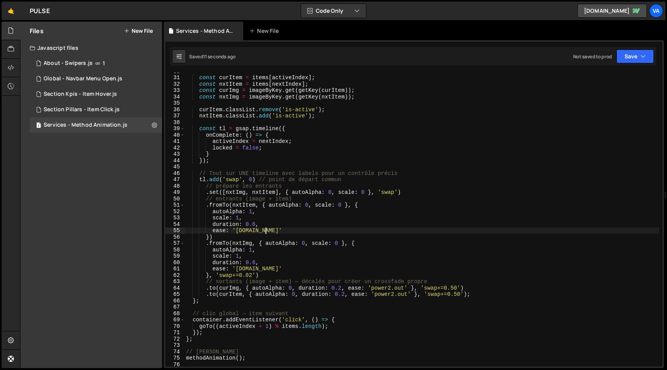
click at [254, 274] on div "const curItem = items [ activeIndex ] ; const nxtItem = items [ nextIndex ] ; c…" at bounding box center [422, 221] width 475 height 307
click at [256, 268] on div "const curItem = items [ activeIndex ] ; const nxtItem = items [ nextIndex ] ; c…" at bounding box center [422, 221] width 475 height 307
click at [255, 231] on div "const curItem = items [ activeIndex ] ; const nxtItem = items [ nextIndex ] ; c…" at bounding box center [422, 221] width 475 height 307
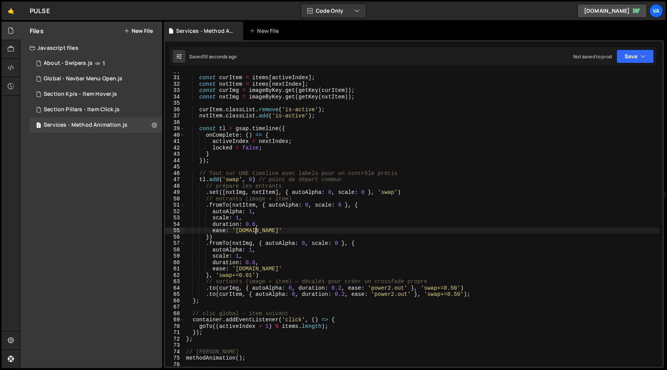
click at [265, 232] on div "const curItem = items [ activeIndex ] ; const nxtItem = items [ nextIndex ] ; c…" at bounding box center [422, 221] width 475 height 307
click at [265, 270] on div "const curItem = items [ activeIndex ] ; const nxtItem = items [ nextIndex ] ; c…" at bounding box center [422, 221] width 475 height 307
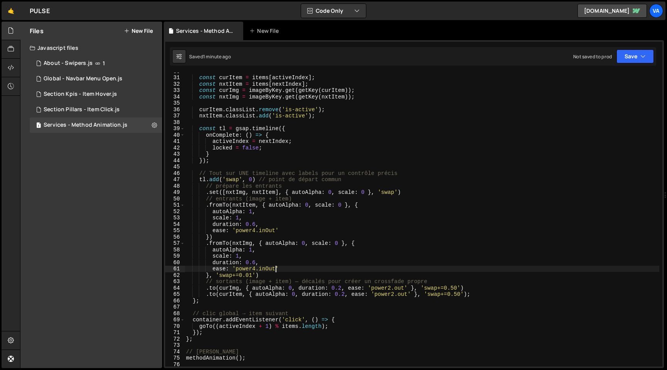
click at [256, 268] on div "const curItem = items [ activeIndex ] ; const nxtItem = items [ nextIndex ] ; c…" at bounding box center [422, 221] width 475 height 307
click at [256, 231] on div "const curItem = items [ activeIndex ] ; const nxtItem = items [ nextIndex ] ; c…" at bounding box center [422, 221] width 475 height 307
click at [270, 231] on div "const curItem = items [ activeIndex ] ; const nxtItem = items [ nextIndex ] ; c…" at bounding box center [422, 221] width 475 height 307
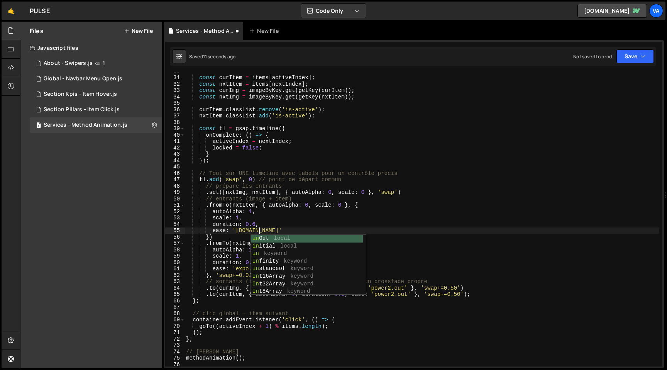
click at [254, 224] on div "const curItem = items [ activeIndex ] ; const nxtItem = items [ nextIndex ] ; c…" at bounding box center [422, 221] width 475 height 307
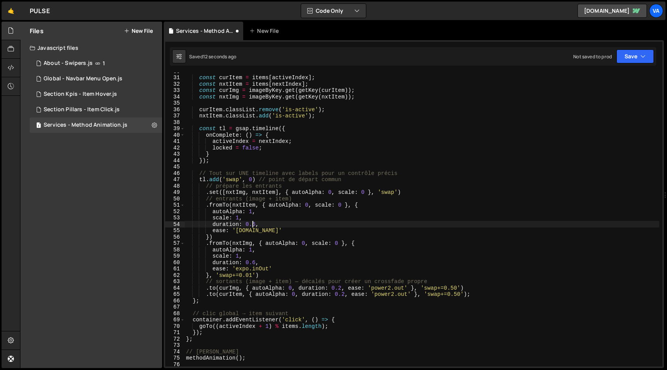
click at [269, 270] on div "const curItem = items [ activeIndex ] ; const nxtItem = items [ nextIndex ] ; c…" at bounding box center [422, 221] width 475 height 307
click at [255, 223] on div "const curItem = items [ activeIndex ] ; const nxtItem = items [ nextIndex ] ; c…" at bounding box center [422, 221] width 475 height 307
click at [256, 263] on div "const curItem = items [ activeIndex ] ; const nxtItem = items [ nextIndex ] ; c…" at bounding box center [422, 221] width 475 height 307
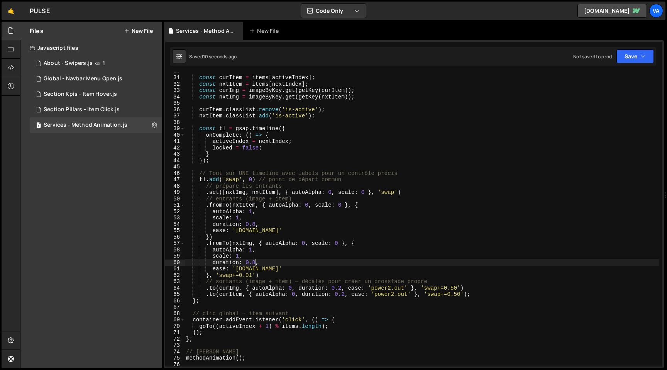
click at [251, 275] on div "const curItem = items [ activeIndex ] ; const nxtItem = items [ nextIndex ] ; c…" at bounding box center [422, 221] width 475 height 307
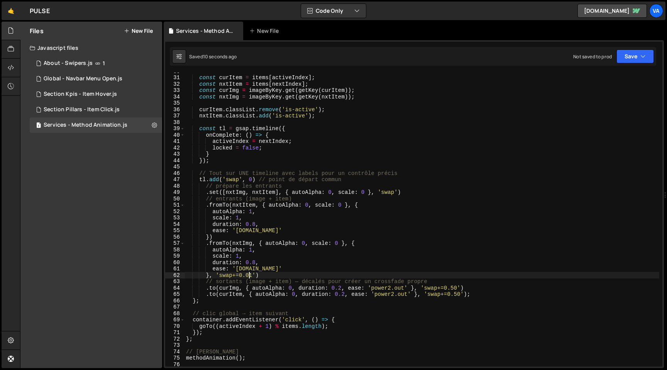
scroll to position [0, 4]
click at [250, 275] on div "const curItem = items [ activeIndex ] ; const nxtItem = items [ nextIndex ] ; c…" at bounding box center [422, 221] width 475 height 307
click at [260, 269] on div "const curItem = items [ activeIndex ] ; const nxtItem = items [ nextIndex ] ; c…" at bounding box center [422, 220] width 475 height 307
click at [254, 261] on div "const curItem = items [ activeIndex ] ; const nxtItem = items [ nextIndex ] ; c…" at bounding box center [422, 220] width 475 height 307
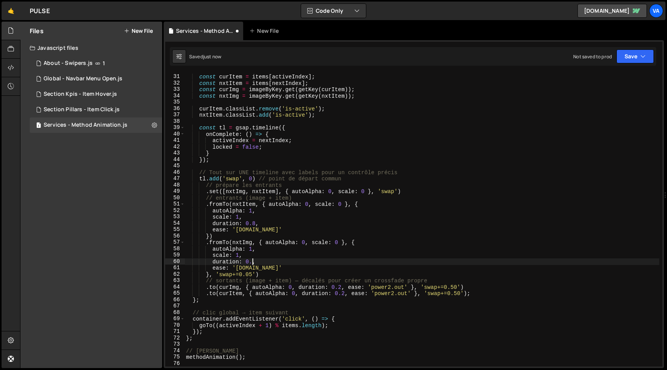
scroll to position [0, 5]
click at [255, 223] on div "const curItem = items [ activeIndex ] ; const nxtItem = items [ nextIndex ] ; c…" at bounding box center [422, 220] width 475 height 307
click at [242, 231] on div "const curItem = items [ activeIndex ] ; const nxtItem = items [ nextIndex ] ; c…" at bounding box center [422, 220] width 475 height 307
click at [241, 269] on div "const curItem = items [ activeIndex ] ; const nxtItem = items [ nextIndex ] ; c…" at bounding box center [422, 220] width 475 height 307
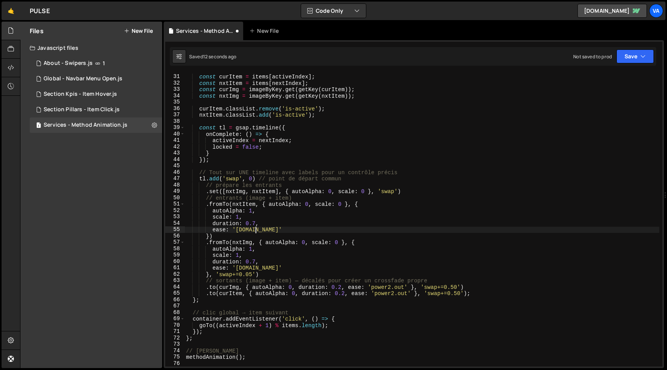
click at [241, 269] on div "const curItem = items [ activeIndex ] ; const nxtItem = items [ nextIndex ] ; c…" at bounding box center [422, 220] width 475 height 307
click at [252, 274] on div "const curItem = items [ activeIndex ] ; const nxtItem = items [ nextIndex ] ; c…" at bounding box center [422, 220] width 475 height 307
click at [396, 190] on div "const curItem = items [ activeIndex ] ; const nxtItem = items [ nextIndex ] ; c…" at bounding box center [422, 220] width 475 height 307
click at [256, 259] on div "const curItem = items [ activeIndex ] ; const nxtItem = items [ nextIndex ] ; c…" at bounding box center [422, 220] width 475 height 307
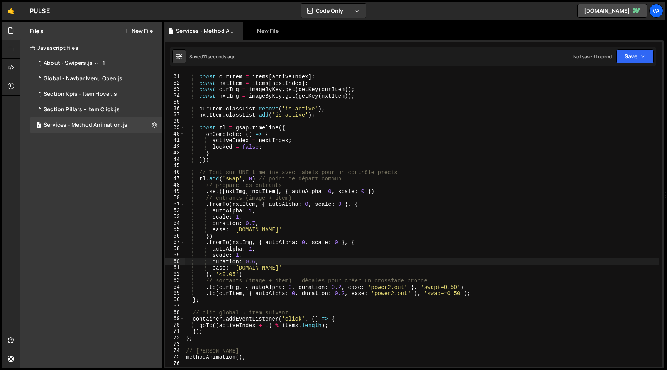
scroll to position [0, 5]
click at [254, 224] on div "const curItem = items [ activeIndex ] ; const nxtItem = items [ nextIndex ] ; c…" at bounding box center [422, 220] width 475 height 307
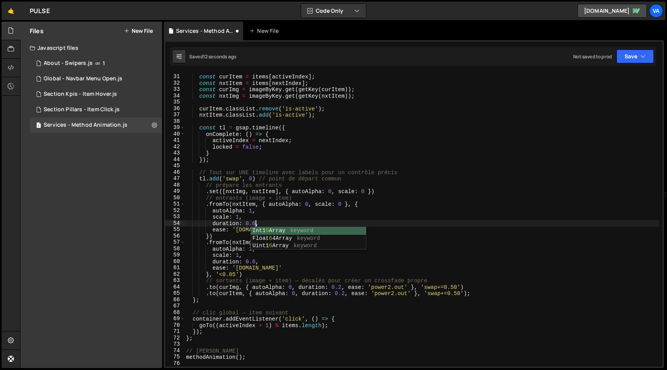
click at [297, 262] on div "const curItem = items [ activeIndex ] ; const nxtItem = items [ nextIndex ] ; c…" at bounding box center [422, 220] width 475 height 307
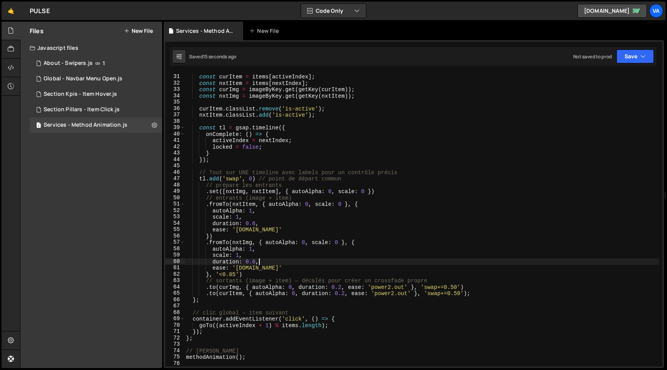
click at [235, 276] on div "const curItem = items [ activeIndex ] ; const nxtItem = items [ nextIndex ] ; c…" at bounding box center [422, 220] width 475 height 307
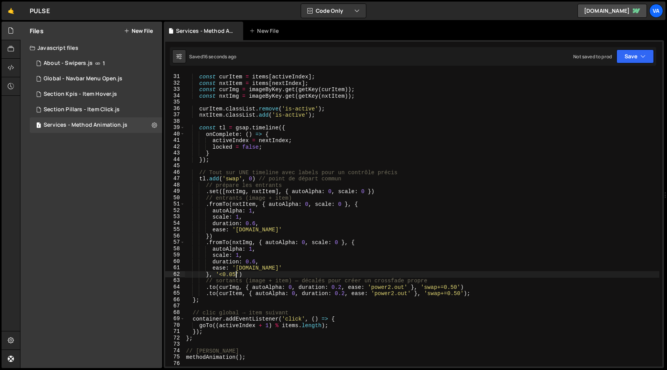
scroll to position [0, 3]
type textarea "}, '<0.02')"
